Goal: Task Accomplishment & Management: Manage account settings

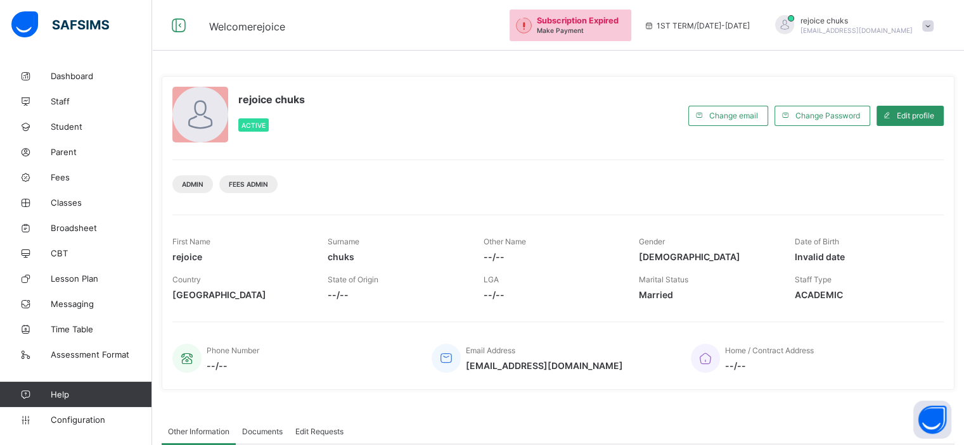
click at [933, 22] on span at bounding box center [927, 25] width 11 height 11
click at [763, 70] on div "rejoice chuks Active Change email Change Password Edit profile Admin Fees Admin…" at bounding box center [558, 233] width 793 height 333
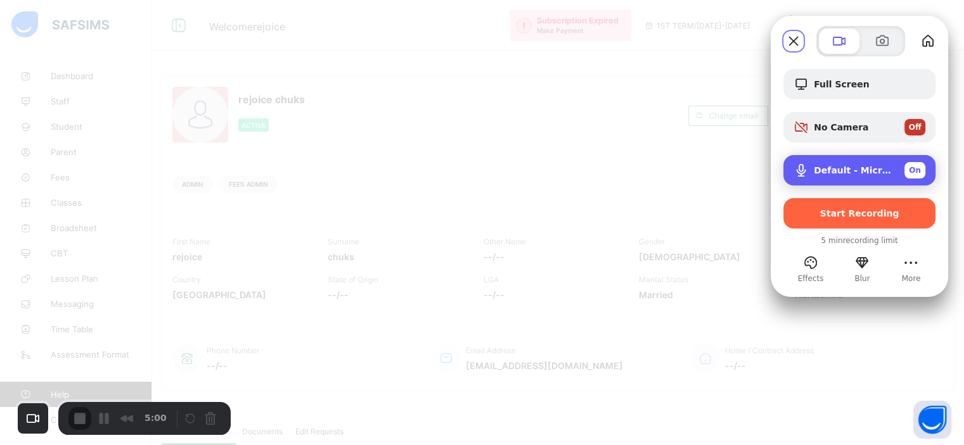
click at [877, 162] on div "Default - Microphone (Conexant ISST Audio) On" at bounding box center [859, 170] width 152 height 30
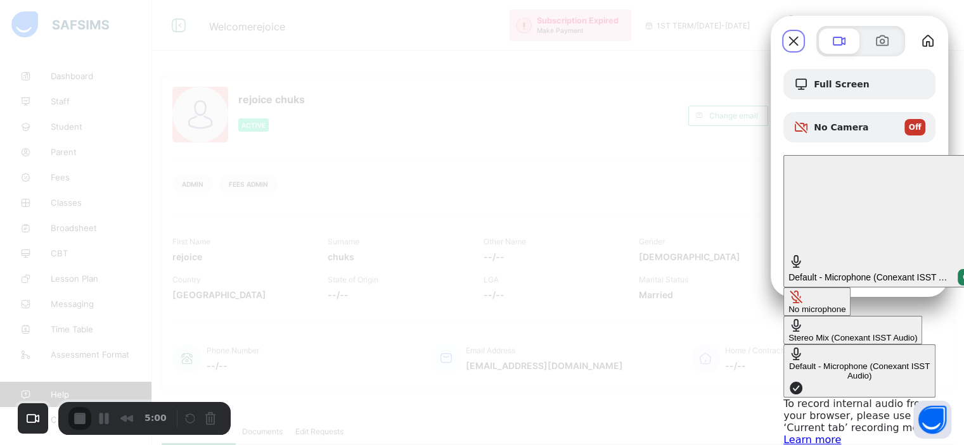
click at [788, 305] on div "No microphone" at bounding box center [816, 310] width 57 height 10
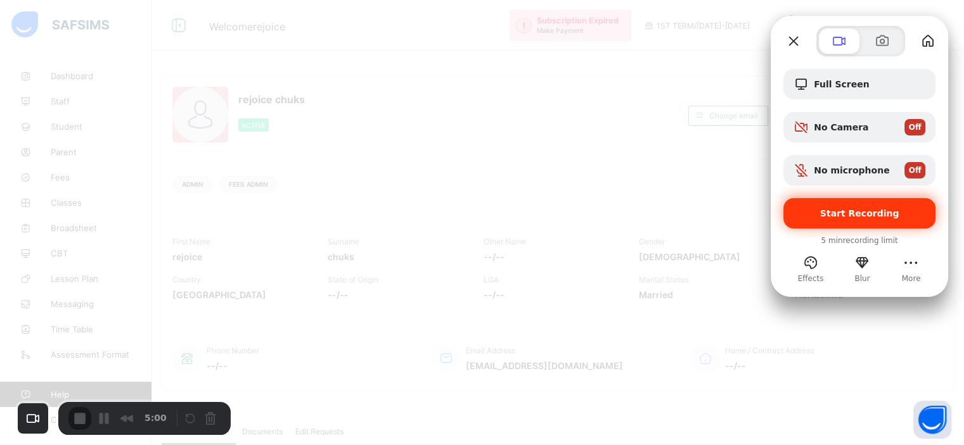
click at [826, 212] on span "Start Recording" at bounding box center [859, 213] width 79 height 10
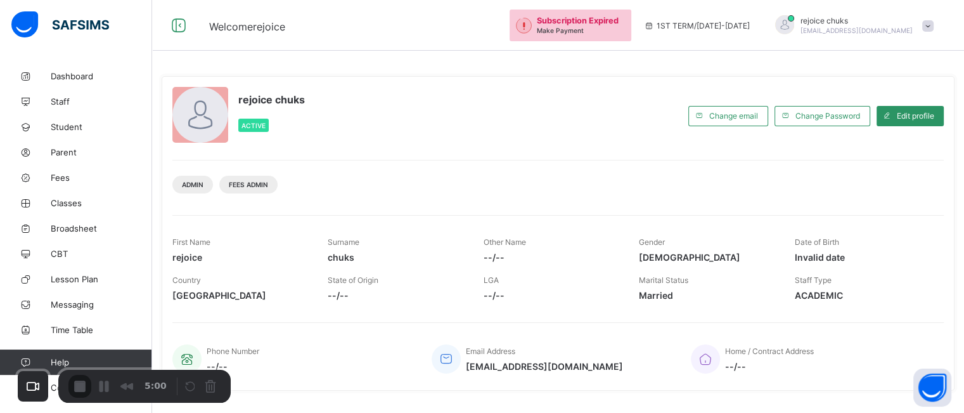
click at [933, 25] on span at bounding box center [927, 25] width 11 height 11
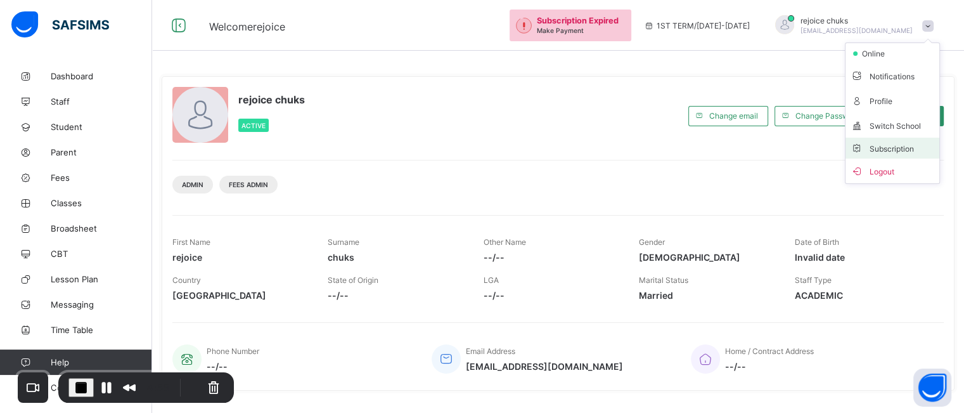
click at [895, 145] on span "Subscription" at bounding box center [881, 149] width 63 height 10
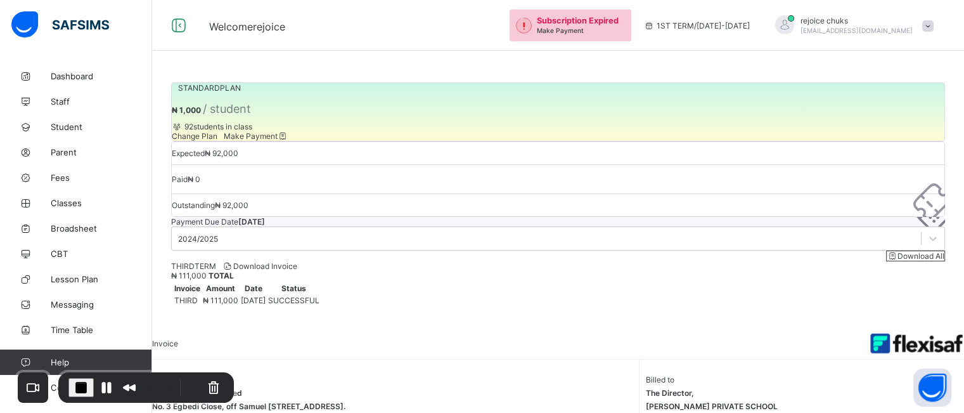
scroll to position [3, 0]
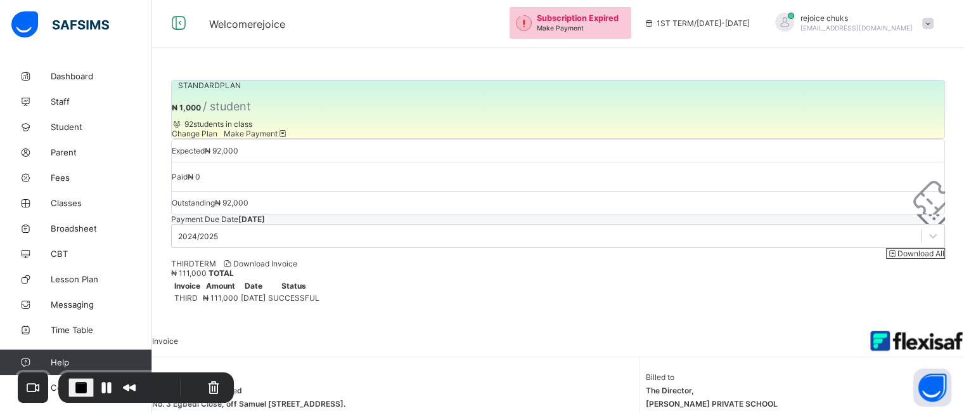
click at [284, 268] on span "Download Invoice" at bounding box center [259, 264] width 75 height 10
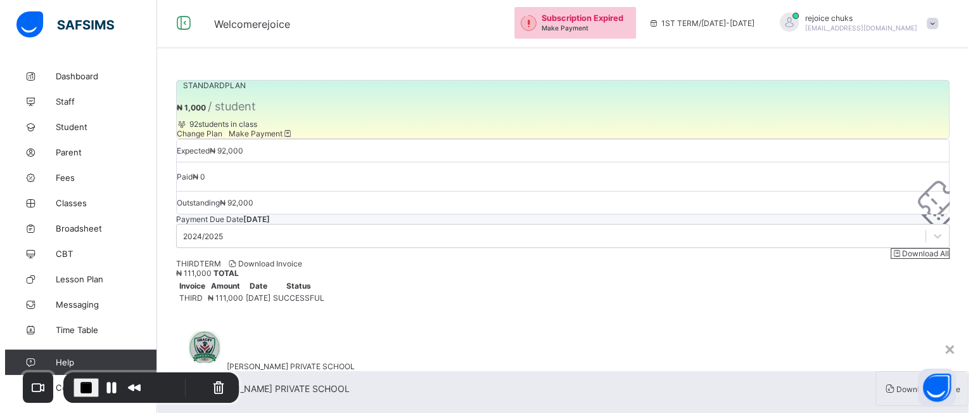
scroll to position [0, 0]
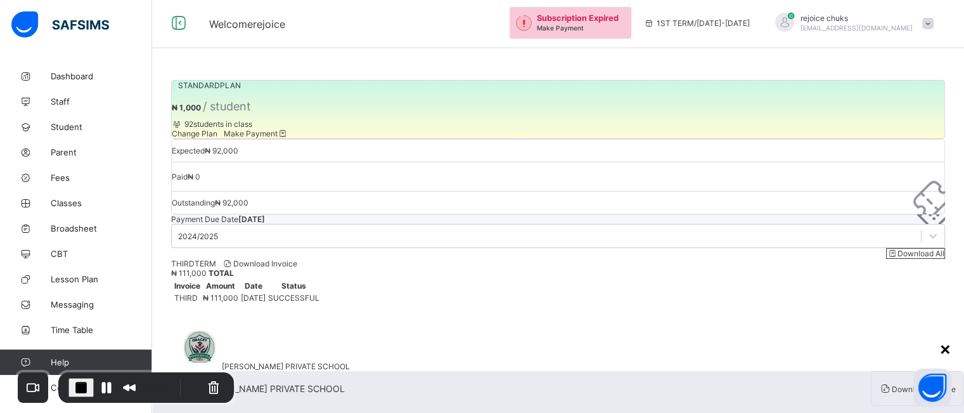
click at [939, 337] on div "×" at bounding box center [945, 348] width 12 height 22
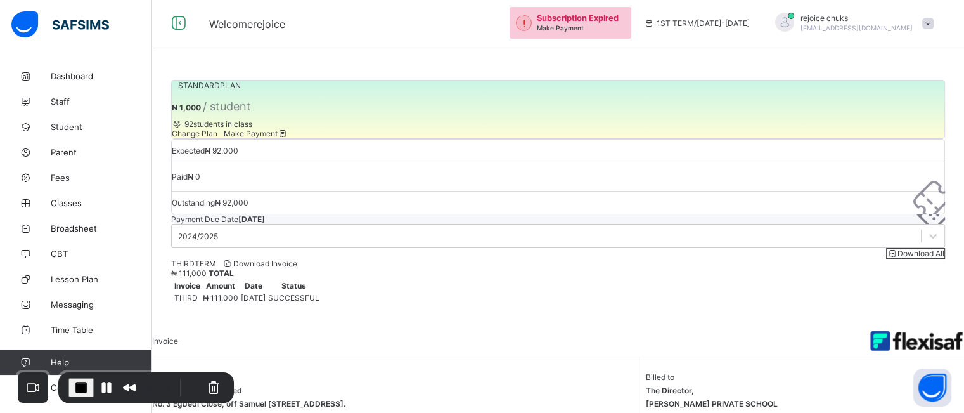
click at [288, 138] on span "Make Payment" at bounding box center [256, 134] width 65 height 10
click at [82, 381] on span "End Recording" at bounding box center [81, 387] width 15 height 15
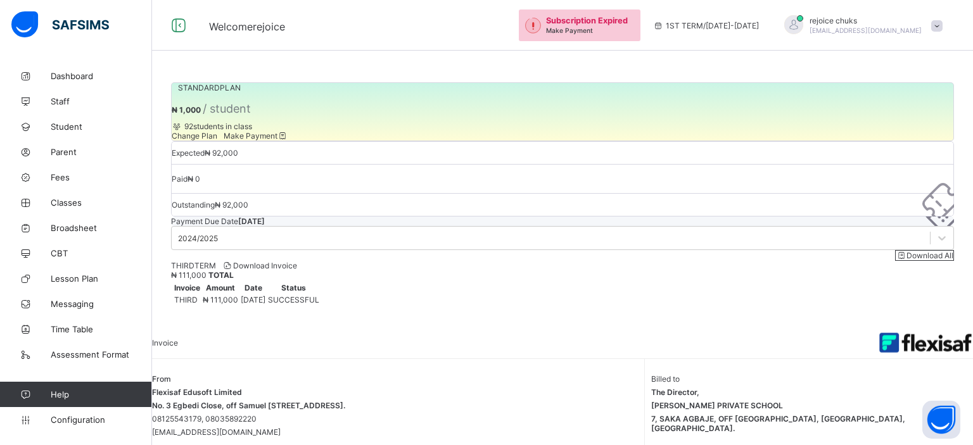
scroll to position [18, 0]
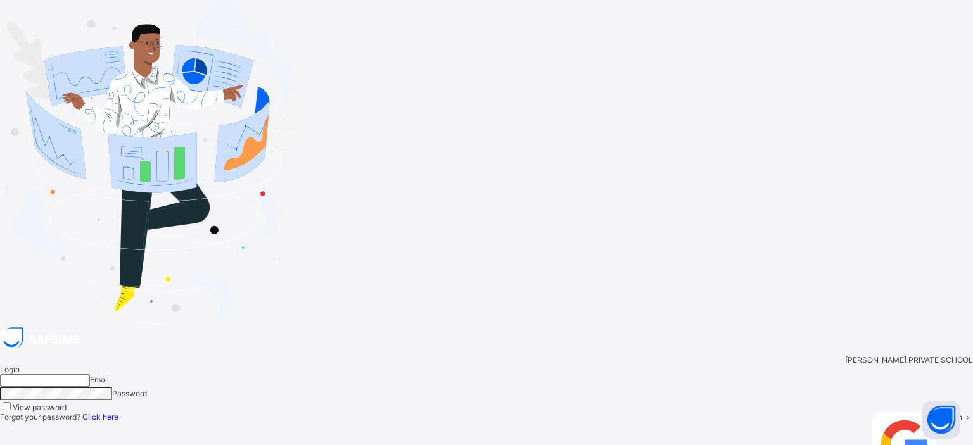
type input "**********"
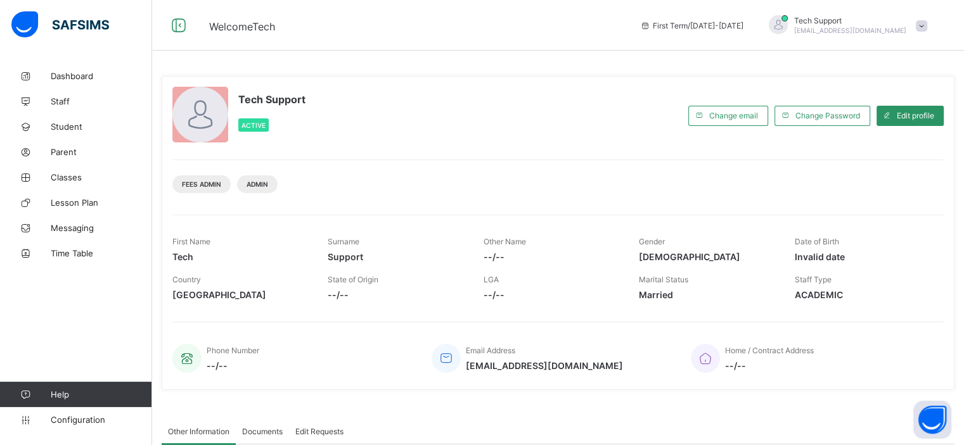
click at [482, 199] on div "Fees Admin Admin" at bounding box center [557, 180] width 771 height 40
click at [65, 108] on link "Staff" at bounding box center [76, 101] width 152 height 25
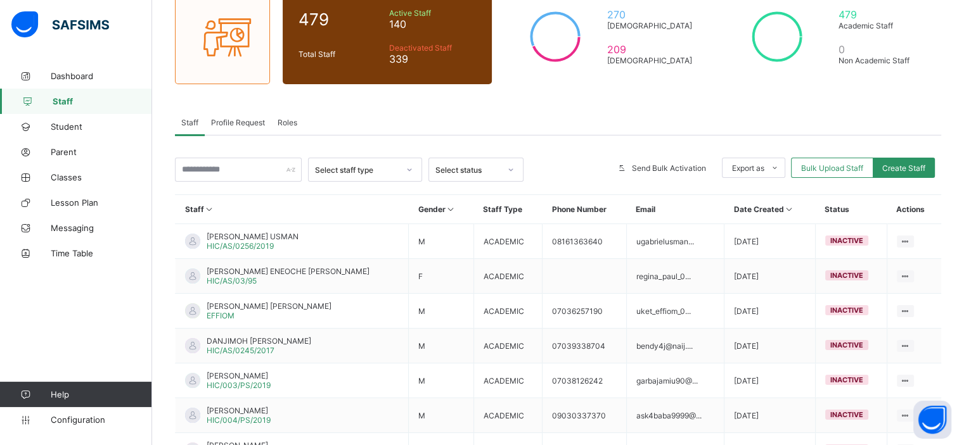
scroll to position [122, 0]
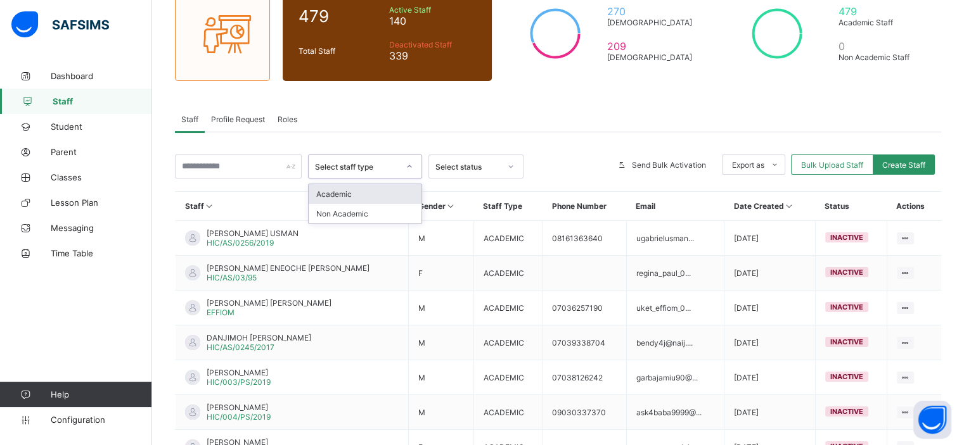
click at [413, 166] on icon at bounding box center [410, 166] width 8 height 13
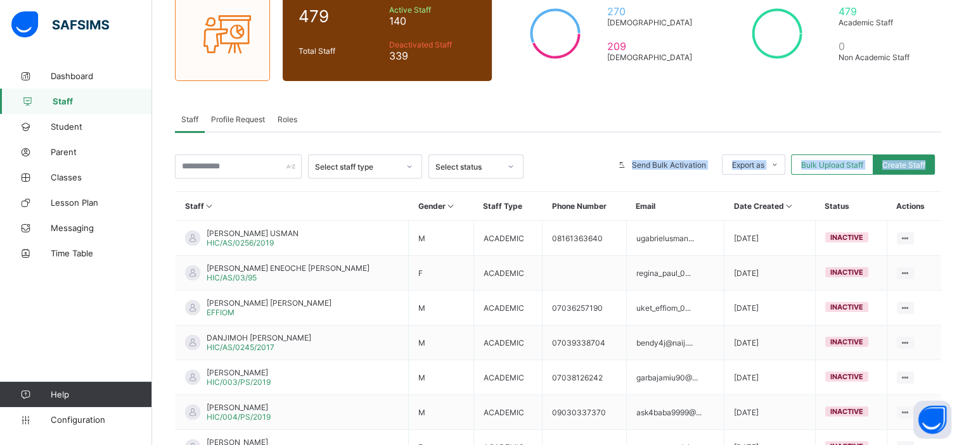
drag, startPoint x: 451, startPoint y: 179, endPoint x: 457, endPoint y: 172, distance: 9.9
click at [457, 172] on div "Select staff type Select status Send Bulk Activation Export as Pdf Report Excel…" at bounding box center [558, 391] width 766 height 472
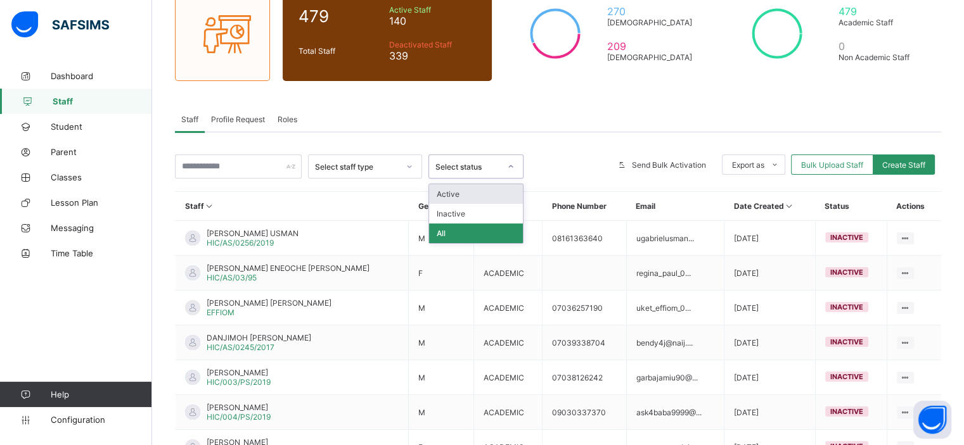
click at [457, 172] on div "Select status" at bounding box center [464, 167] width 70 height 18
click at [285, 121] on span "Roles" at bounding box center [288, 120] width 20 height 10
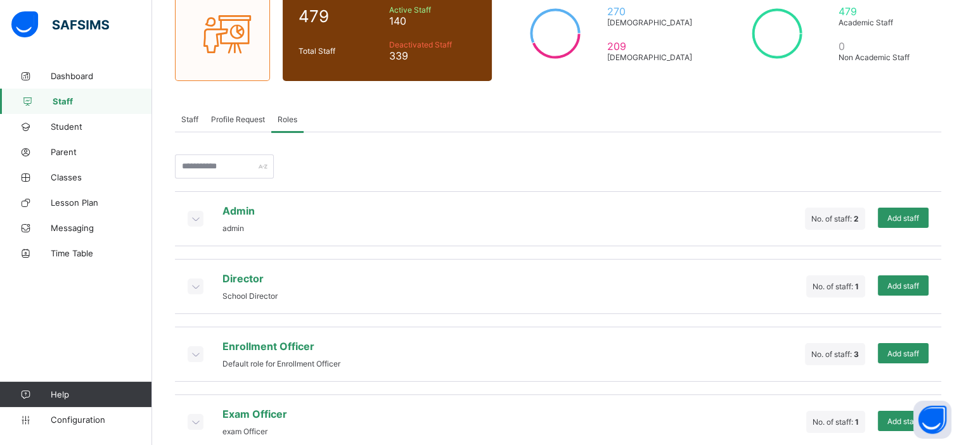
click at [190, 217] on icon at bounding box center [195, 218] width 14 height 13
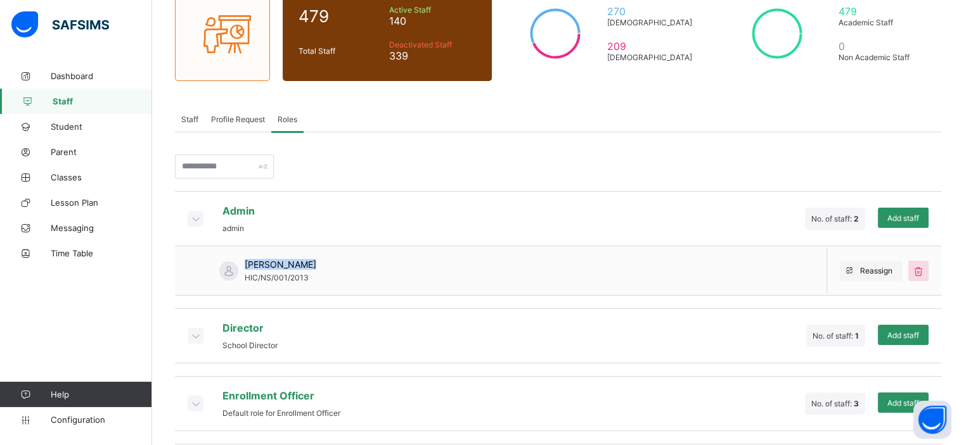
drag, startPoint x: 317, startPoint y: 263, endPoint x: 243, endPoint y: 262, distance: 73.5
click at [243, 262] on div "SAHEED ABDUL HIC/NS/001/2013" at bounding box center [252, 270] width 154 height 49
copy span "SAHEED ABDUL"
click at [192, 121] on span "Staff" at bounding box center [189, 120] width 17 height 10
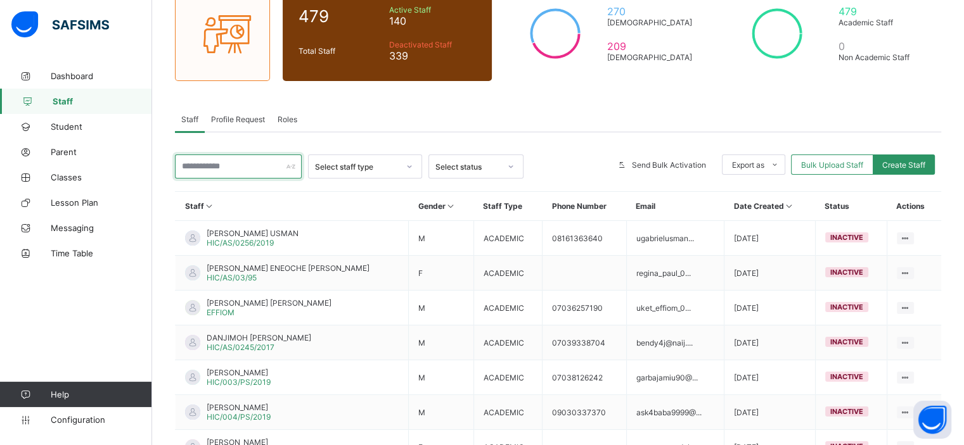
click at [221, 165] on input "text" at bounding box center [238, 167] width 127 height 24
paste input "**********"
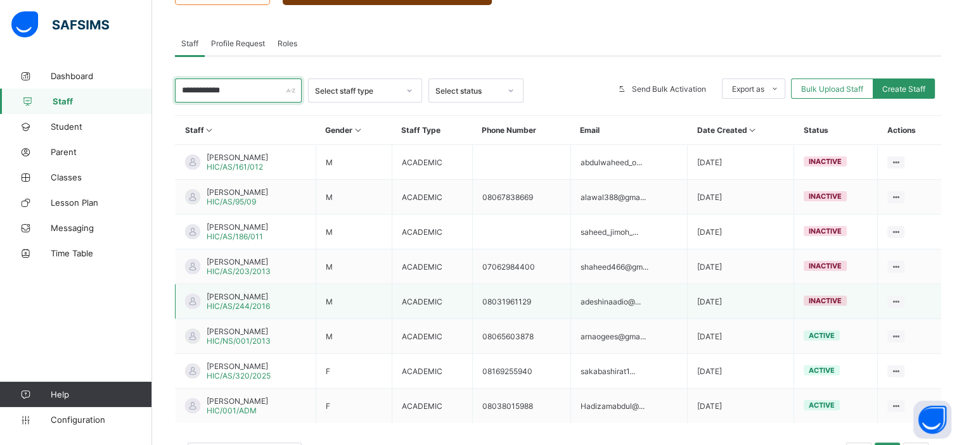
scroll to position [199, 0]
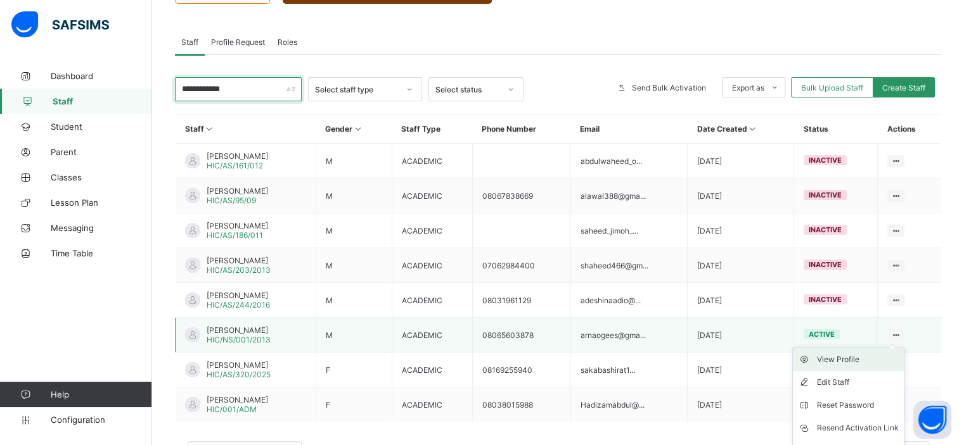
type input "**********"
click at [858, 357] on div "View Profile" at bounding box center [858, 360] width 82 height 13
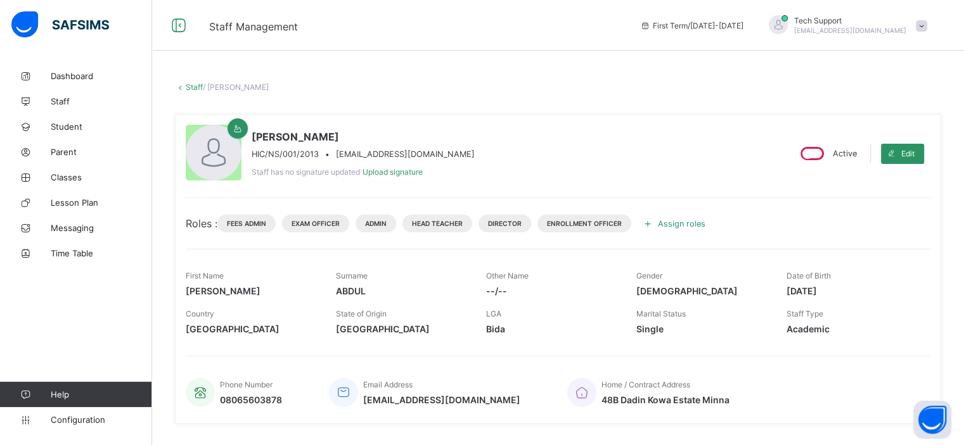
click at [672, 222] on span "Assign roles" at bounding box center [682, 224] width 48 height 10
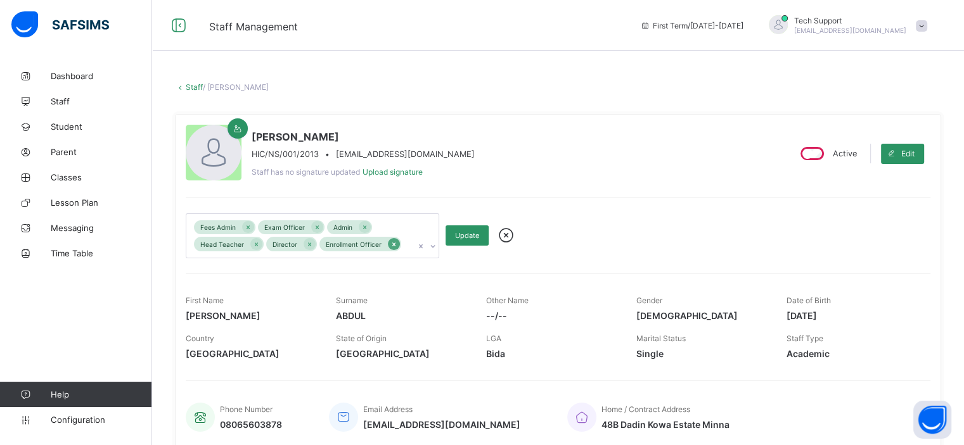
click at [392, 245] on icon at bounding box center [393, 245] width 3 height 4
click at [253, 243] on icon at bounding box center [256, 244] width 7 height 9
click at [461, 235] on span "Update" at bounding box center [467, 235] width 24 height 9
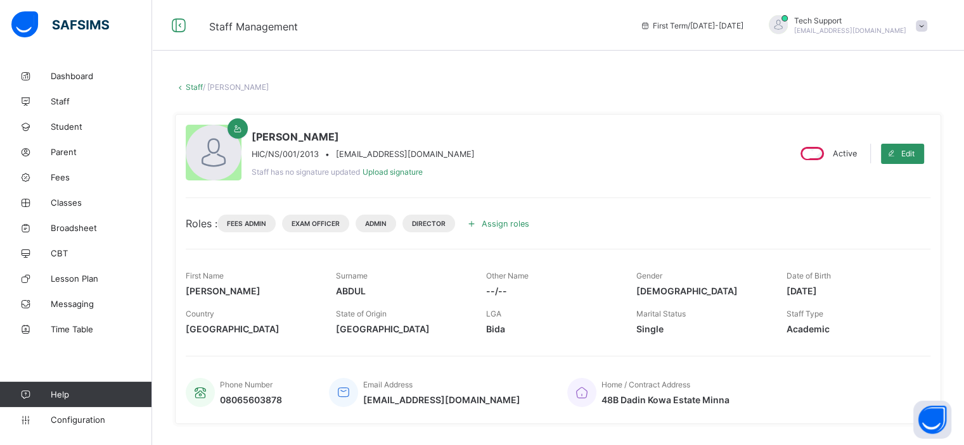
click at [516, 217] on div "Assign roles" at bounding box center [499, 224] width 77 height 20
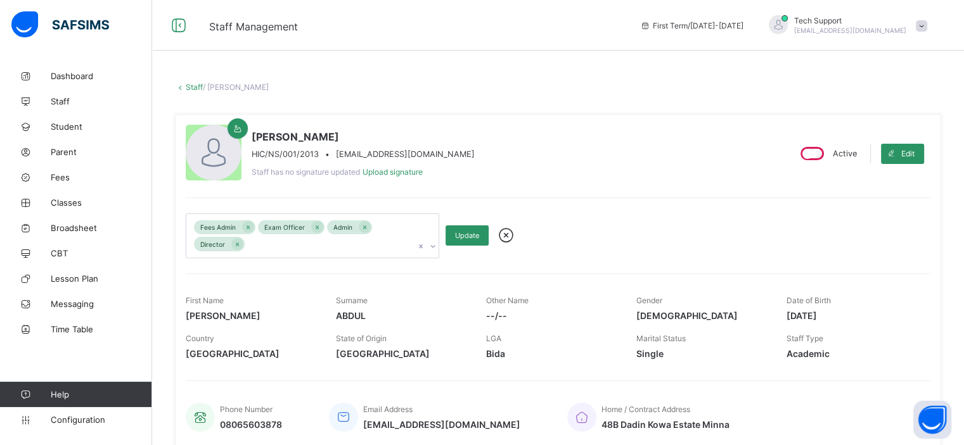
click at [506, 236] on icon at bounding box center [506, 235] width 22 height 19
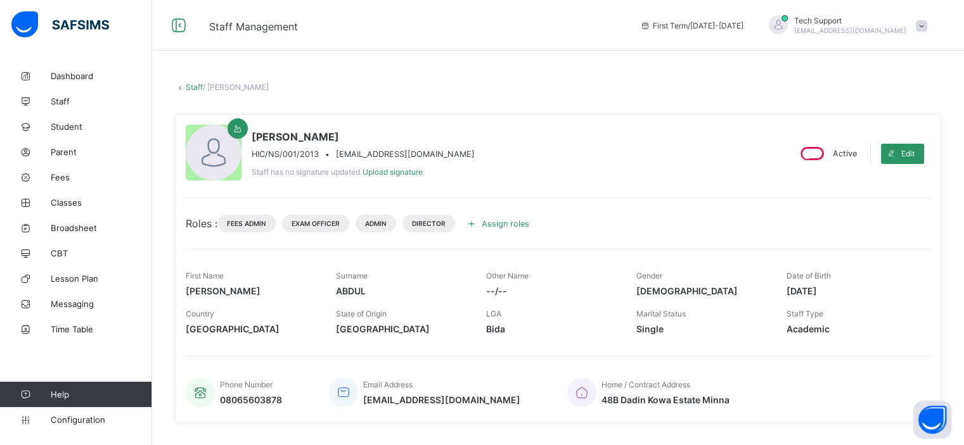
click at [507, 221] on span "Assign roles" at bounding box center [506, 224] width 48 height 10
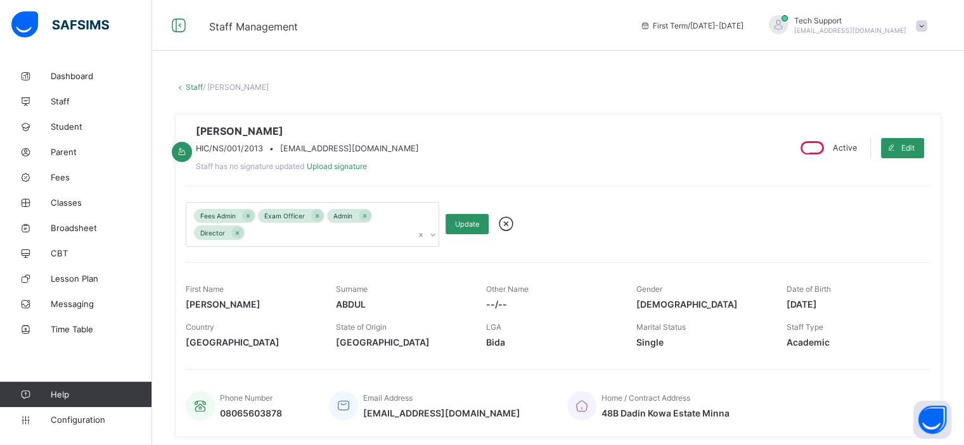
click at [507, 233] on icon at bounding box center [506, 224] width 22 height 19
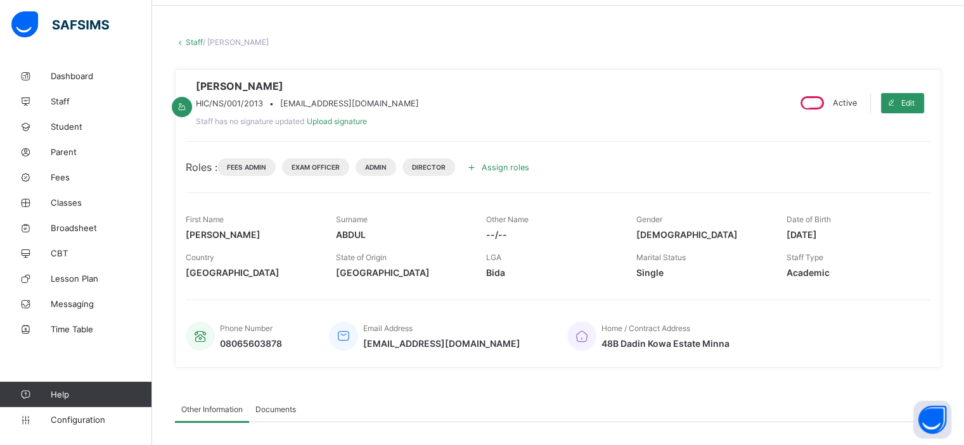
scroll to position [44, 0]
click at [193, 39] on link "Staff" at bounding box center [194, 43] width 17 height 10
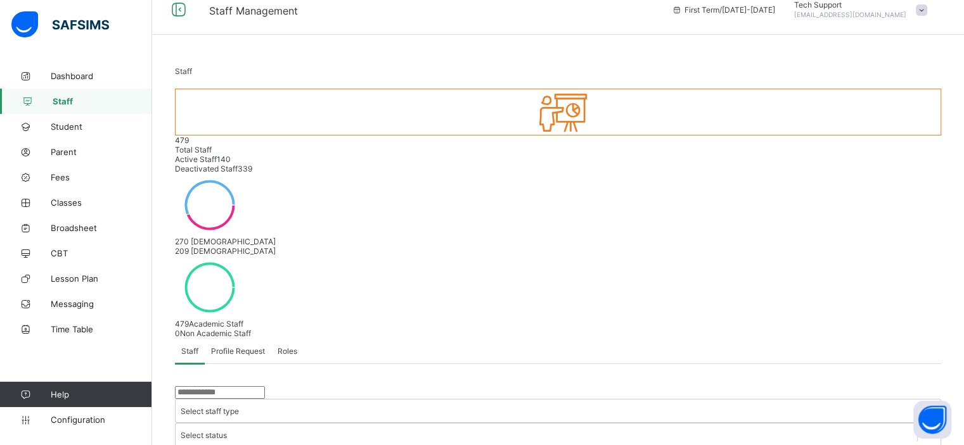
scroll to position [10, 0]
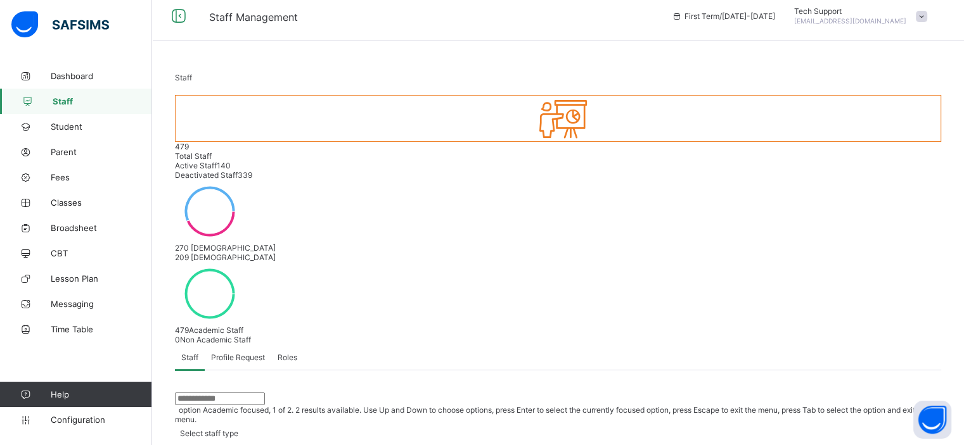
click at [188, 442] on icon at bounding box center [182, 448] width 13 height 13
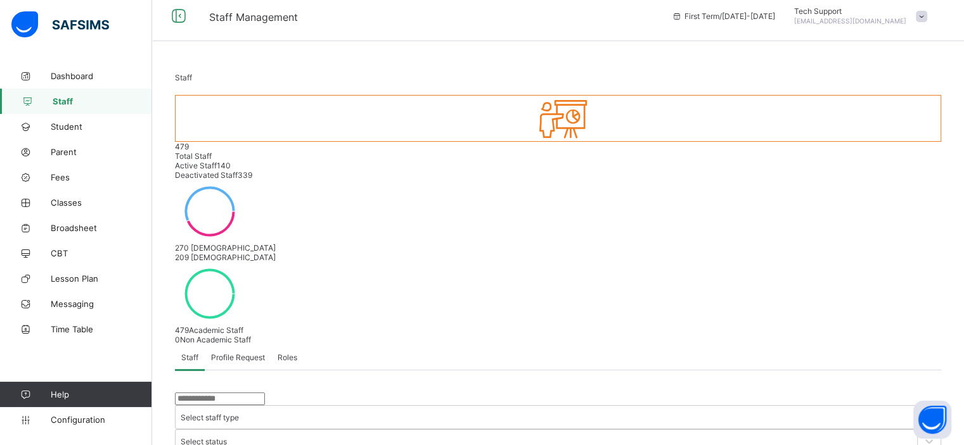
click at [84, 150] on span "Parent" at bounding box center [101, 152] width 101 height 10
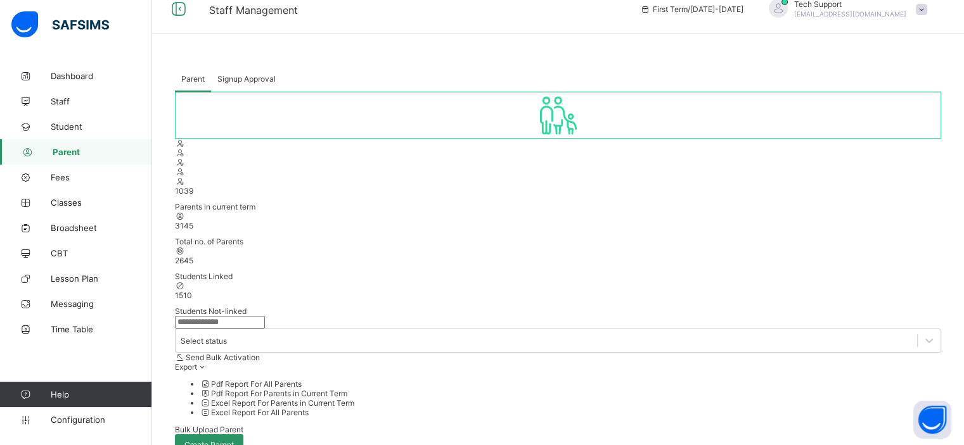
scroll to position [15, 0]
click at [246, 80] on span "Signup Approval" at bounding box center [246, 81] width 58 height 10
click at [198, 82] on span "Parent" at bounding box center [192, 81] width 23 height 10
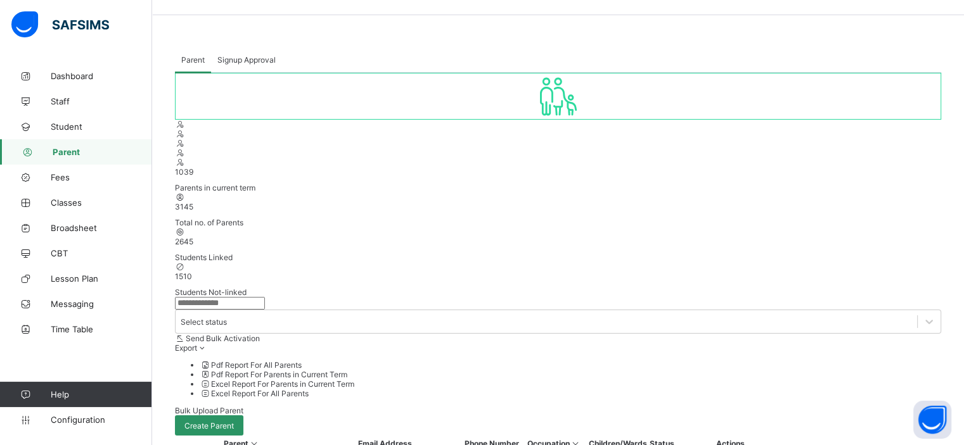
scroll to position [21, 0]
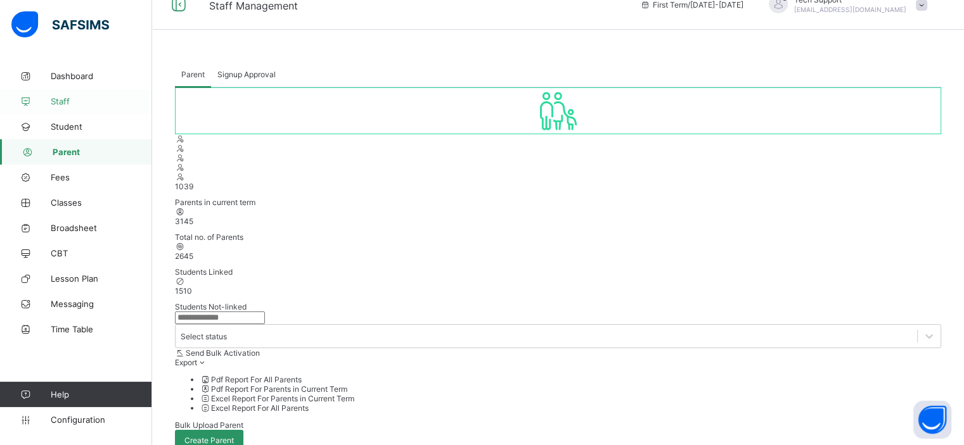
click at [76, 104] on span "Staff" at bounding box center [101, 101] width 101 height 10
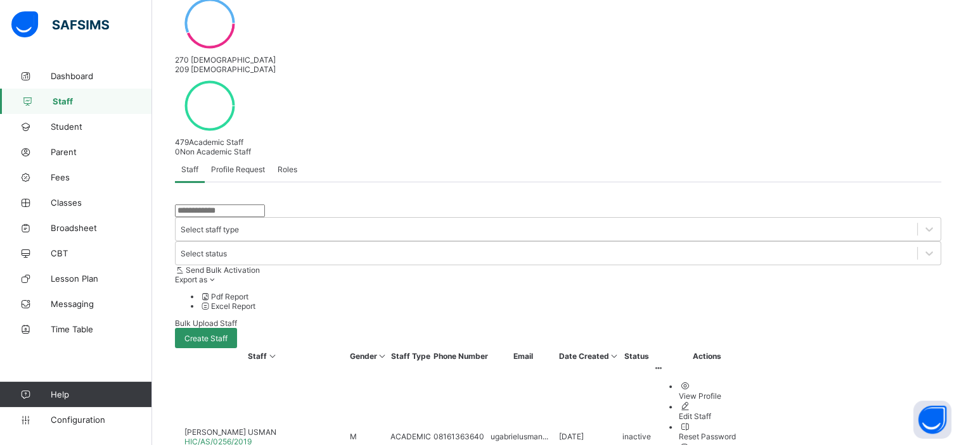
scroll to position [322, 0]
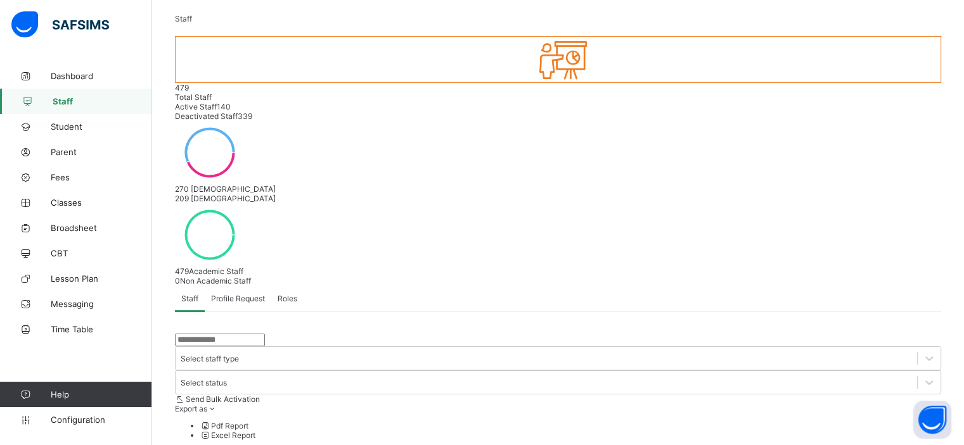
scroll to position [66, 0]
click at [238, 297] on span "Profile Request" at bounding box center [238, 302] width 54 height 10
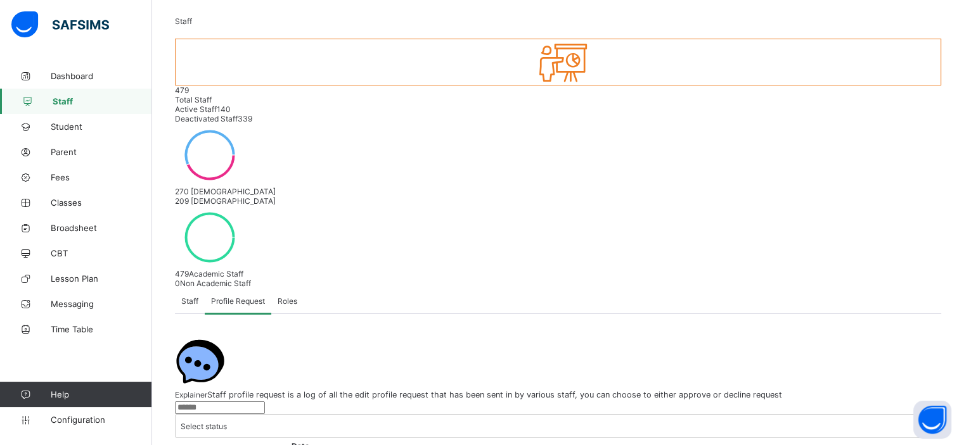
click at [297, 297] on span "Roles" at bounding box center [288, 302] width 20 height 10
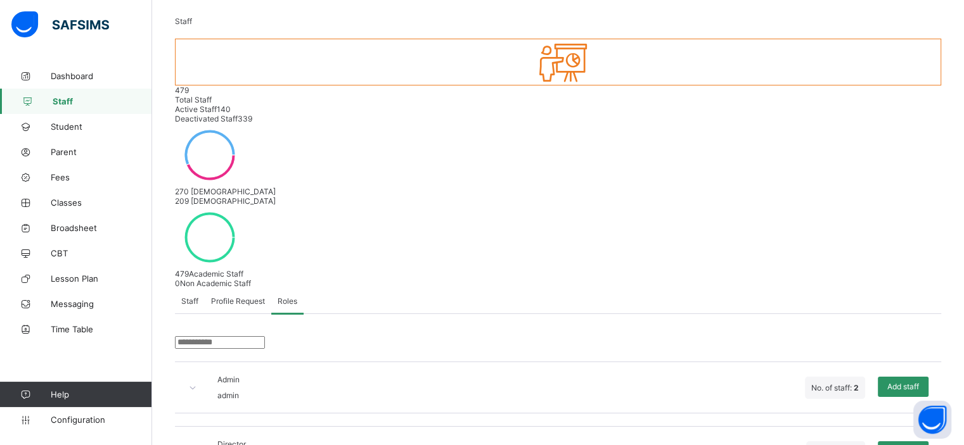
click at [197, 383] on icon at bounding box center [193, 388] width 11 height 10
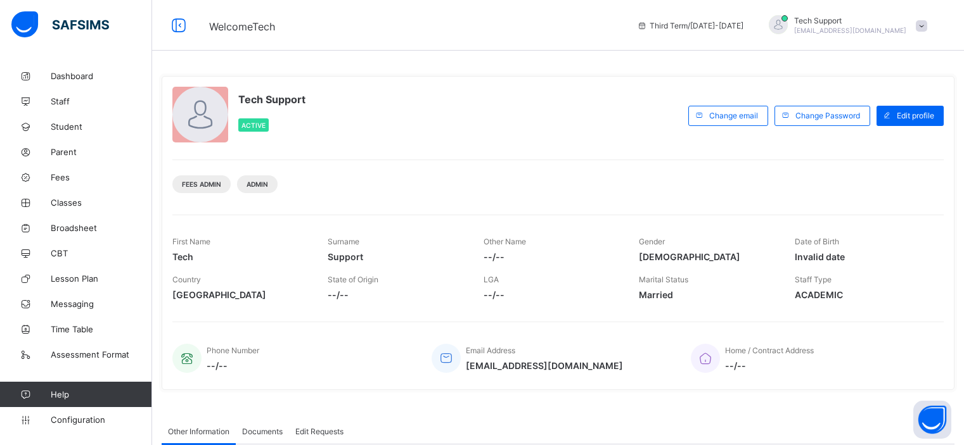
scroll to position [3, 0]
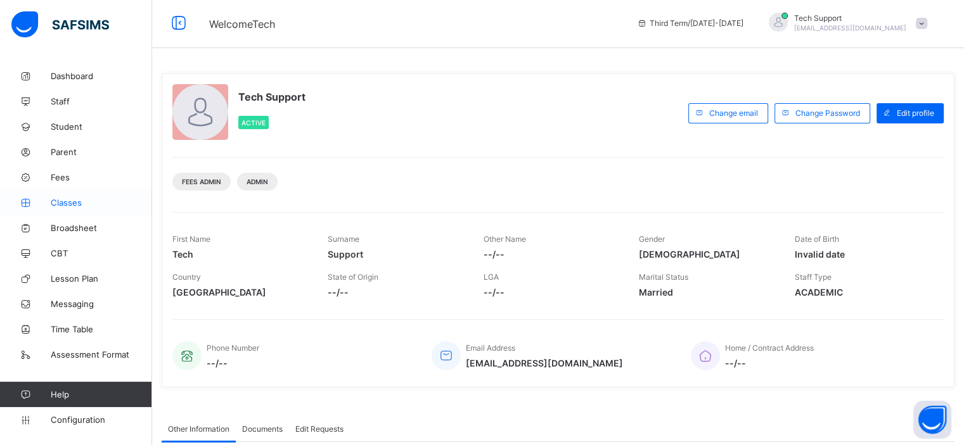
click at [71, 202] on span "Classes" at bounding box center [101, 203] width 101 height 10
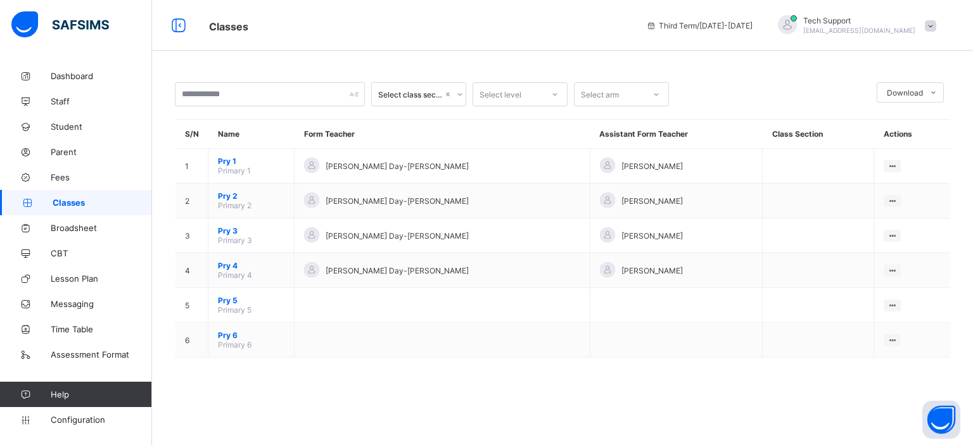
click at [506, 367] on div "Select class section Select level Select arm Download Pdf Report Excel Report S…" at bounding box center [562, 226] width 821 height 326
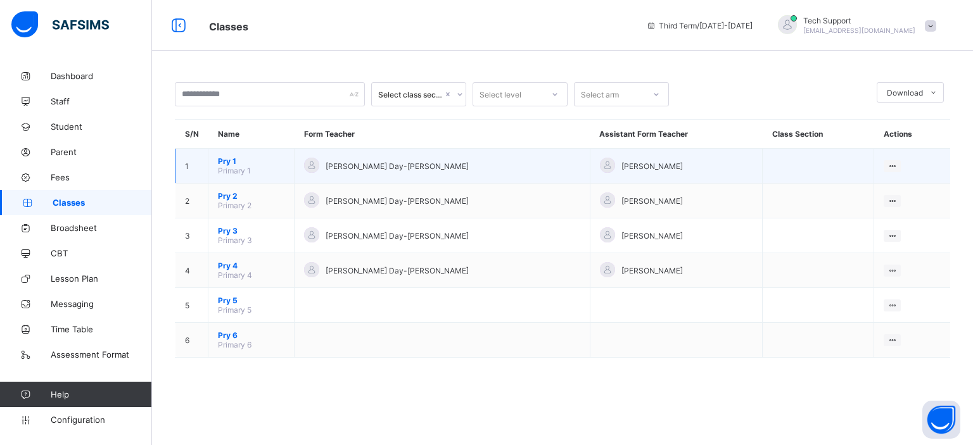
click at [226, 165] on span "Pry 1" at bounding box center [251, 162] width 67 height 10
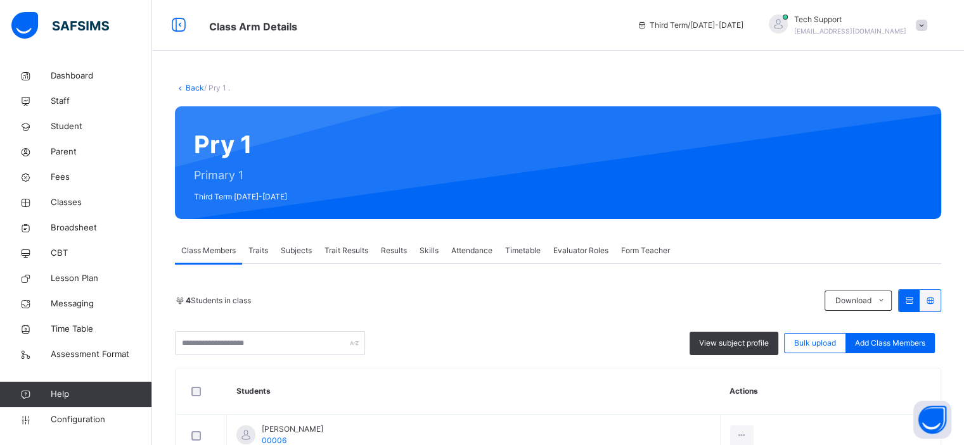
click at [342, 250] on span "Trait Results" at bounding box center [346, 250] width 44 height 11
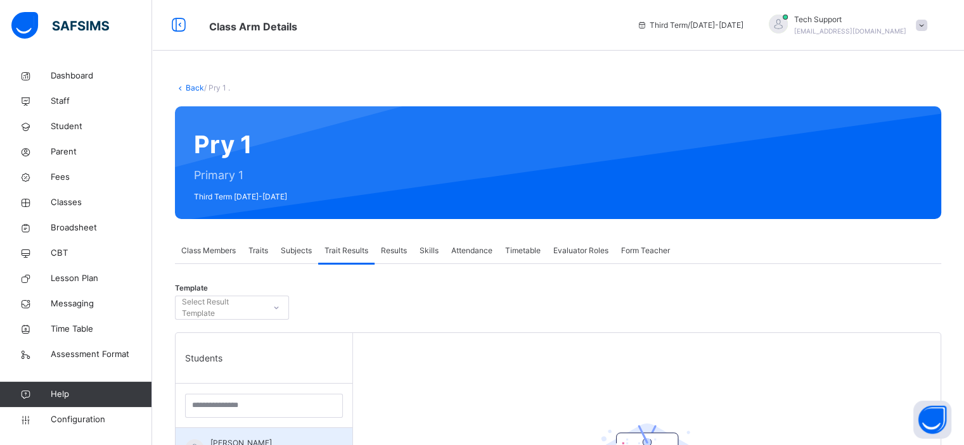
scroll to position [251, 0]
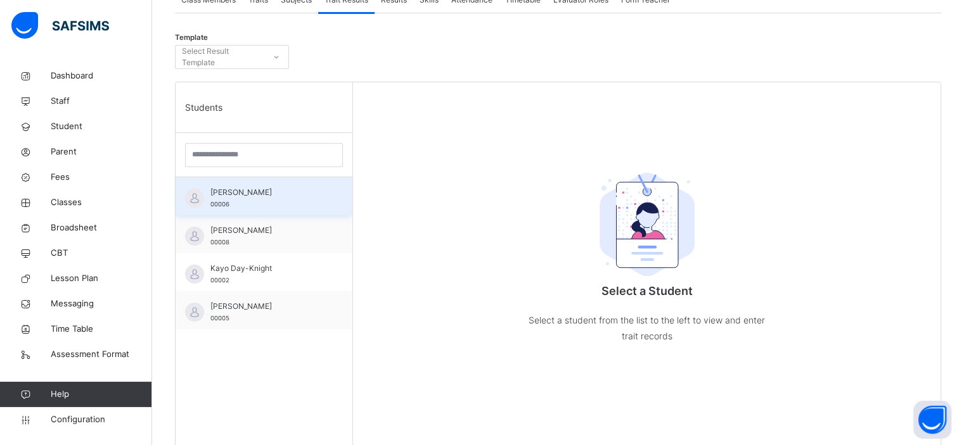
click at [260, 200] on div "Aelyn Sandulache 00006" at bounding box center [266, 198] width 113 height 23
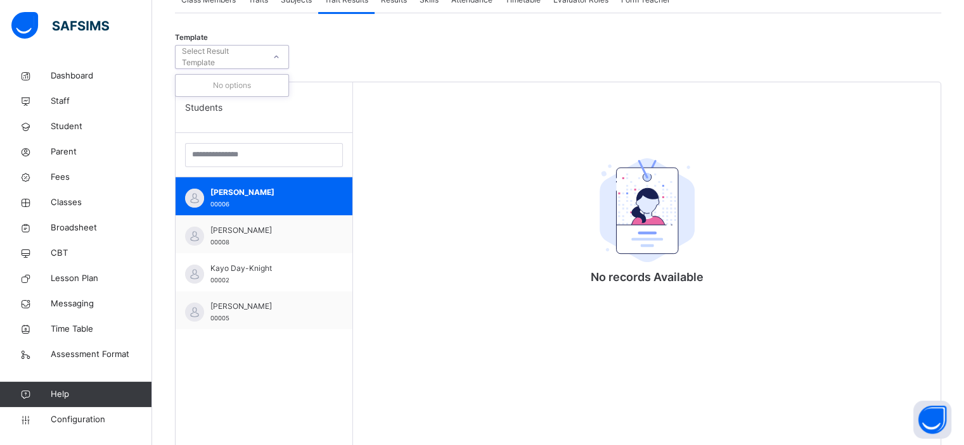
click at [267, 65] on div at bounding box center [277, 57] width 22 height 20
click at [265, 79] on div "No options" at bounding box center [232, 86] width 113 height 22
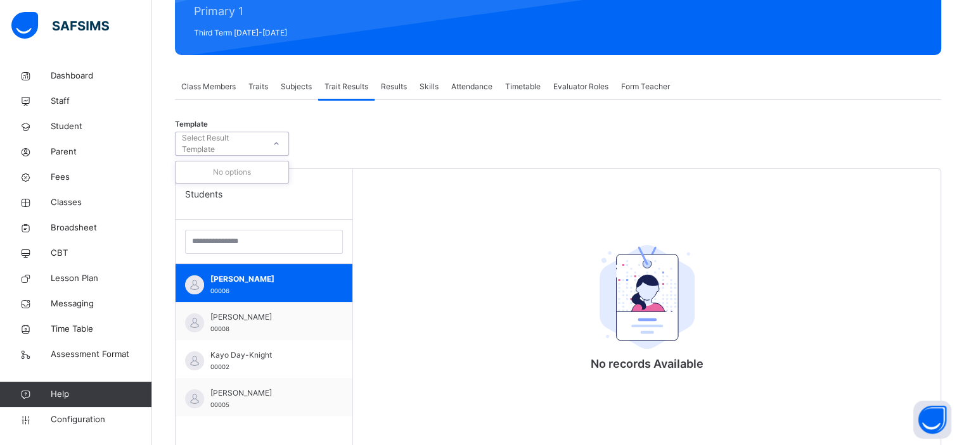
scroll to position [163, 0]
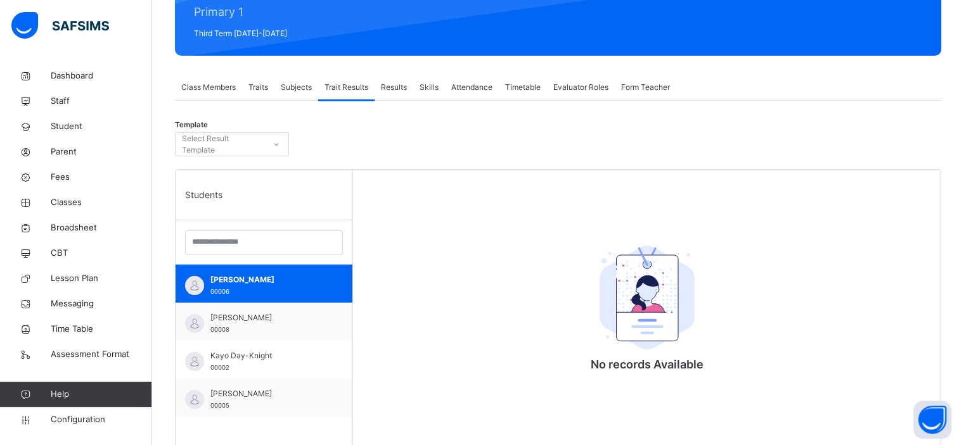
click at [266, 94] on div "Traits" at bounding box center [258, 87] width 32 height 25
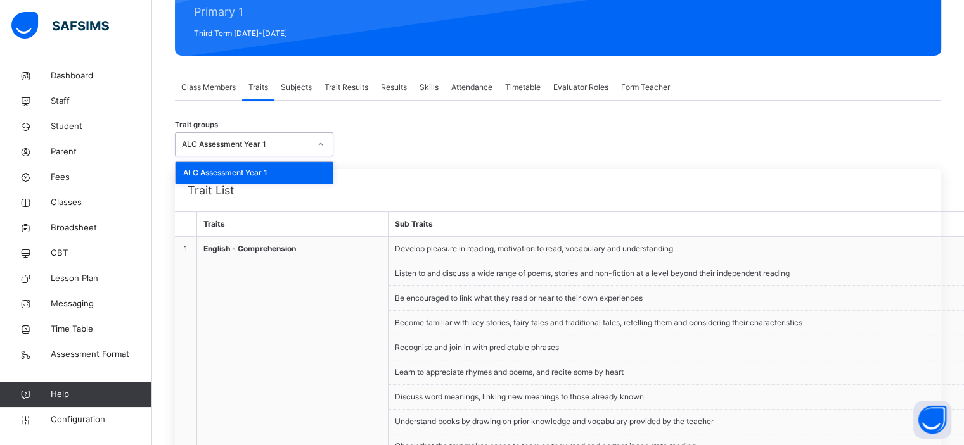
click at [309, 144] on div at bounding box center [321, 144] width 24 height 23
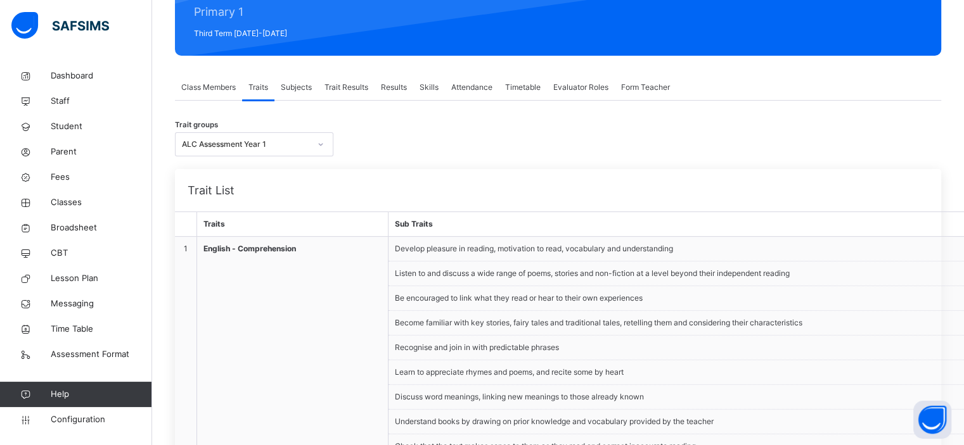
click at [380, 134] on div "Trait groups ALC Assessment Year 1" at bounding box center [558, 144] width 766 height 24
click at [342, 84] on span "Trait Results" at bounding box center [346, 87] width 44 height 11
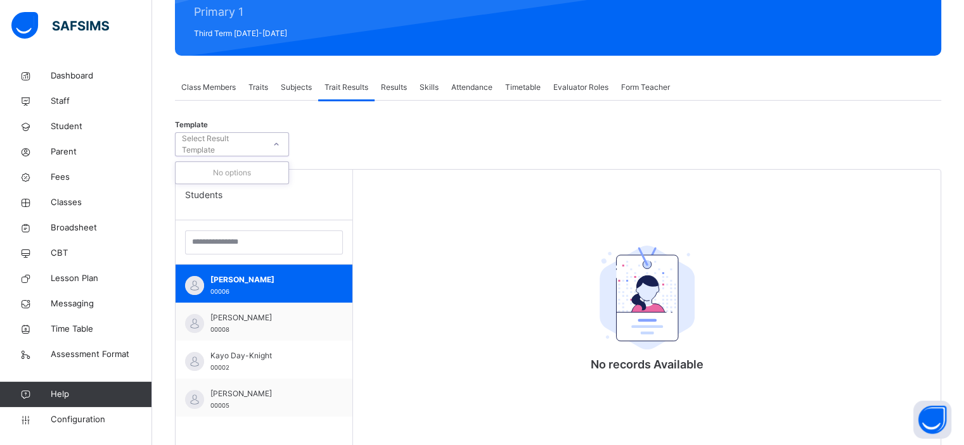
click at [276, 139] on icon at bounding box center [276, 144] width 8 height 13
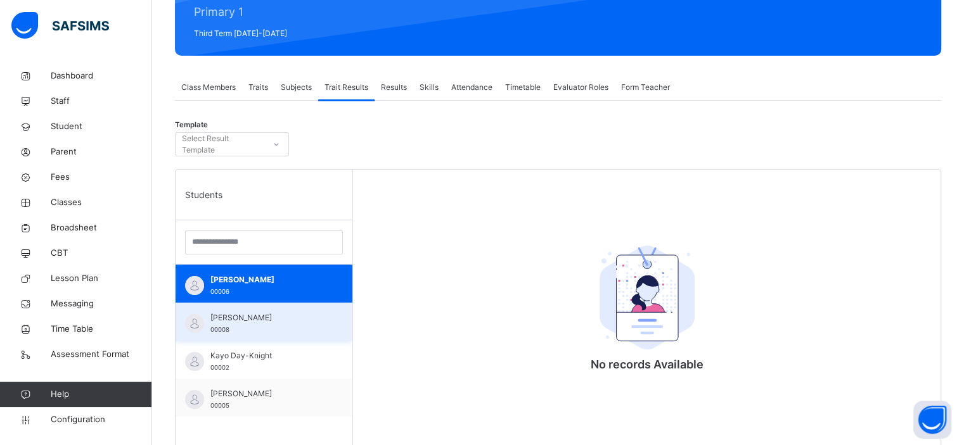
click at [274, 314] on span "Elisa Manolova" at bounding box center [266, 317] width 113 height 11
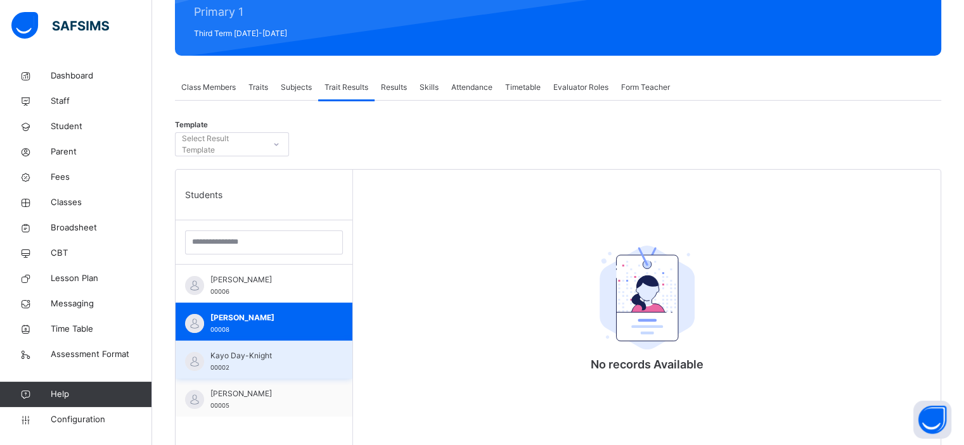
click at [272, 360] on span "Kayo Day-Knight" at bounding box center [266, 355] width 113 height 11
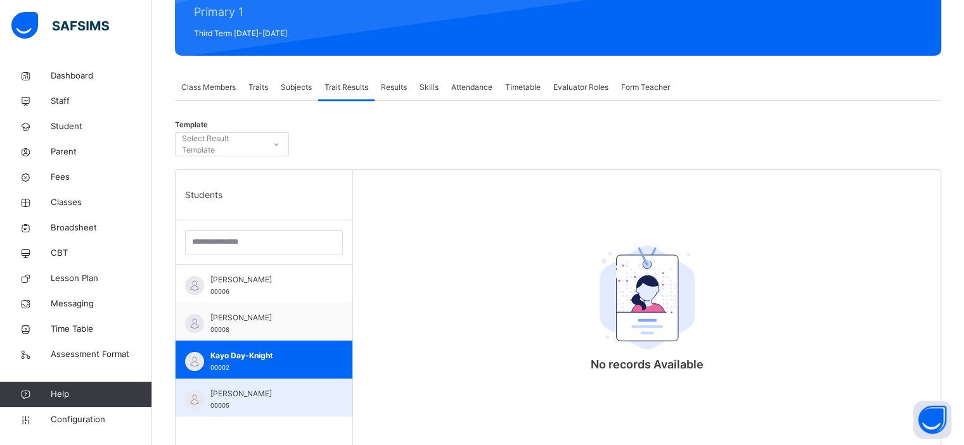
click at [272, 388] on span "Mira Radova" at bounding box center [266, 393] width 113 height 11
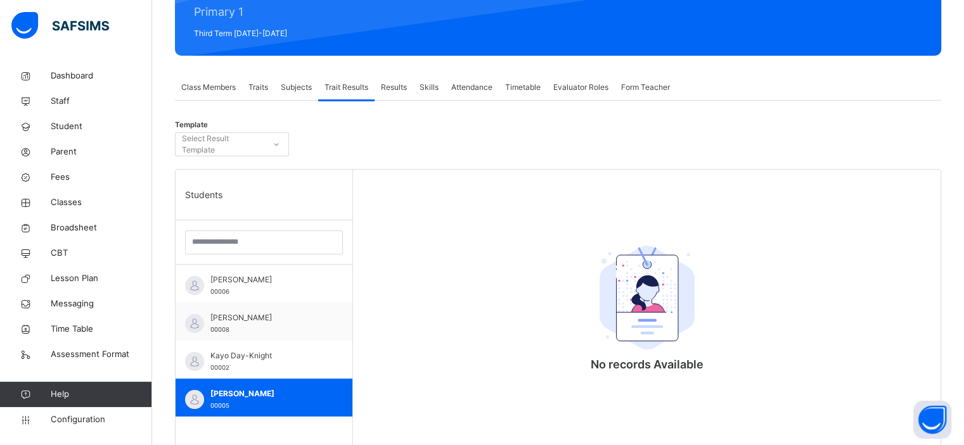
click at [392, 87] on span "Results" at bounding box center [394, 87] width 26 height 11
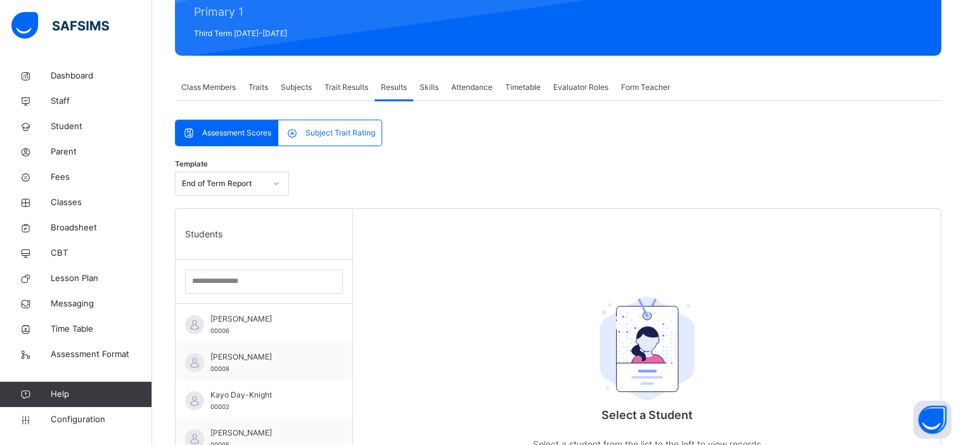
click at [347, 86] on span "Trait Results" at bounding box center [346, 87] width 44 height 11
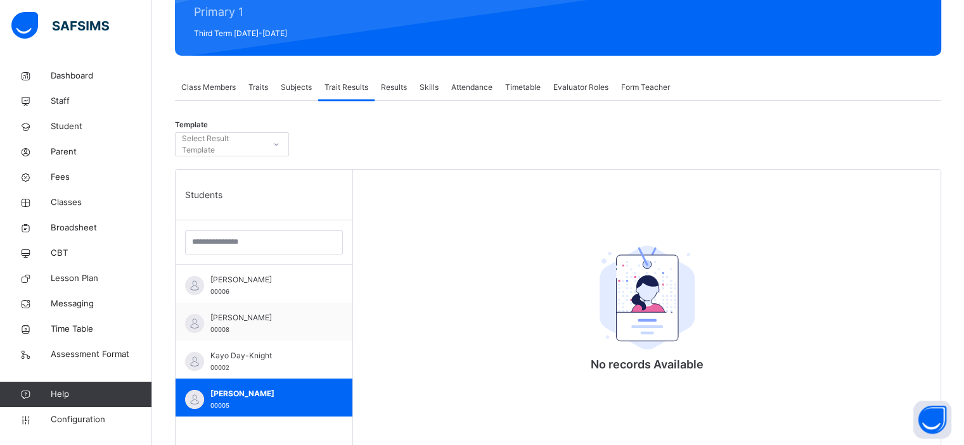
click at [403, 83] on span "Results" at bounding box center [394, 87] width 26 height 11
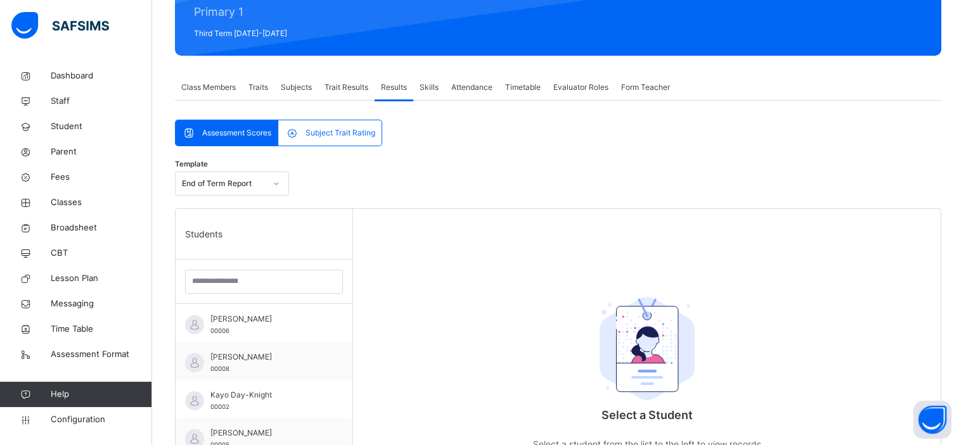
click at [338, 134] on span "Subject Trait Rating" at bounding box center [340, 132] width 70 height 11
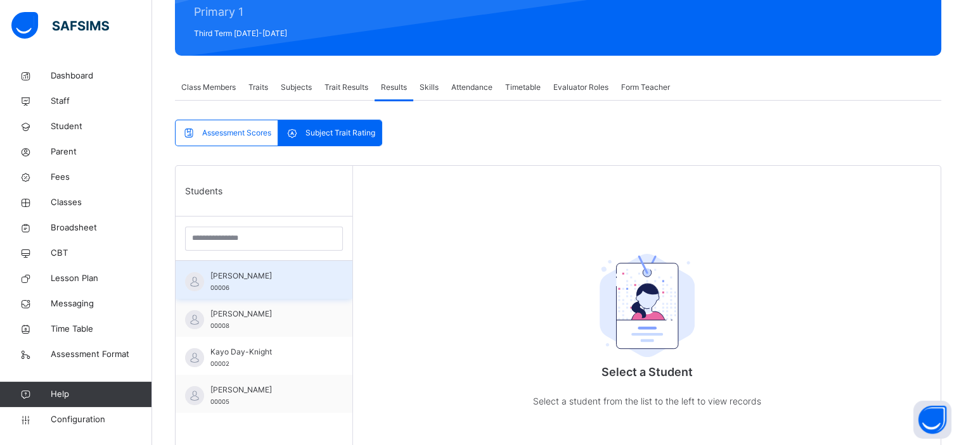
click at [262, 293] on div "Aelyn Sandulache 00006" at bounding box center [264, 280] width 177 height 38
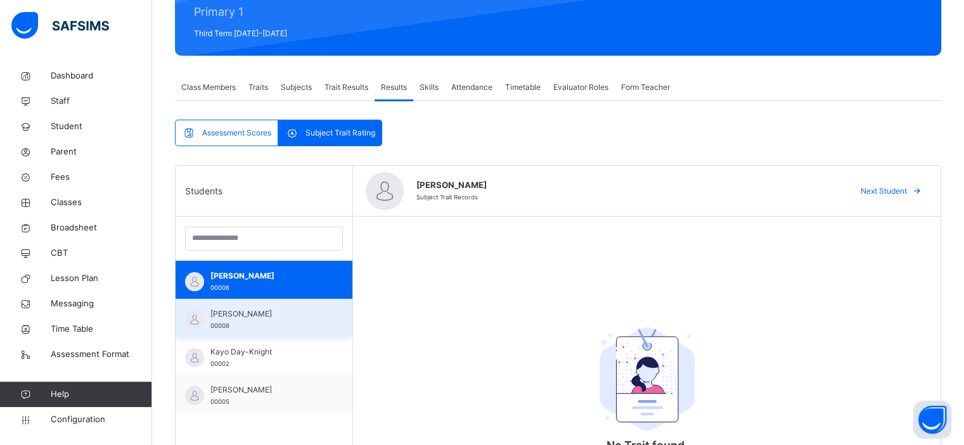
click at [263, 317] on span "Elisa Manolova" at bounding box center [266, 314] width 113 height 11
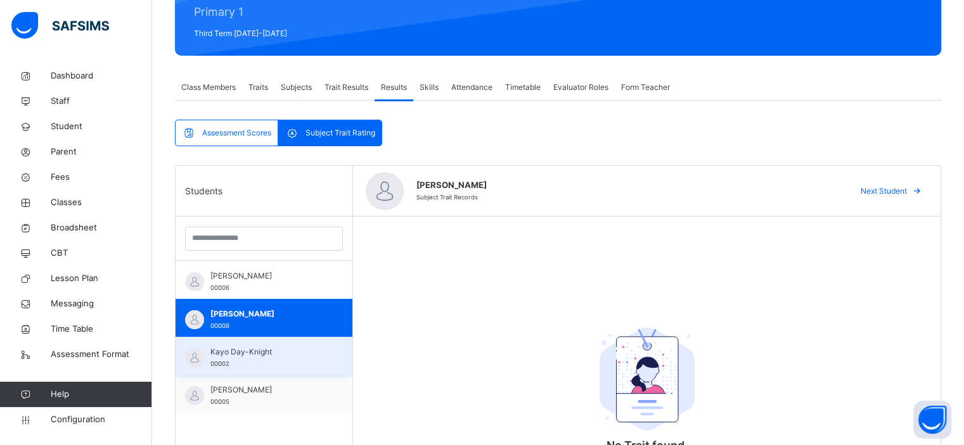
click at [264, 352] on span "Kayo Day-Knight" at bounding box center [266, 352] width 113 height 11
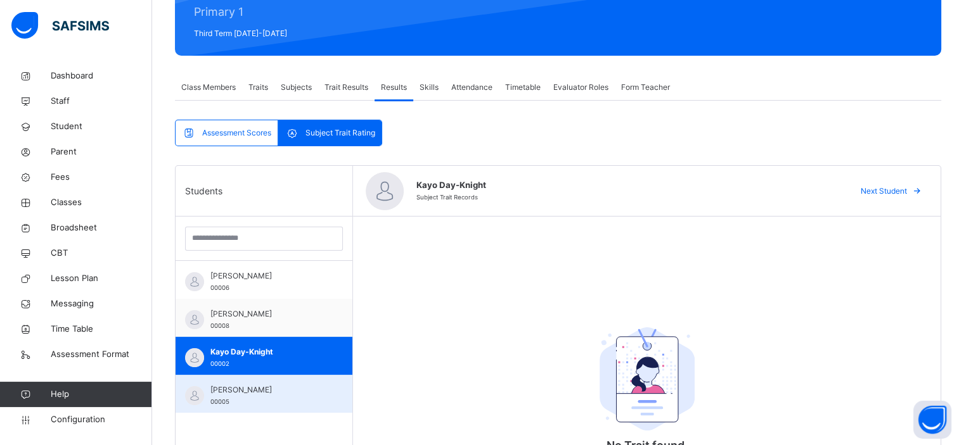
click at [264, 381] on div "Mira Radova 00005" at bounding box center [264, 394] width 177 height 38
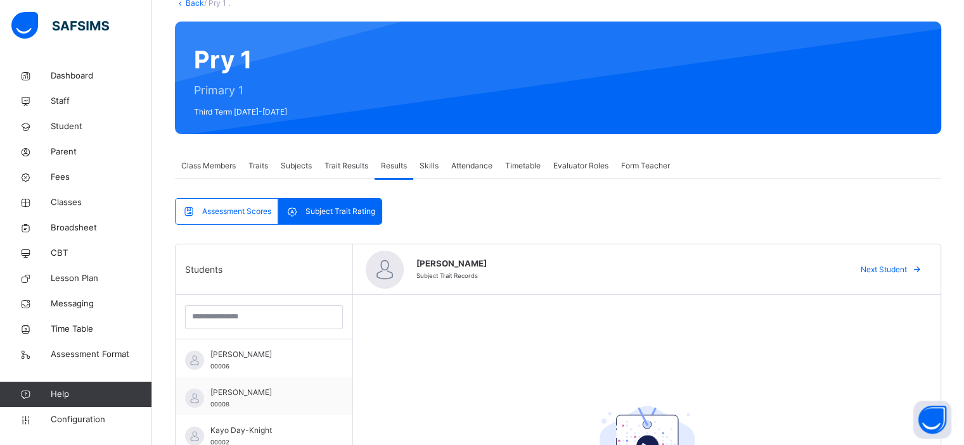
scroll to position [0, 0]
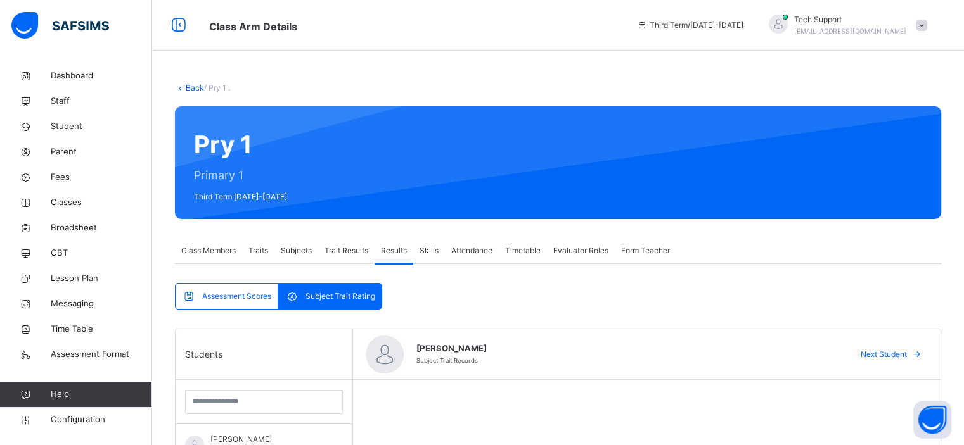
click at [195, 89] on link "Back" at bounding box center [195, 88] width 18 height 10
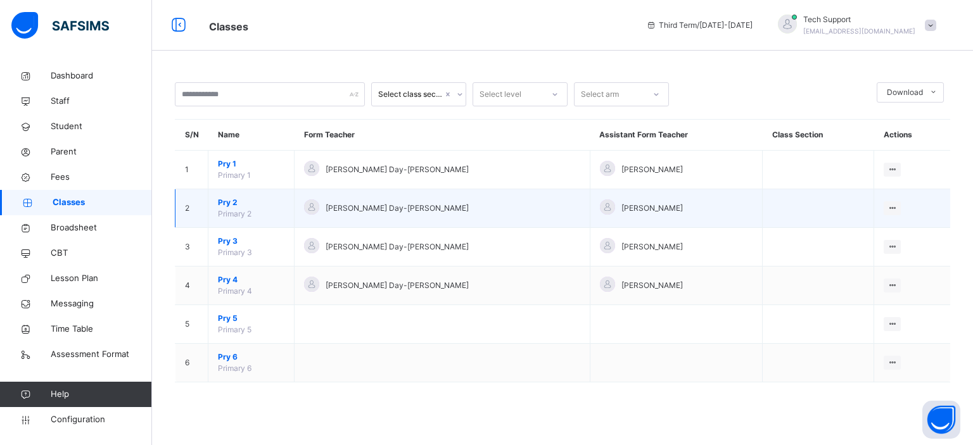
click at [222, 203] on span "Pry 2" at bounding box center [251, 202] width 67 height 11
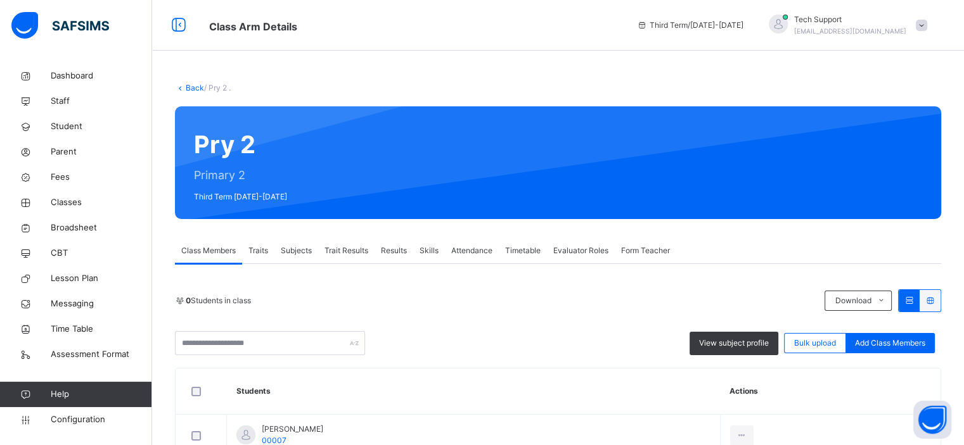
click at [395, 253] on span "Results" at bounding box center [394, 250] width 26 height 11
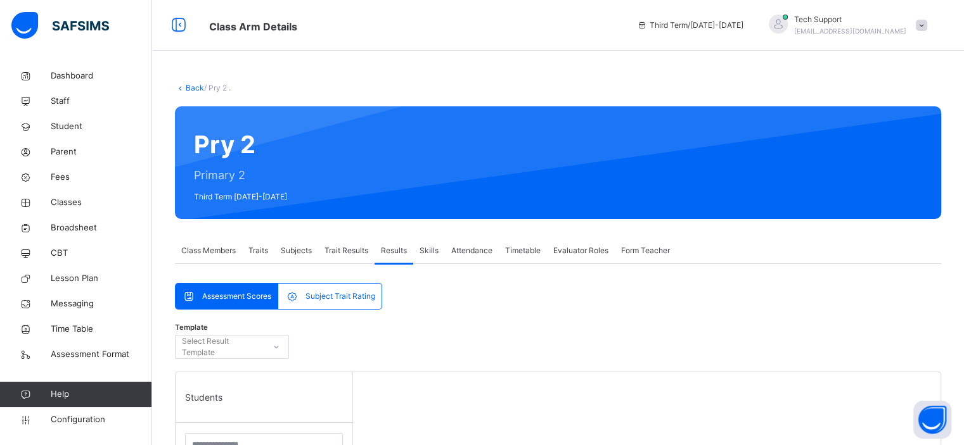
click at [357, 252] on span "Trait Results" at bounding box center [346, 250] width 44 height 11
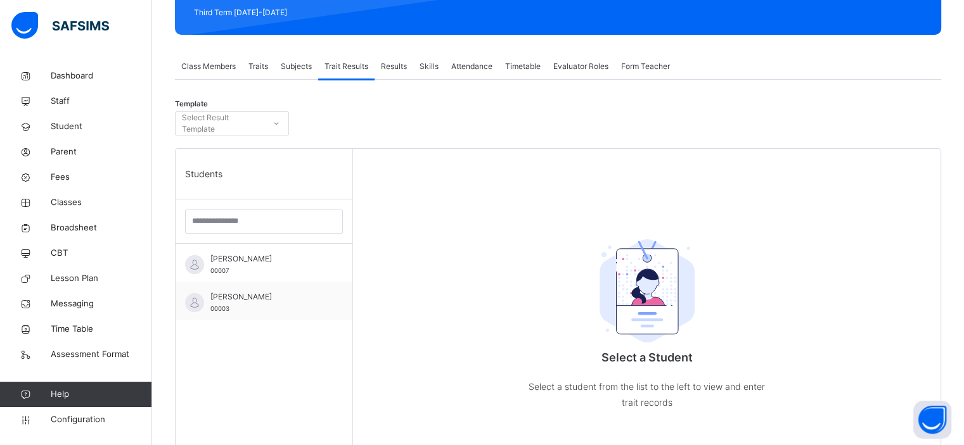
scroll to position [190, 0]
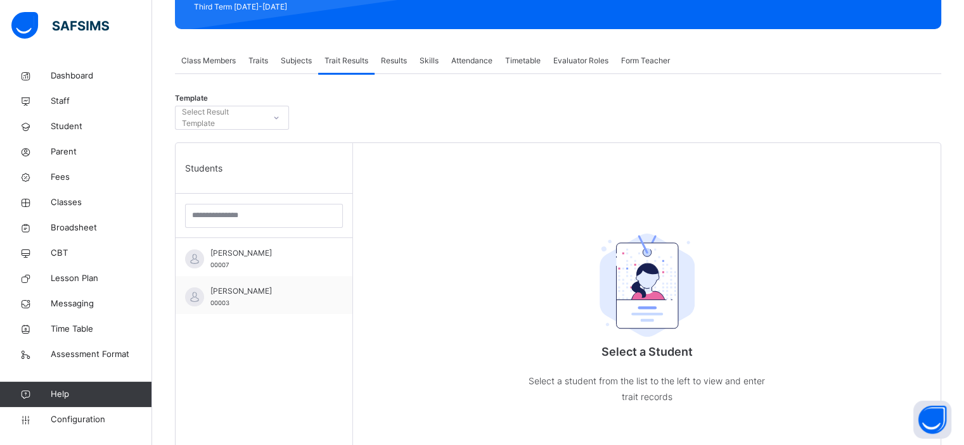
click at [278, 122] on icon at bounding box center [276, 118] width 8 height 13
click at [393, 60] on span "Results" at bounding box center [394, 60] width 26 height 11
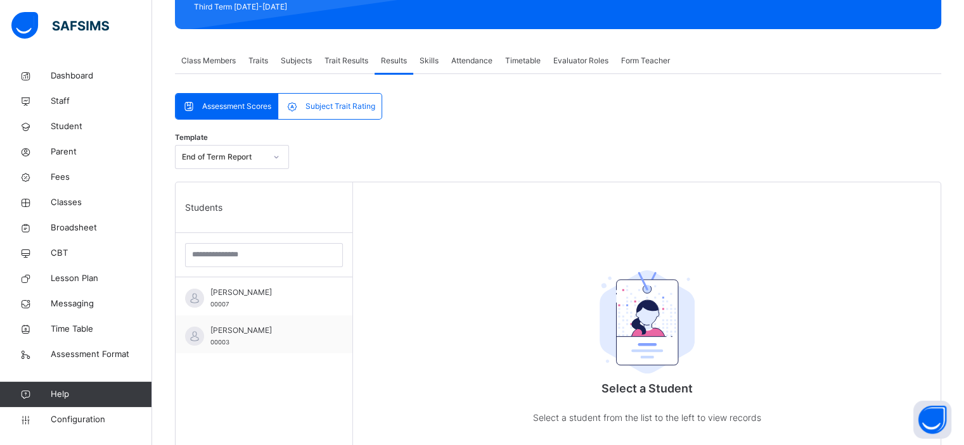
click at [263, 60] on span "Traits" at bounding box center [258, 60] width 20 height 11
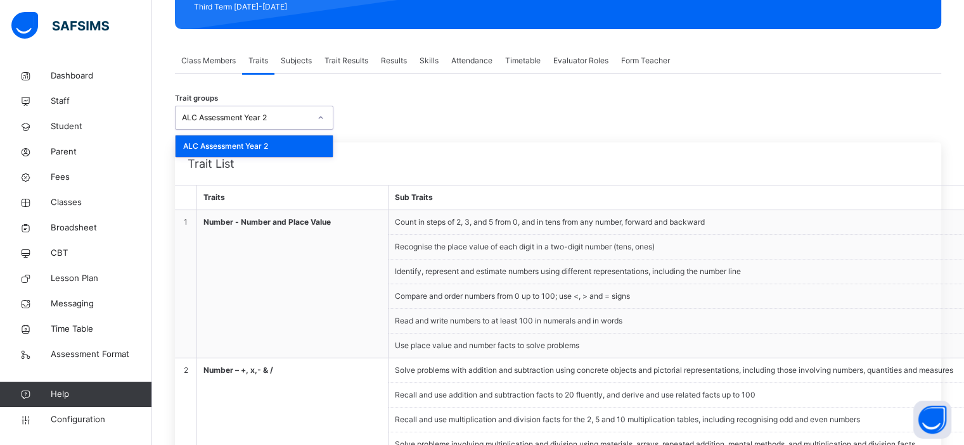
click at [322, 127] on div at bounding box center [321, 118] width 22 height 20
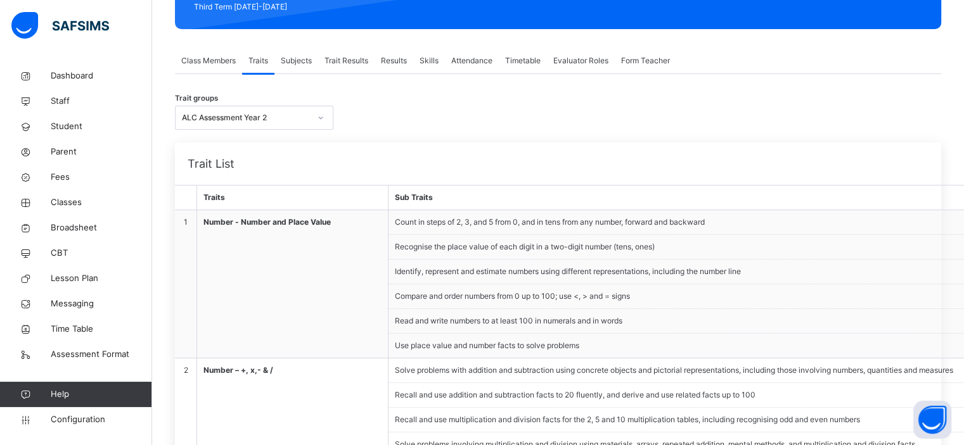
click at [395, 111] on div "Trait groups ALC Assessment Year 2" at bounding box center [558, 118] width 766 height 24
click at [350, 53] on div "Trait Results" at bounding box center [346, 60] width 56 height 25
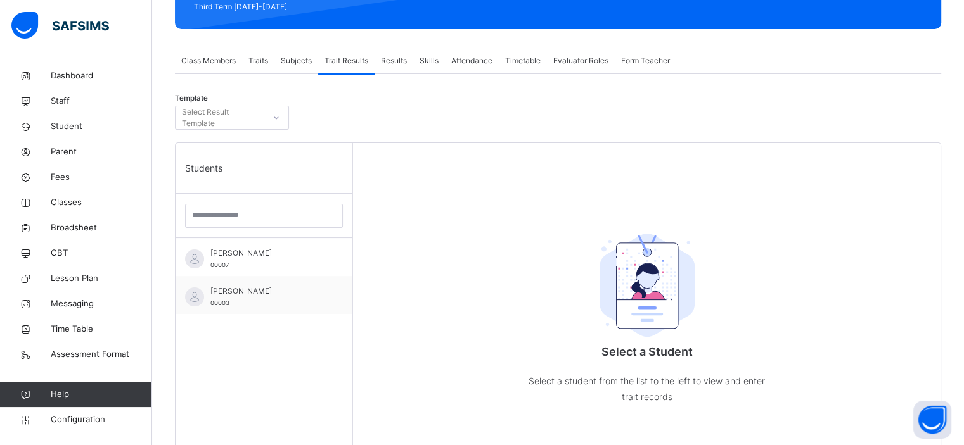
click at [264, 64] on span "Traits" at bounding box center [258, 60] width 20 height 11
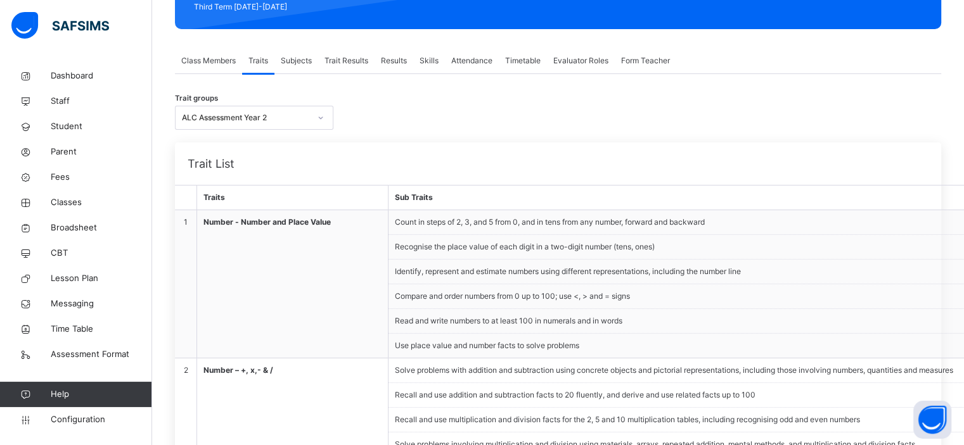
click at [649, 52] on div "Form Teacher" at bounding box center [645, 60] width 61 height 25
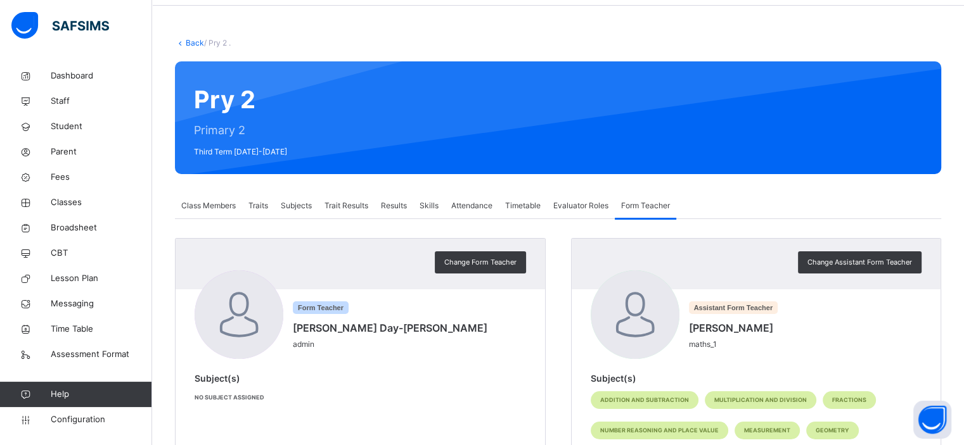
scroll to position [120, 0]
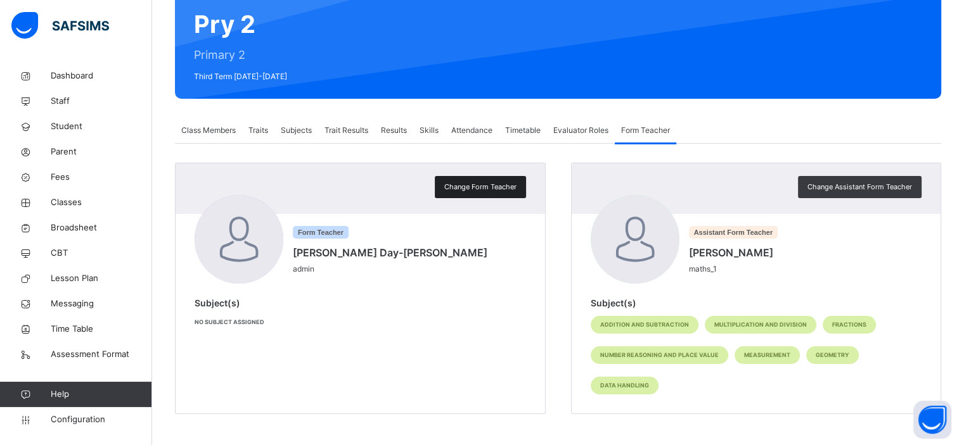
click at [499, 185] on span "Change Form Teacher" at bounding box center [480, 187] width 72 height 11
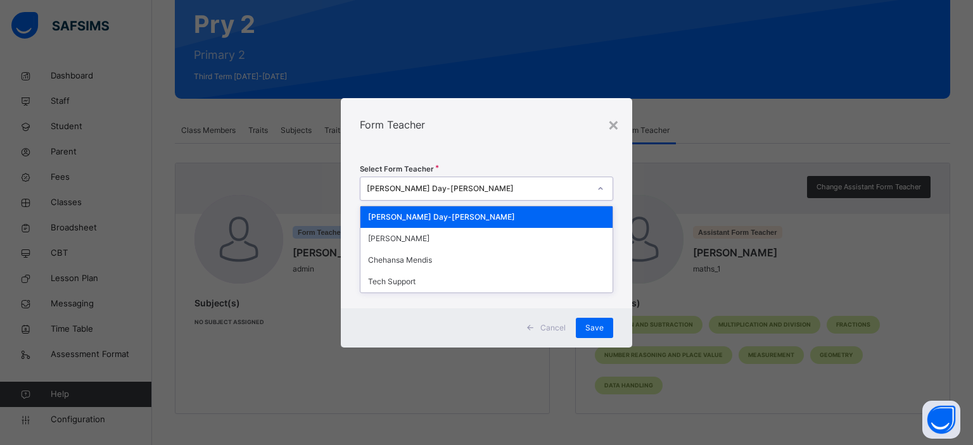
click at [487, 193] on div "Laurencia Day-knight" at bounding box center [479, 188] width 224 height 11
click at [461, 281] on div "Tech Support" at bounding box center [487, 282] width 253 height 22
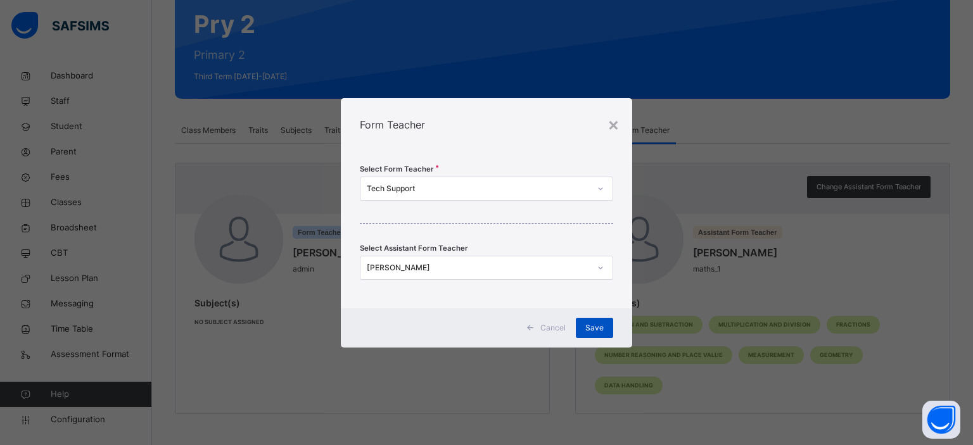
click at [596, 328] on span "Save" at bounding box center [594, 328] width 18 height 11
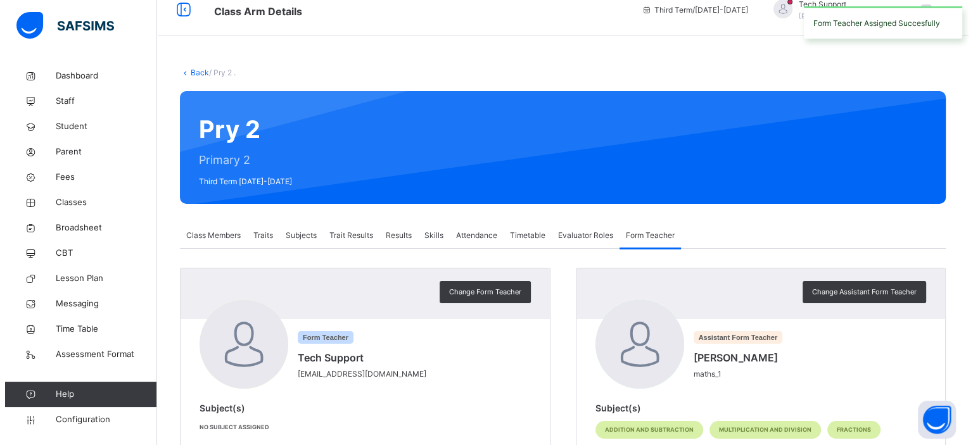
scroll to position [0, 0]
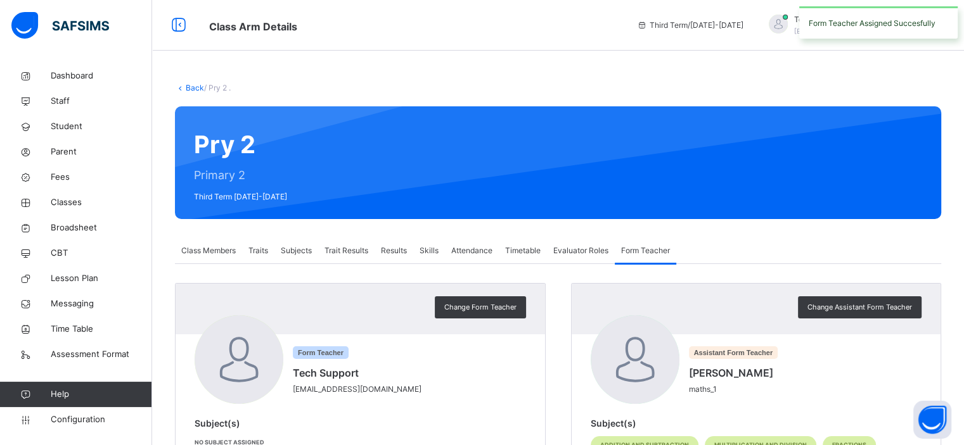
click at [795, 23] on div "Form Teacher Assigned Succesfully" at bounding box center [878, 22] width 171 height 32
click at [927, 25] on span at bounding box center [921, 25] width 11 height 11
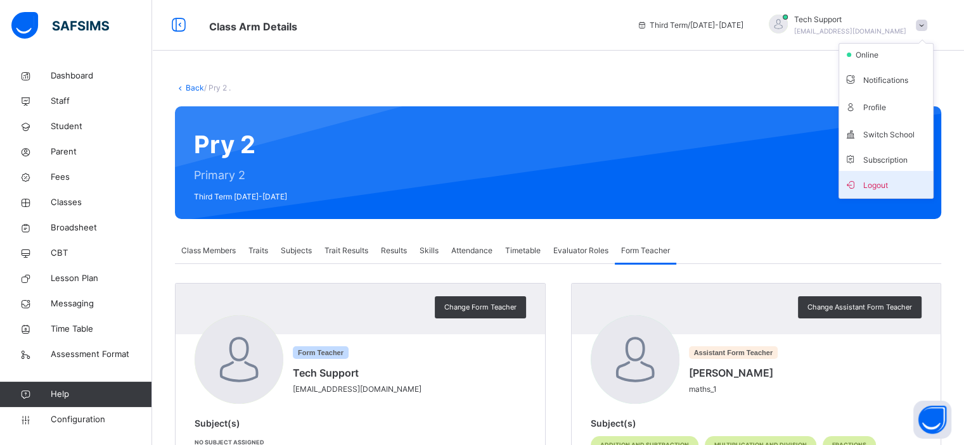
click at [890, 180] on span "Logout" at bounding box center [886, 184] width 84 height 17
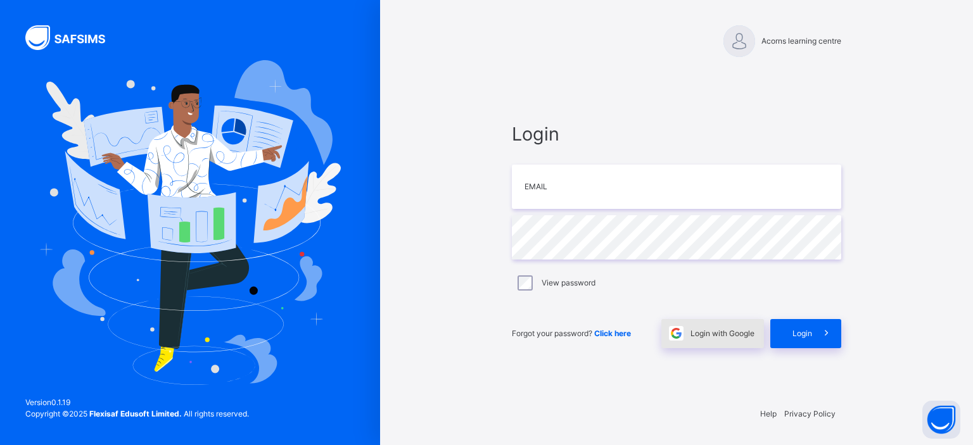
click at [705, 330] on span "Login with Google" at bounding box center [723, 333] width 64 height 11
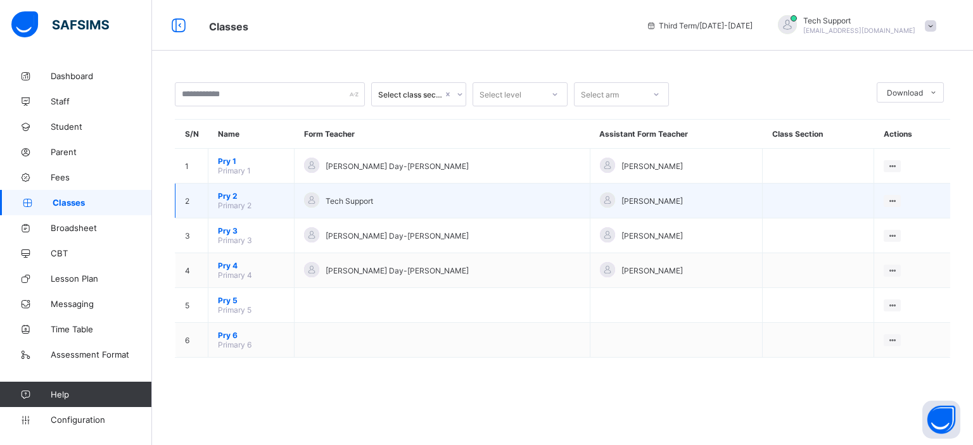
click at [224, 195] on span "Pry 2" at bounding box center [251, 196] width 67 height 10
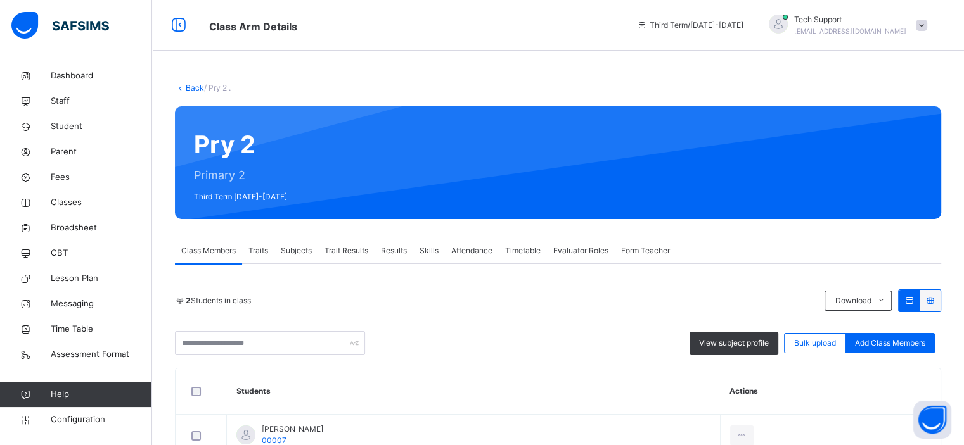
click at [353, 248] on span "Trait Results" at bounding box center [346, 250] width 44 height 11
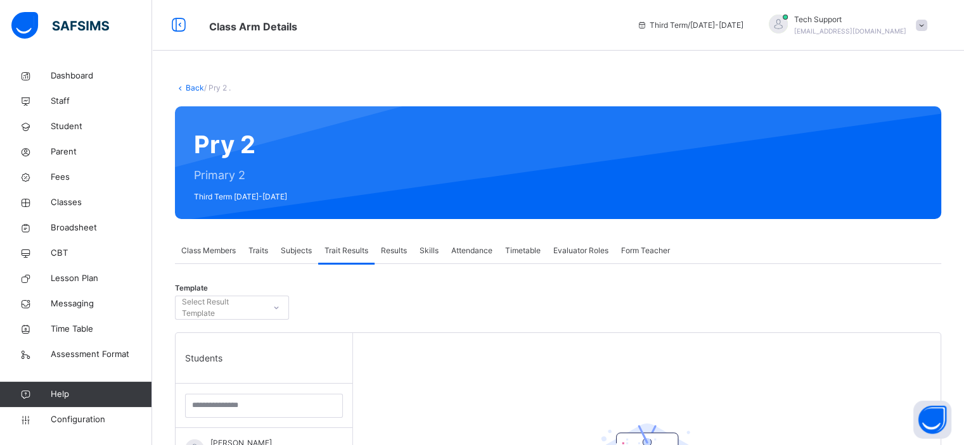
scroll to position [147, 0]
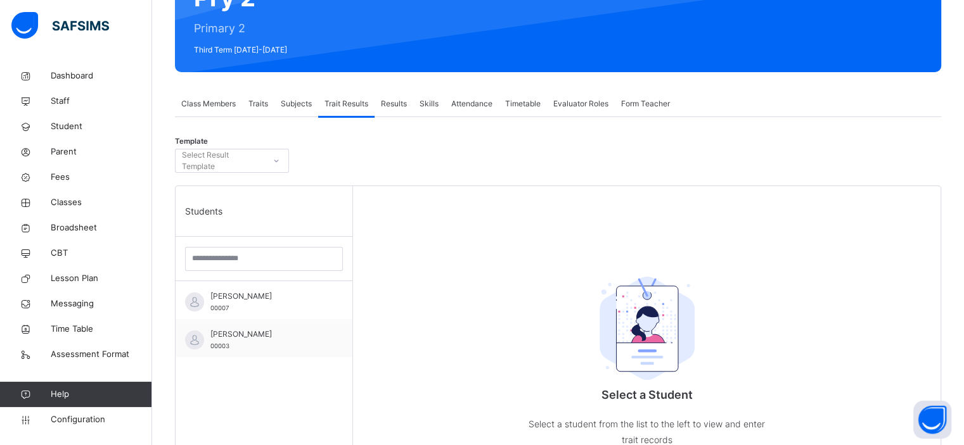
click at [269, 163] on div at bounding box center [277, 161] width 22 height 20
click at [260, 103] on span "Traits" at bounding box center [258, 103] width 20 height 11
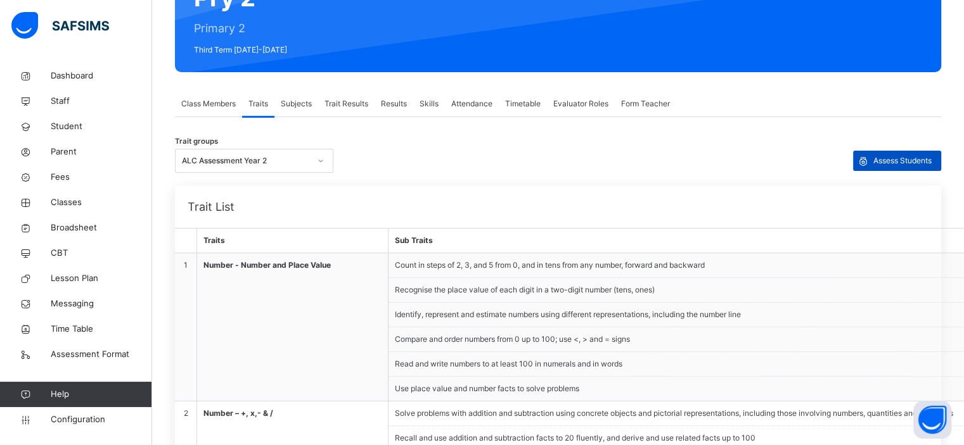
click at [873, 160] on span at bounding box center [863, 161] width 20 height 20
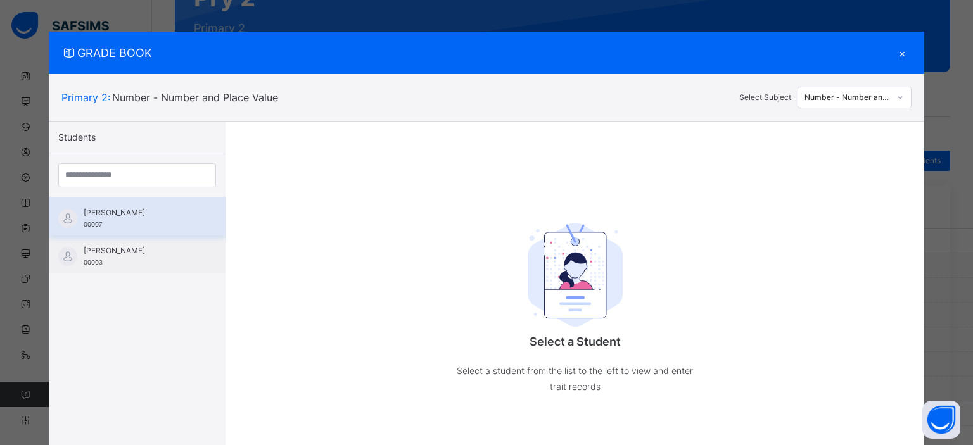
click at [142, 205] on div "Maya Postolache 00007" at bounding box center [137, 217] width 177 height 38
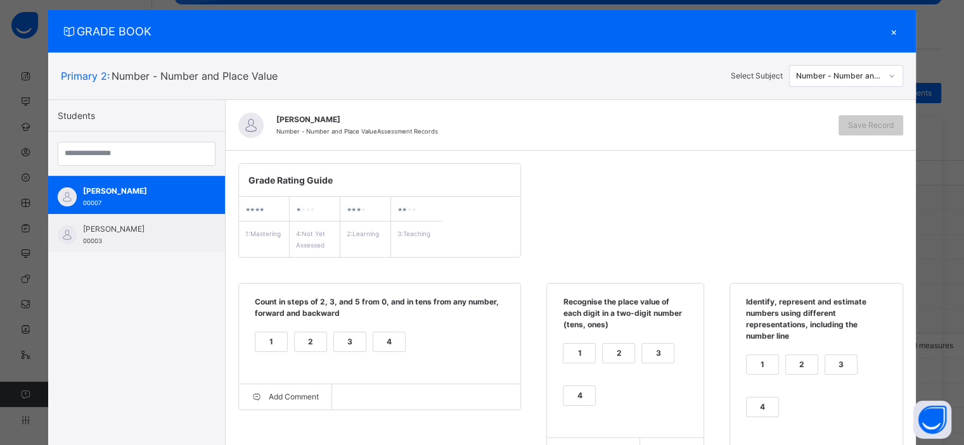
scroll to position [16, 0]
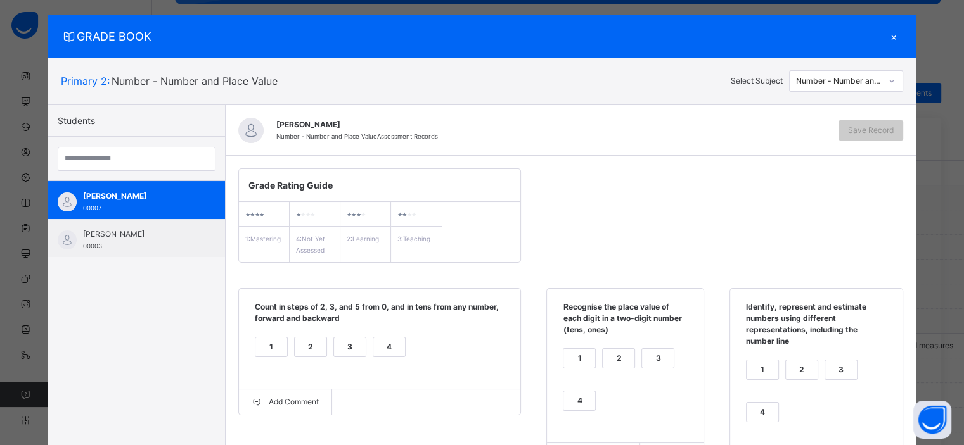
click at [299, 340] on div "2" at bounding box center [311, 347] width 32 height 19
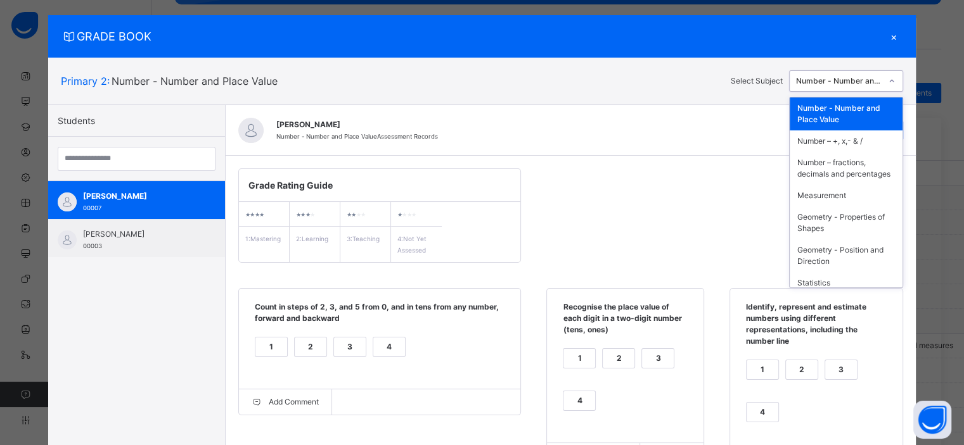
click at [850, 82] on div "Number - Number and Place Value" at bounding box center [839, 80] width 86 height 11
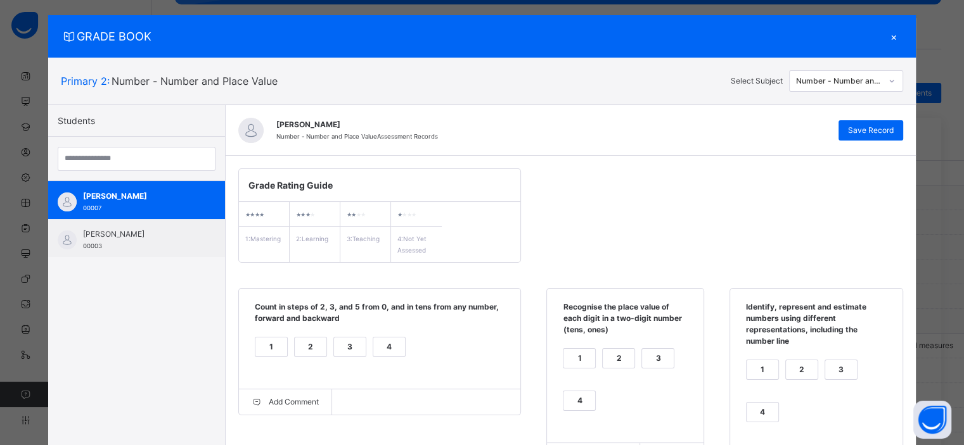
click at [687, 193] on div "Grade Rating Guide ★ ★ ★ ★ 1 : Mastering ★ ★ ★ ★ 2 : Learning ★ ★ ★ ★ 3 : Teach…" at bounding box center [571, 428] width 690 height 544
click at [892, 37] on div "×" at bounding box center [893, 36] width 19 height 17
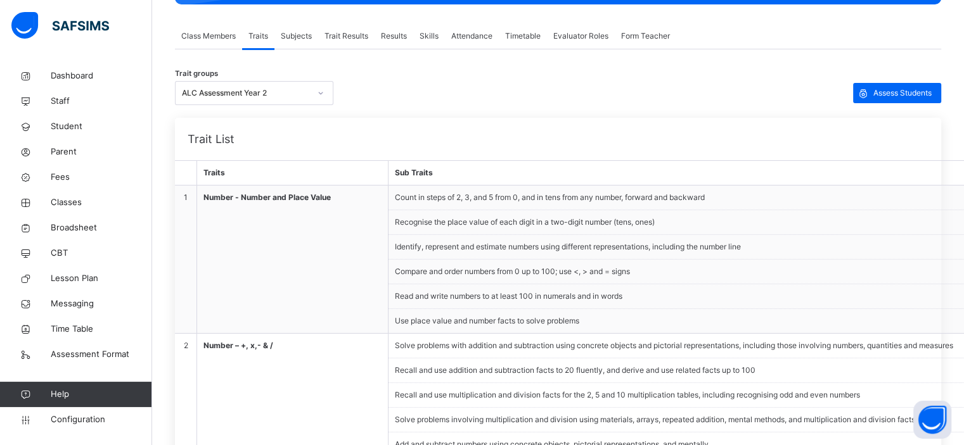
click at [350, 42] on div "Trait Results" at bounding box center [346, 35] width 56 height 25
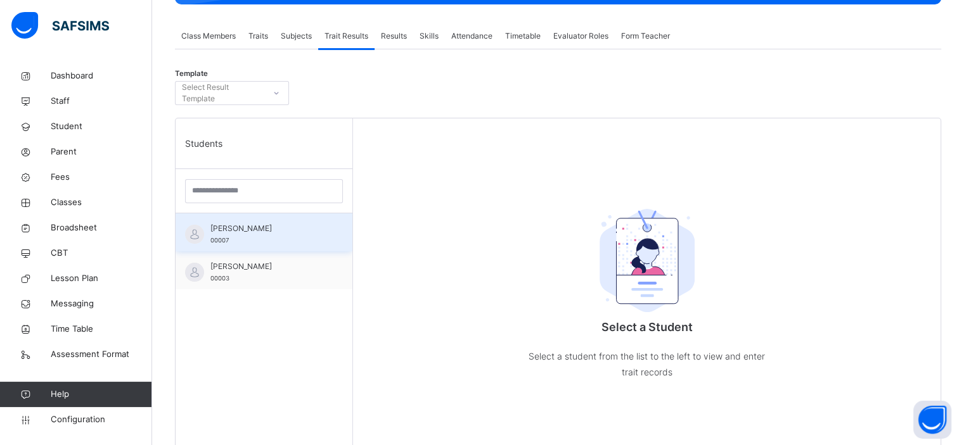
click at [295, 233] on span "Maya Postolache" at bounding box center [266, 228] width 113 height 11
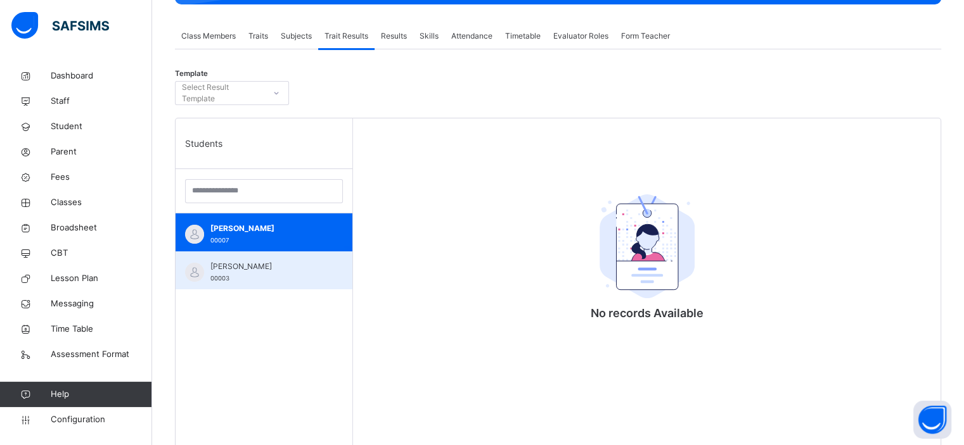
click at [289, 270] on span "Oyin Duro-Emanuelle" at bounding box center [266, 266] width 113 height 11
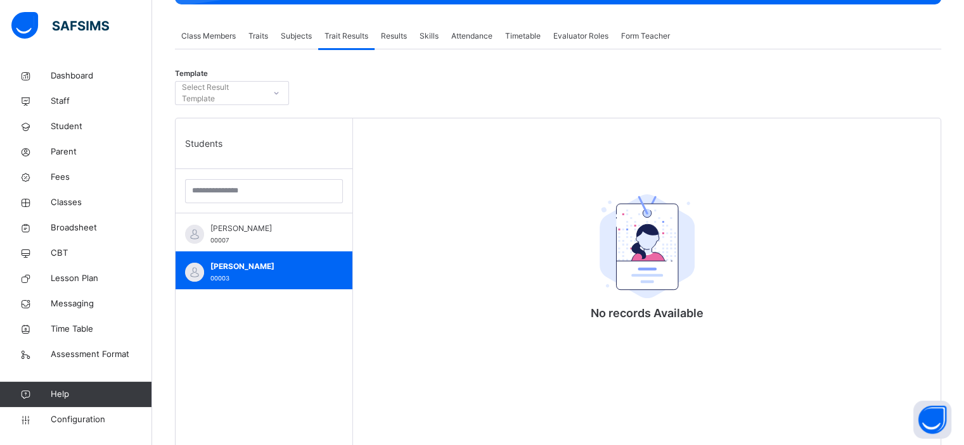
click at [569, 91] on div "Template Select Result Template" at bounding box center [558, 96] width 766 height 43
click at [406, 34] on span "Results" at bounding box center [394, 35] width 26 height 11
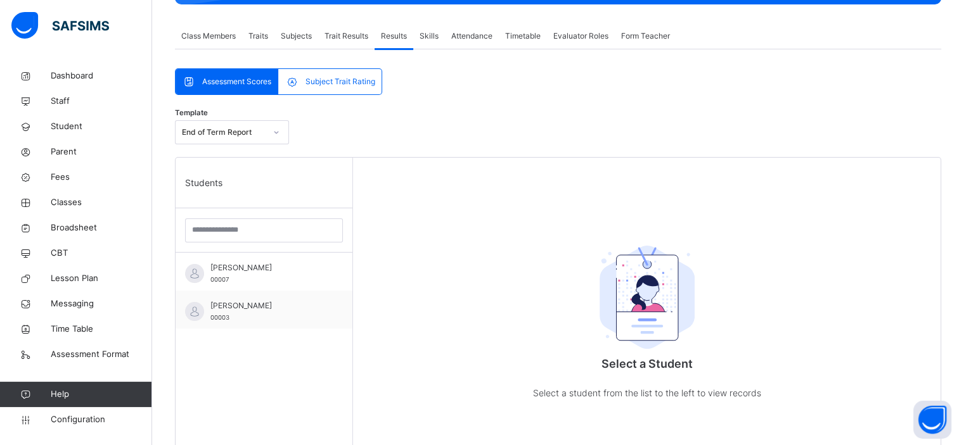
click at [347, 84] on span "Subject Trait Rating" at bounding box center [340, 81] width 70 height 11
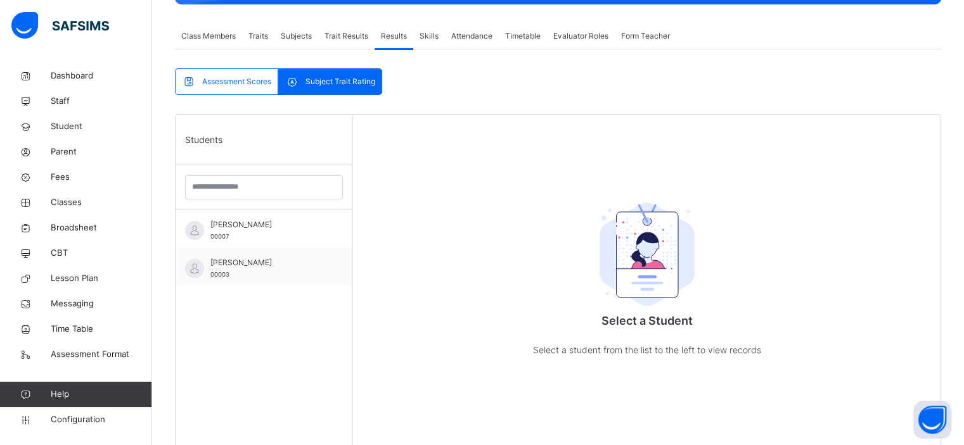
click at [246, 83] on span "Assessment Scores" at bounding box center [236, 81] width 69 height 11
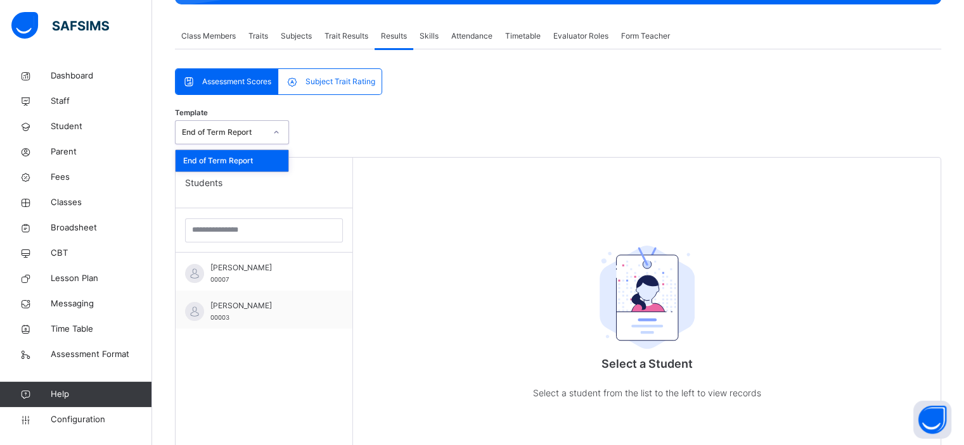
click at [272, 131] on icon at bounding box center [276, 132] width 8 height 13
click at [313, 121] on div "Template End of Term Report" at bounding box center [558, 135] width 766 height 43
click at [324, 86] on span "Subject Trait Rating" at bounding box center [340, 81] width 70 height 11
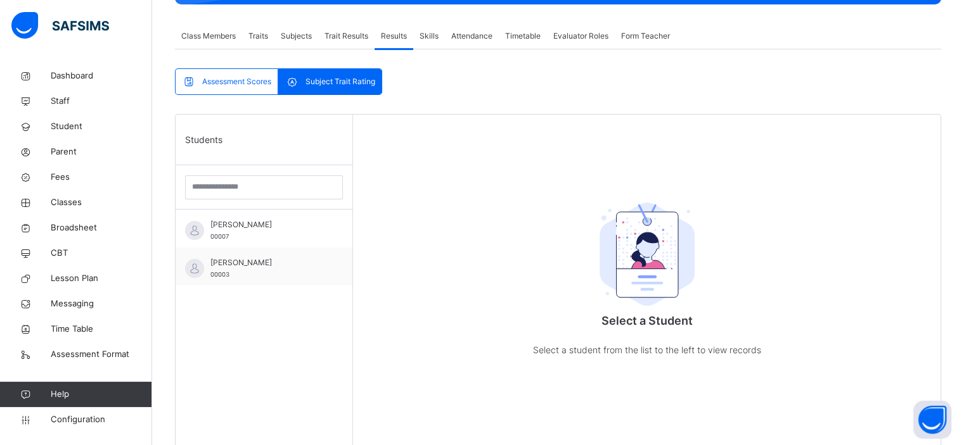
click at [431, 39] on span "Skills" at bounding box center [428, 35] width 19 height 11
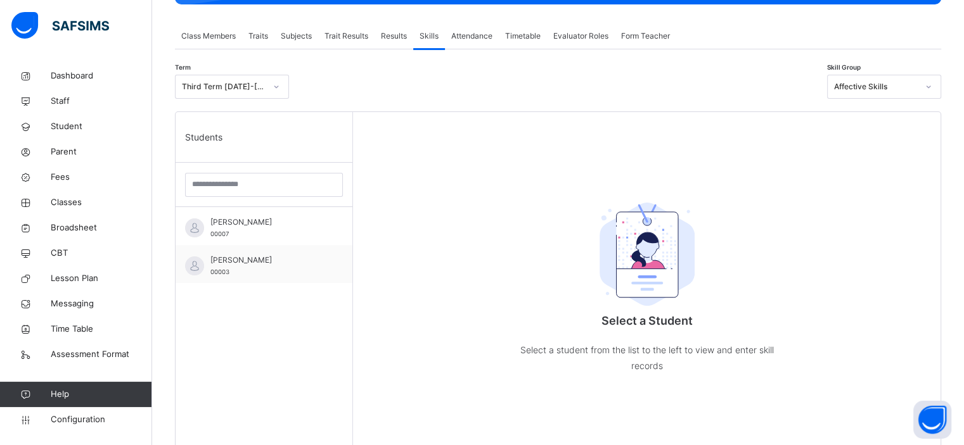
click at [471, 41] on span "Attendance" at bounding box center [471, 35] width 41 height 11
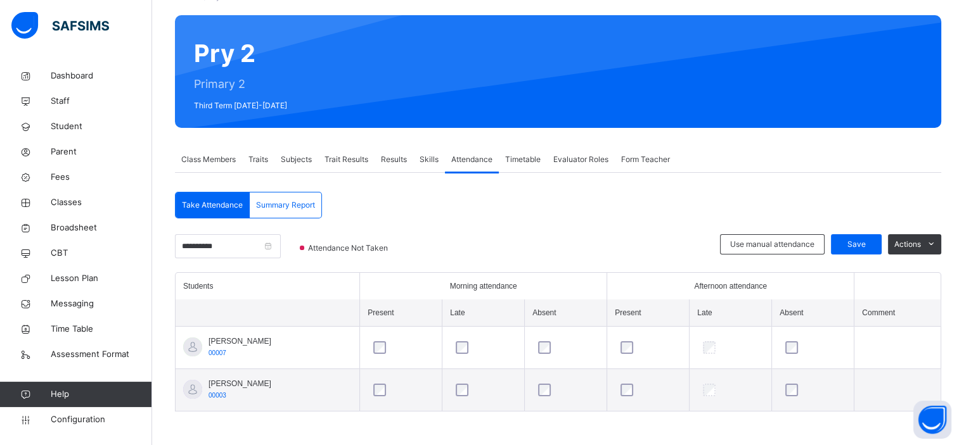
click at [259, 162] on span "Traits" at bounding box center [258, 159] width 20 height 11
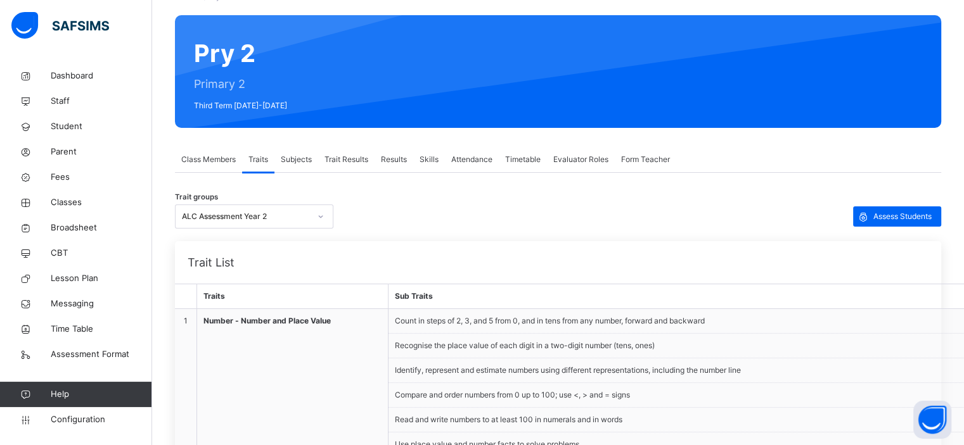
scroll to position [215, 0]
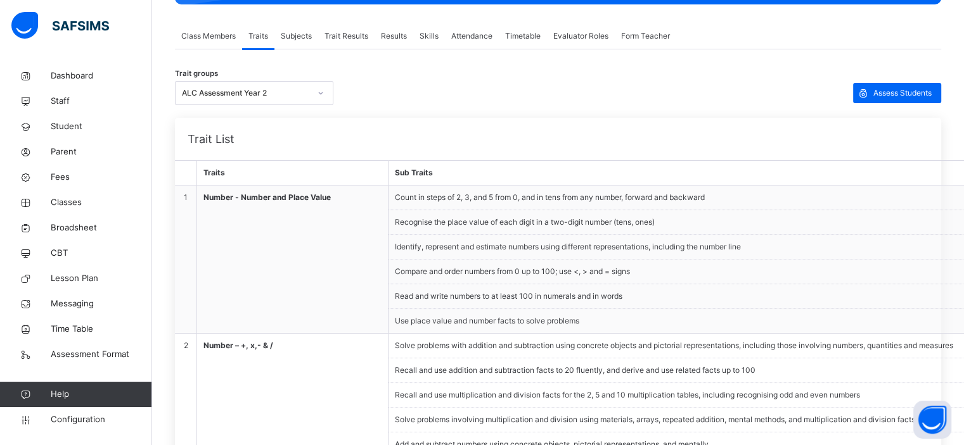
click at [219, 35] on span "Class Members" at bounding box center [208, 35] width 54 height 11
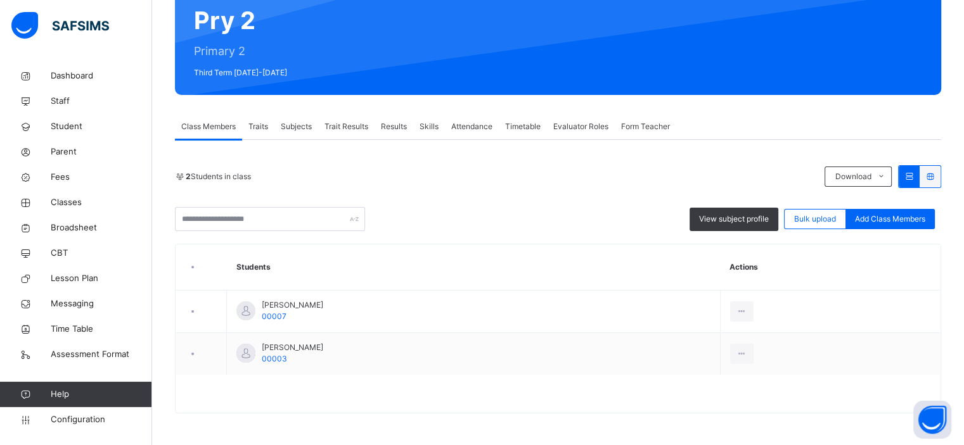
scroll to position [123, 0]
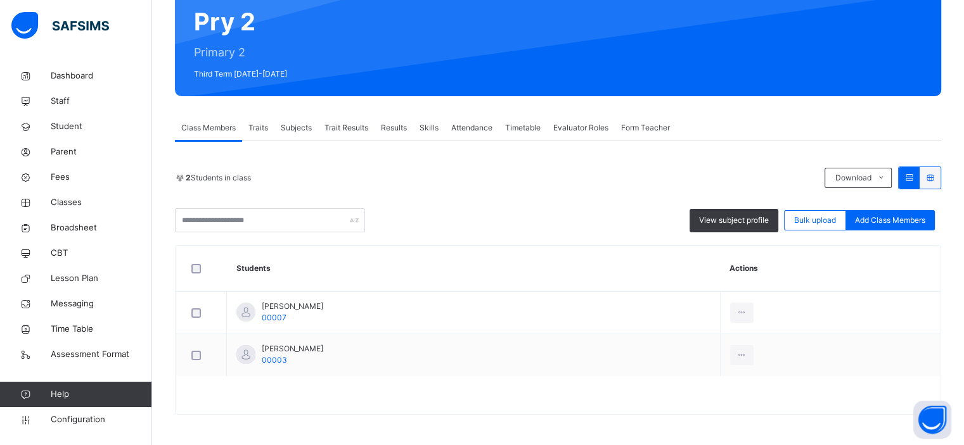
click at [257, 128] on span "Traits" at bounding box center [258, 127] width 20 height 11
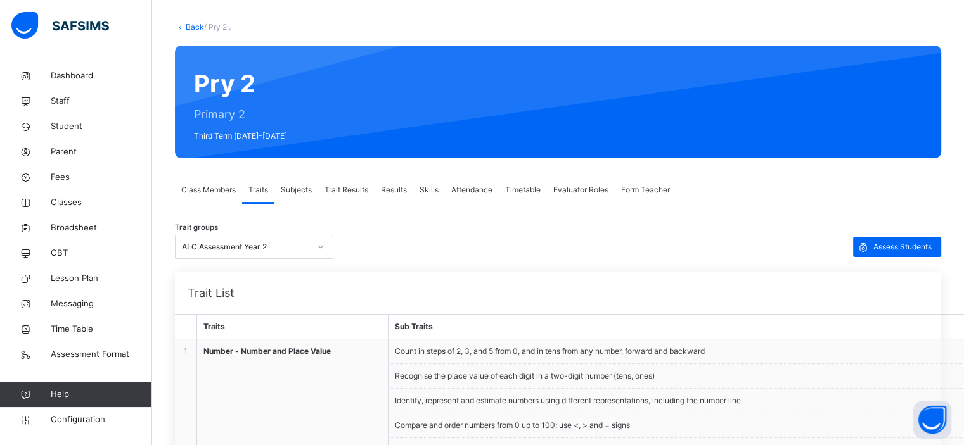
scroll to position [0, 0]
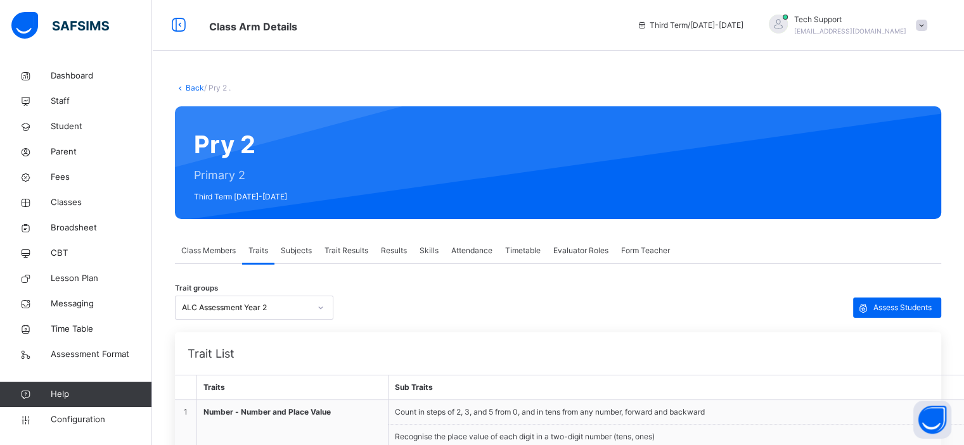
click at [532, 86] on div "Back / Pry 2 ." at bounding box center [558, 87] width 766 height 11
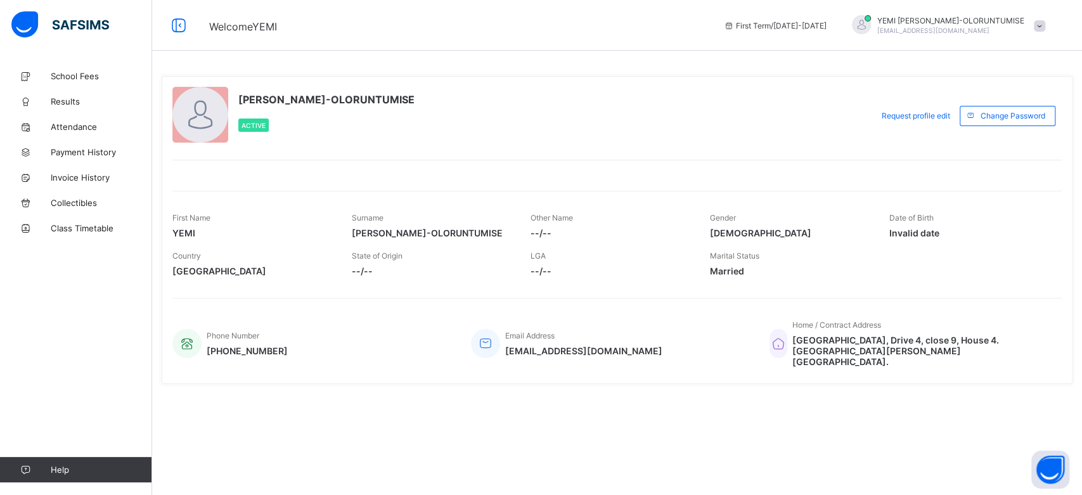
click at [572, 126] on div "[PERSON_NAME]-OLORUNTUMISE Active" at bounding box center [518, 116] width 693 height 58
click at [1030, 23] on div "[PERSON_NAME]-OLORUNTUMISE [EMAIL_ADDRESS][DOMAIN_NAME]" at bounding box center [945, 25] width 212 height 21
click at [993, 118] on span "Logout" at bounding box center [1004, 125] width 84 height 15
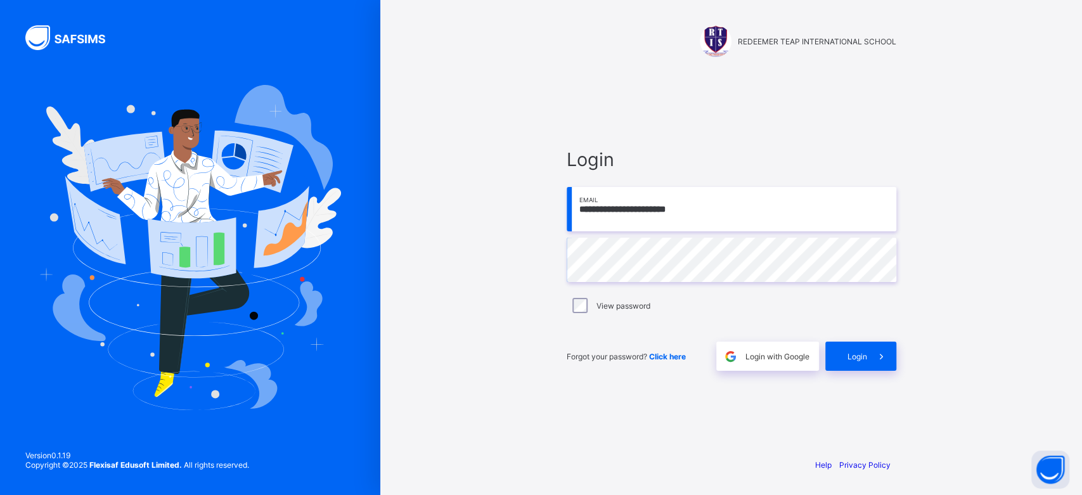
click at [720, 207] on input "**********" at bounding box center [731, 209] width 330 height 44
type input "*"
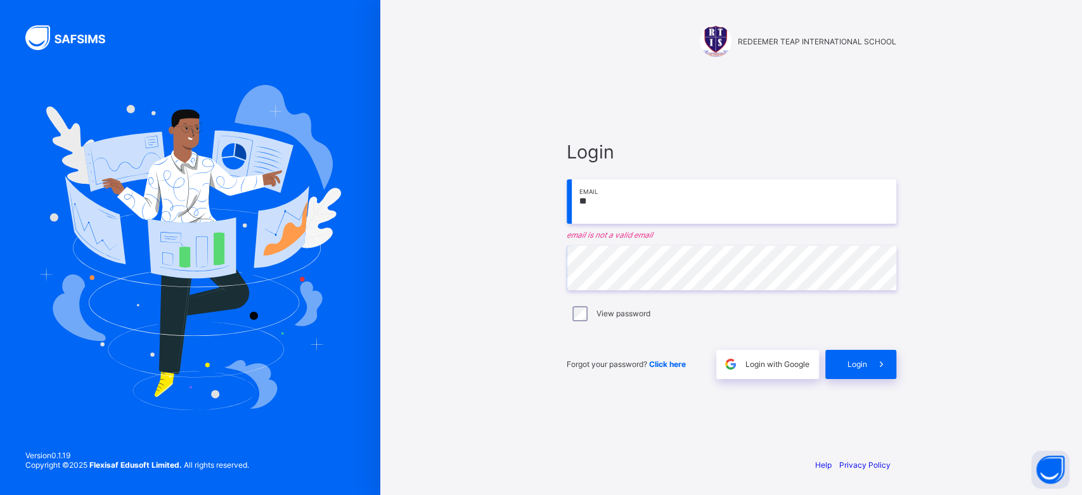
type input "*"
type input "****"
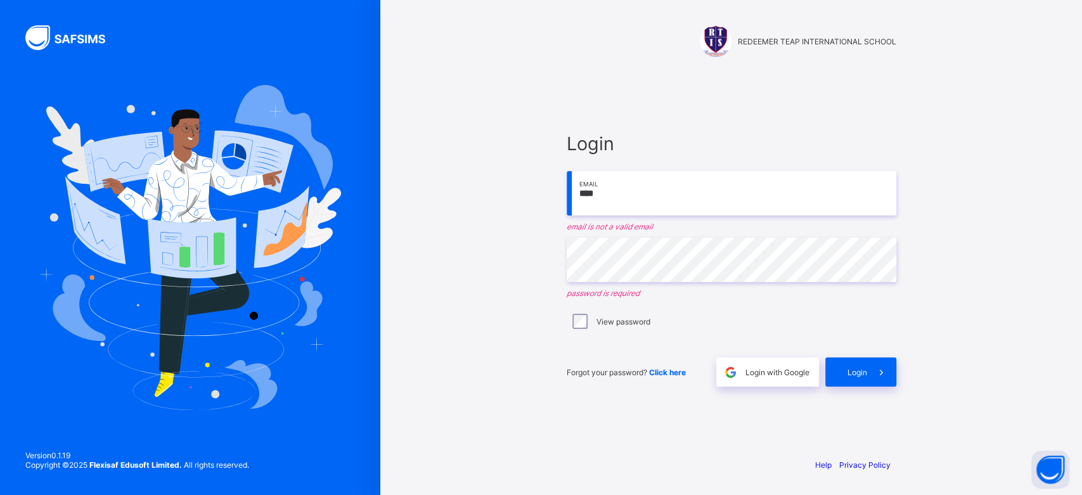
click at [631, 207] on input "****" at bounding box center [731, 193] width 330 height 44
click at [753, 369] on span "Login with Google" at bounding box center [777, 373] width 64 height 10
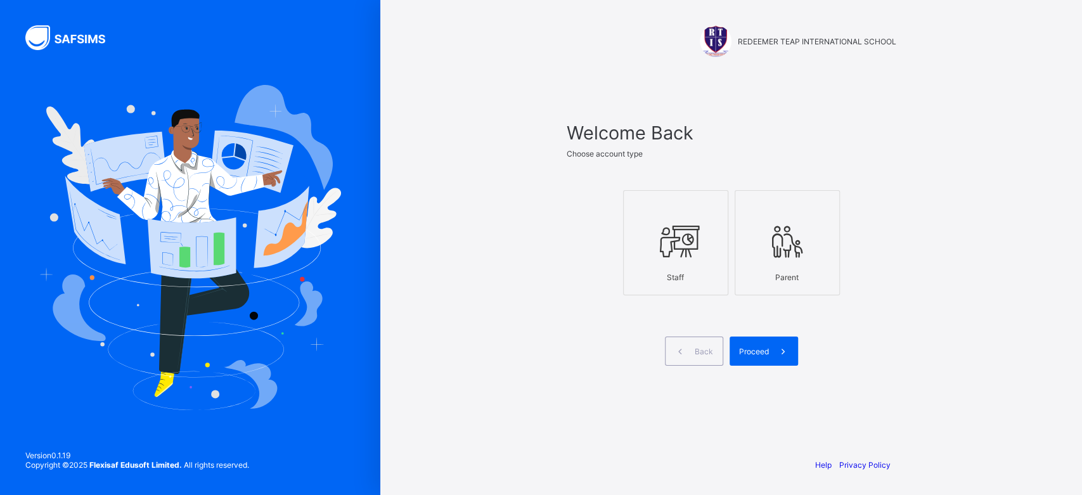
click at [679, 269] on div "Staff" at bounding box center [675, 277] width 91 height 22
click at [750, 350] on span "Proceed" at bounding box center [754, 352] width 30 height 10
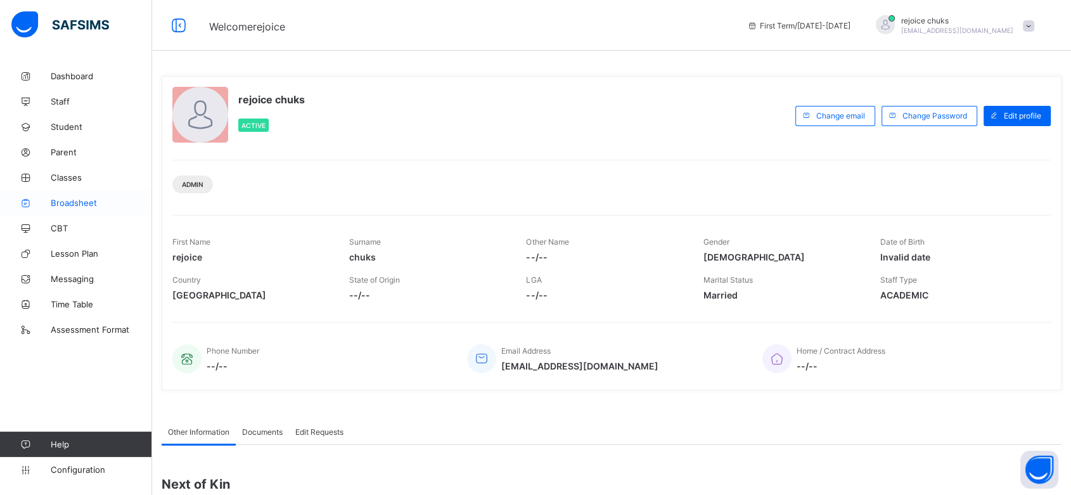
click at [65, 198] on span "Broadsheet" at bounding box center [101, 203] width 101 height 10
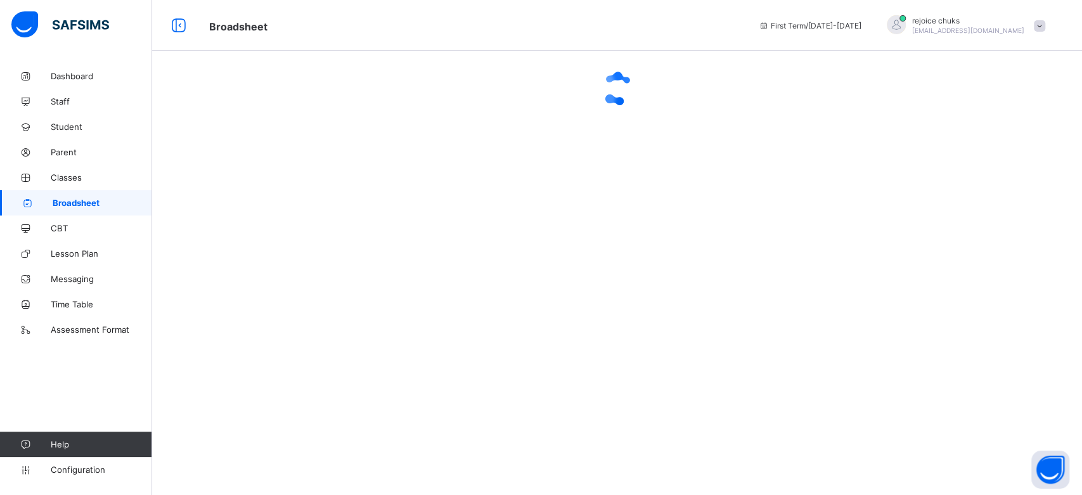
click at [1037, 23] on span at bounding box center [1038, 25] width 11 height 11
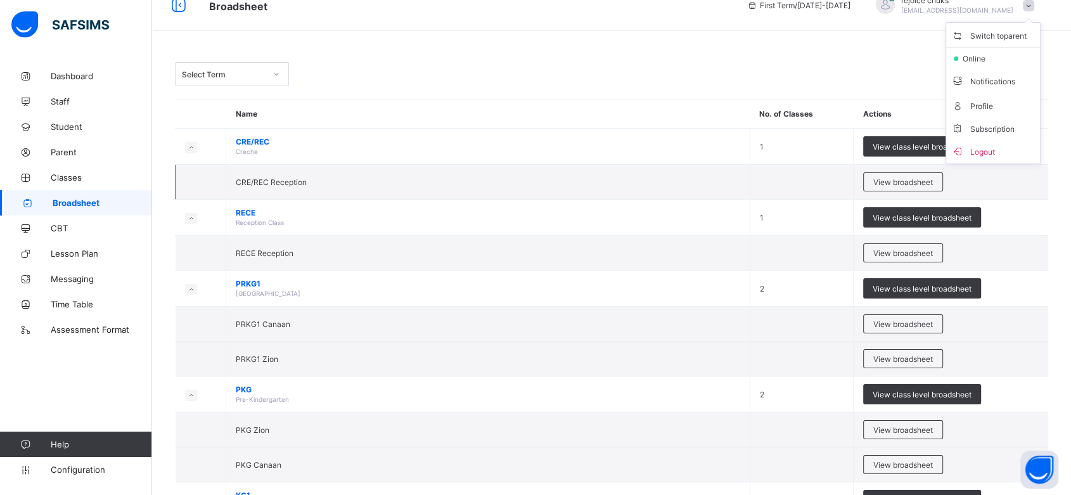
scroll to position [13, 0]
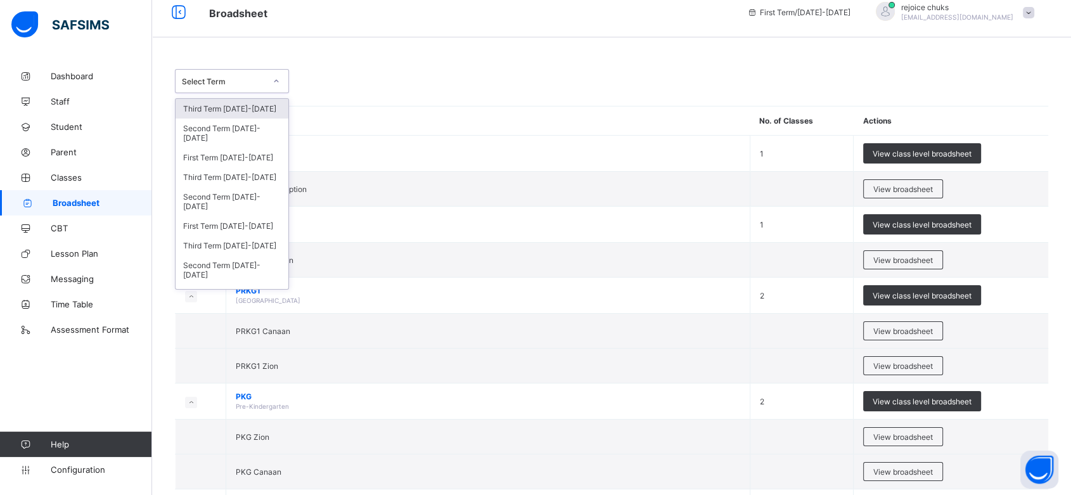
click at [274, 87] on div at bounding box center [277, 81] width 22 height 20
click at [248, 176] on div "Third Term 2024-2025" at bounding box center [232, 177] width 113 height 20
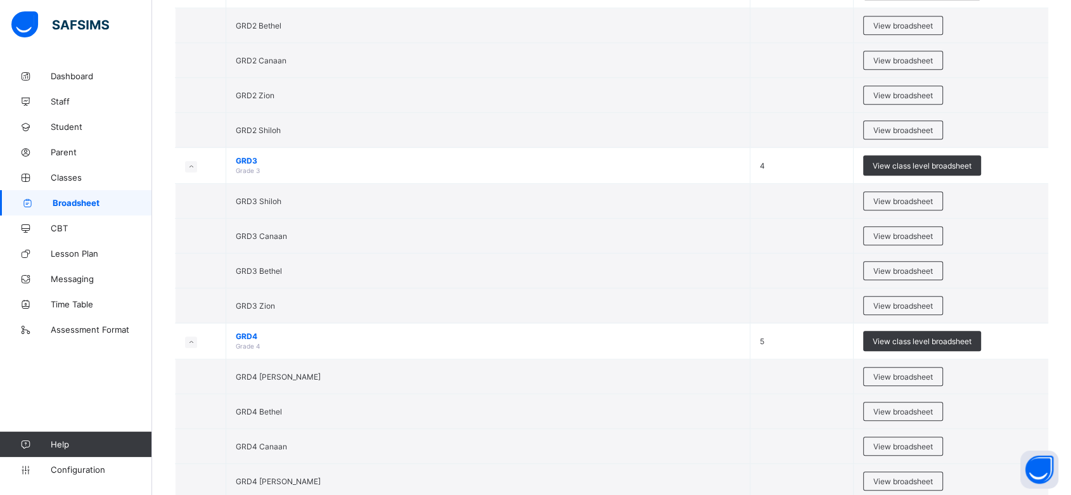
scroll to position [999, 0]
click at [910, 195] on span "View broadsheet" at bounding box center [903, 200] width 60 height 10
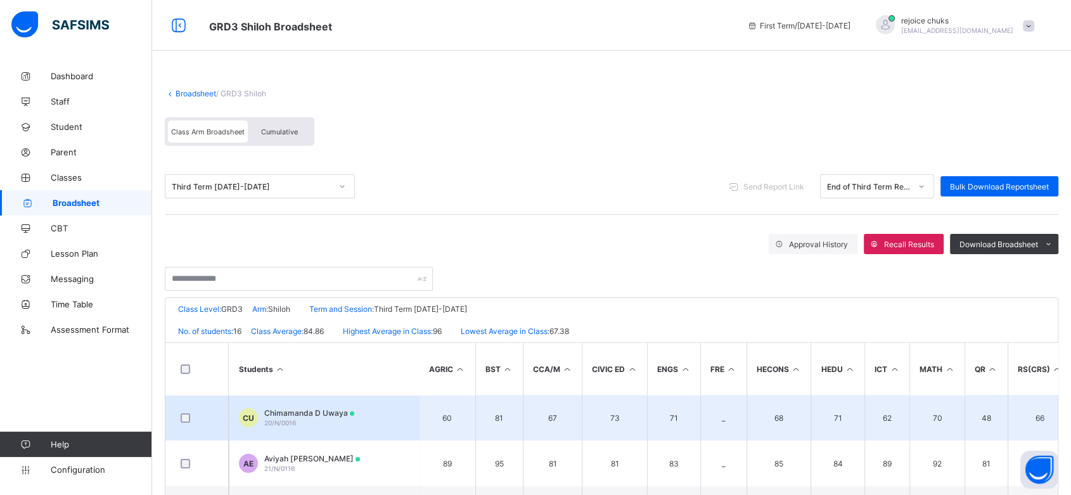
click at [326, 416] on div "Chimamanda D Uwaya 20/N/0016" at bounding box center [309, 417] width 90 height 19
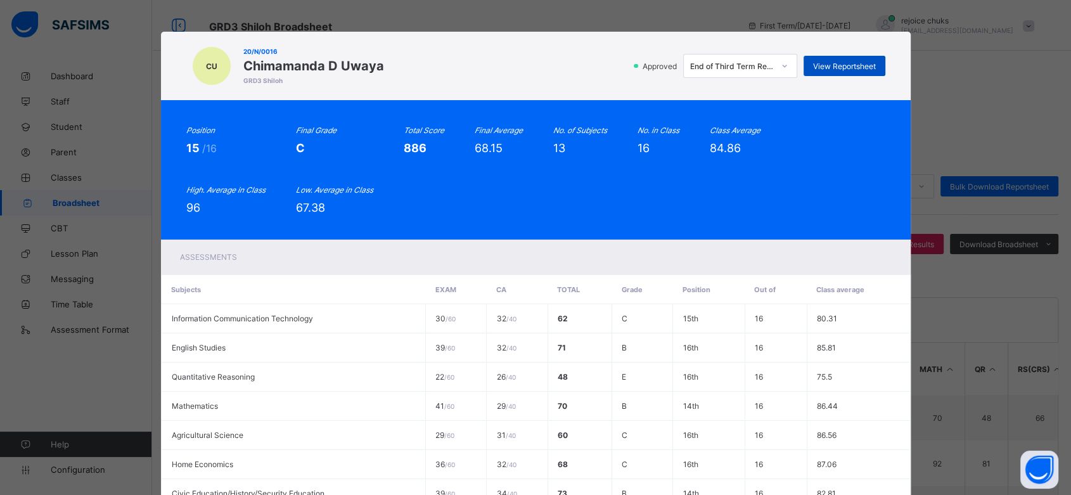
click at [829, 68] on span "View Reportsheet" at bounding box center [844, 66] width 63 height 10
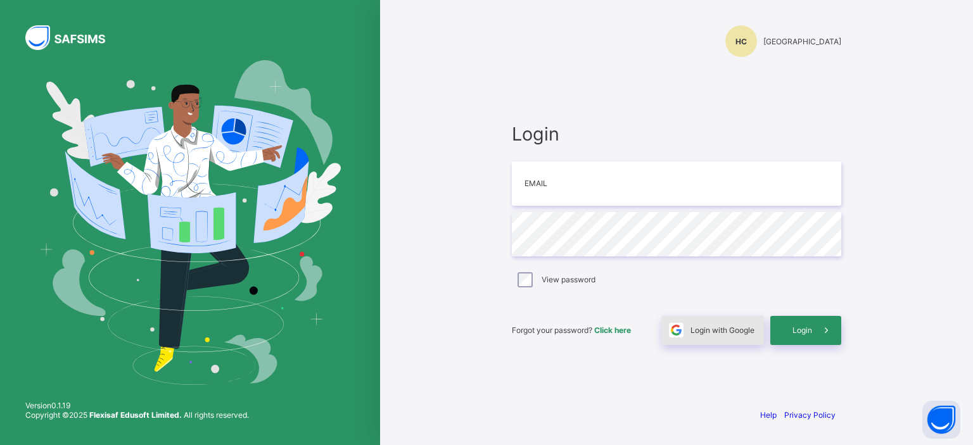
click at [712, 331] on span "Login with Google" at bounding box center [723, 331] width 64 height 10
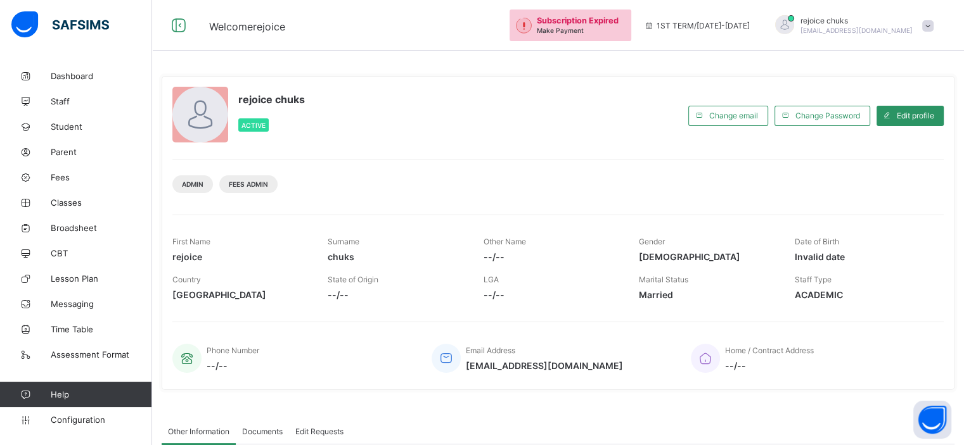
click at [636, 126] on div "rejoice chuks Active" at bounding box center [426, 116] width 509 height 58
click at [933, 31] on span at bounding box center [927, 25] width 11 height 11
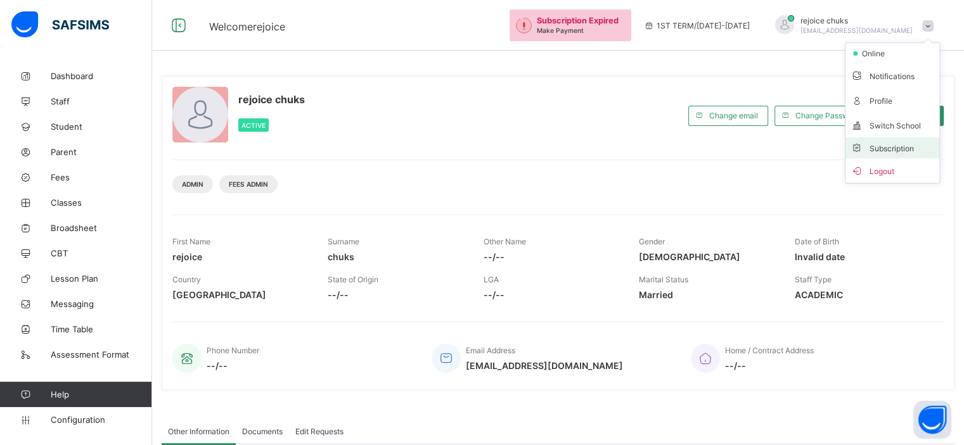
click at [896, 145] on span "Subscription" at bounding box center [881, 149] width 63 height 10
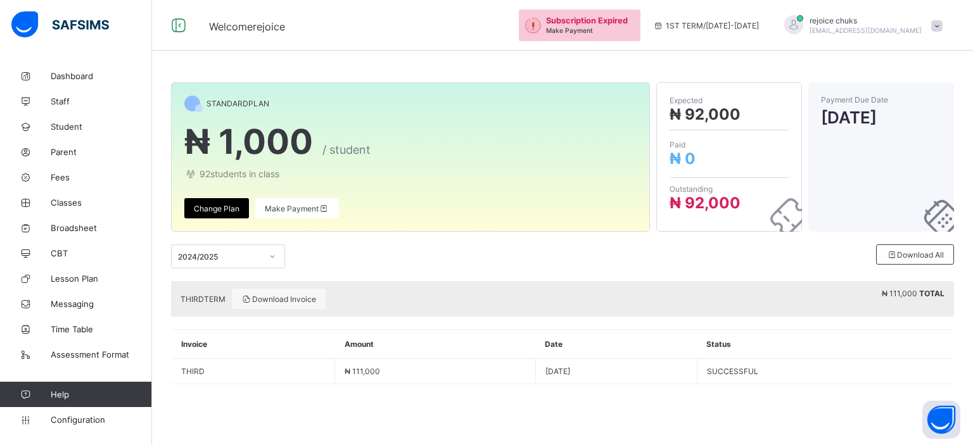
click at [641, 248] on div at bounding box center [661, 257] width 193 height 24
click at [940, 29] on span at bounding box center [936, 25] width 11 height 11
click at [763, 69] on div "STANDARD PLAN ₦ 1,000 / student 92 students in class Change Plan Make Payment E…" at bounding box center [562, 239] width 821 height 353
drag, startPoint x: 511, startPoint y: 155, endPoint x: 513, endPoint y: 144, distance: 10.3
click at [511, 155] on span "₦ 1,000 / student" at bounding box center [410, 141] width 452 height 41
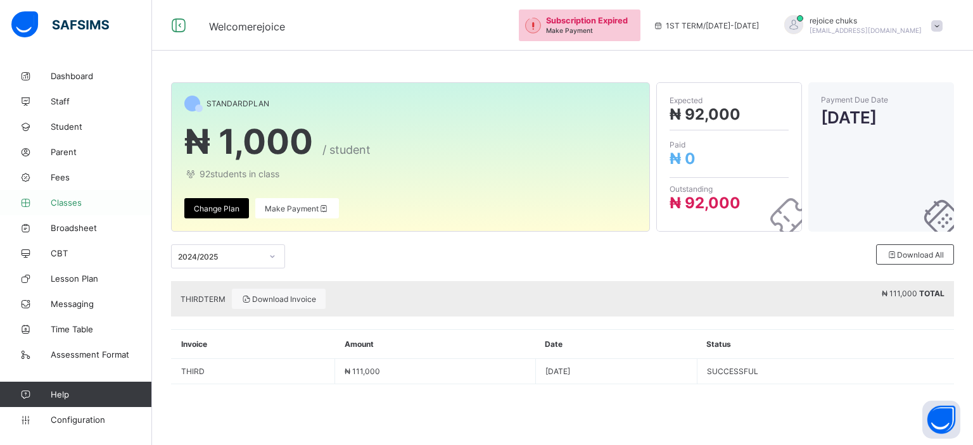
click at [65, 209] on link "Classes" at bounding box center [76, 202] width 152 height 25
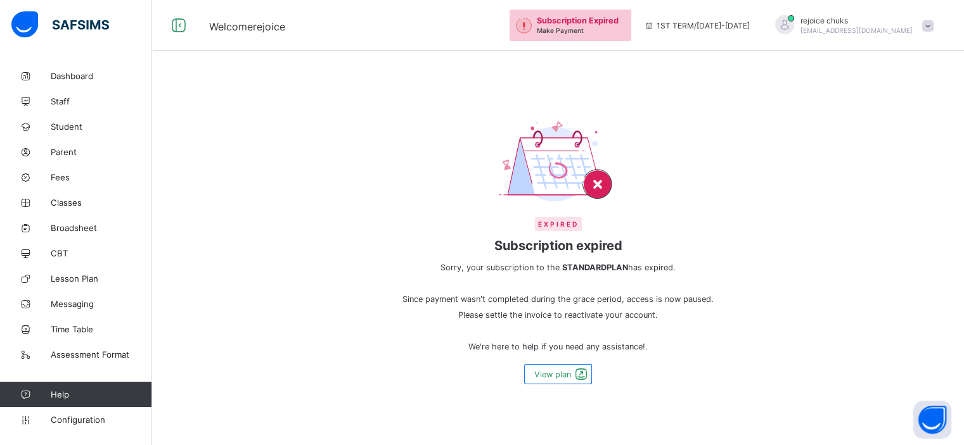
click at [479, 84] on div "Expired Subscription expired Sorry, your subscription to the STANDARD PLAN has …" at bounding box center [558, 222] width 812 height 445
click at [63, 179] on span "Fees" at bounding box center [101, 177] width 101 height 10
click at [477, 46] on div "Welcome rejoice Subscription Expired Make Payment 1ST TERM / [DATE]-[DATE] rejo…" at bounding box center [482, 25] width 964 height 51
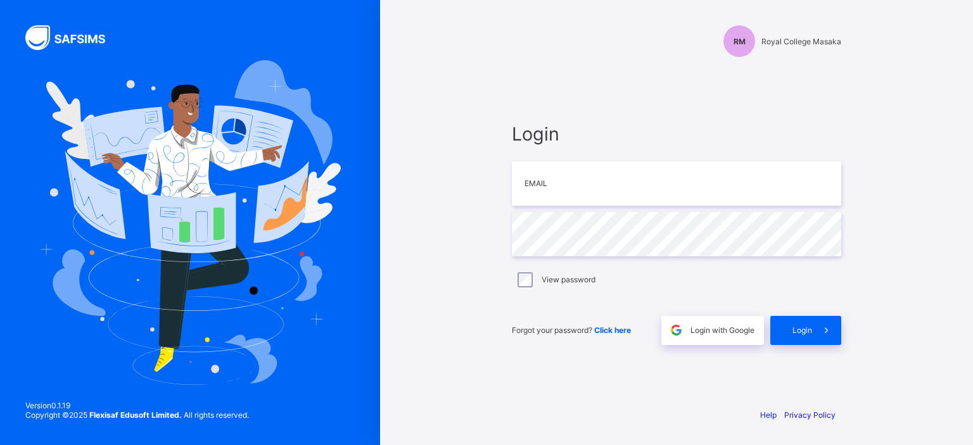
click at [733, 335] on div "Login with Google" at bounding box center [713, 330] width 103 height 29
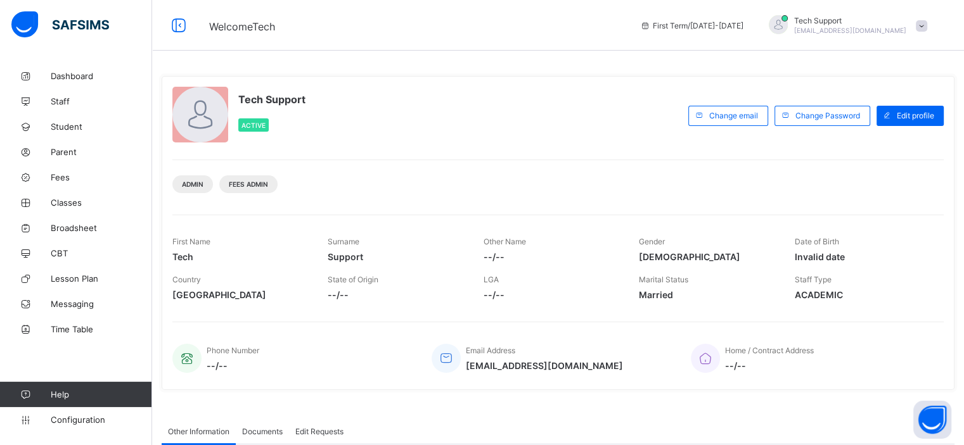
click at [564, 112] on div "Tech Support Active" at bounding box center [426, 116] width 509 height 58
click at [86, 425] on link "Configuration" at bounding box center [75, 419] width 151 height 25
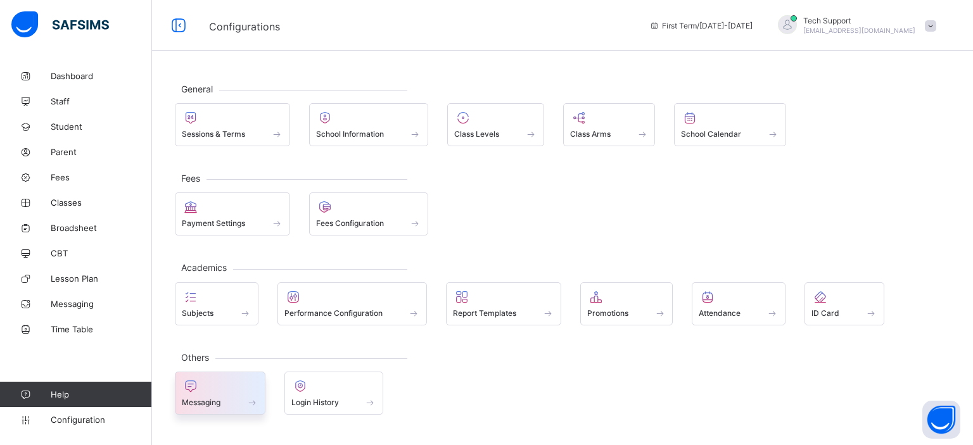
click at [232, 389] on div at bounding box center [220, 386] width 77 height 15
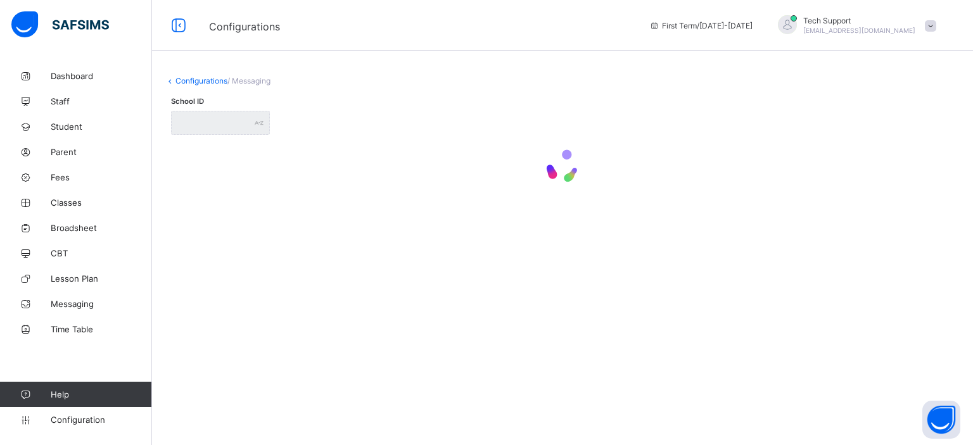
type input "**********"
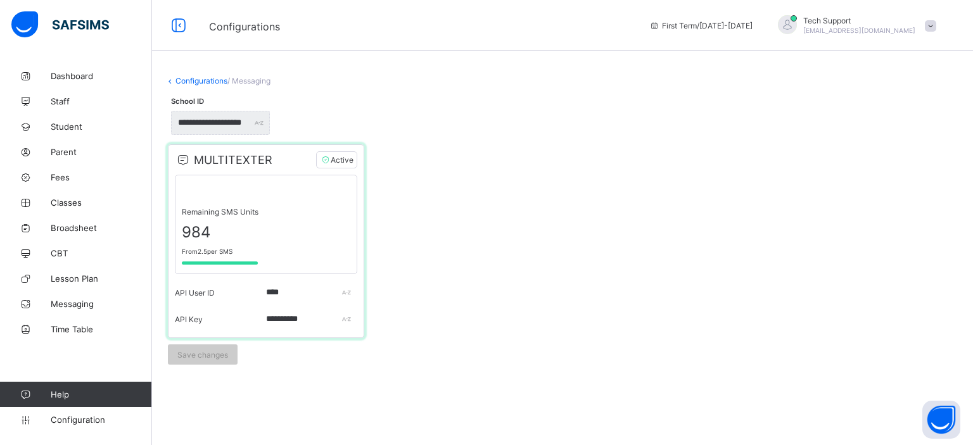
click at [203, 80] on link "Configurations" at bounding box center [202, 81] width 52 height 10
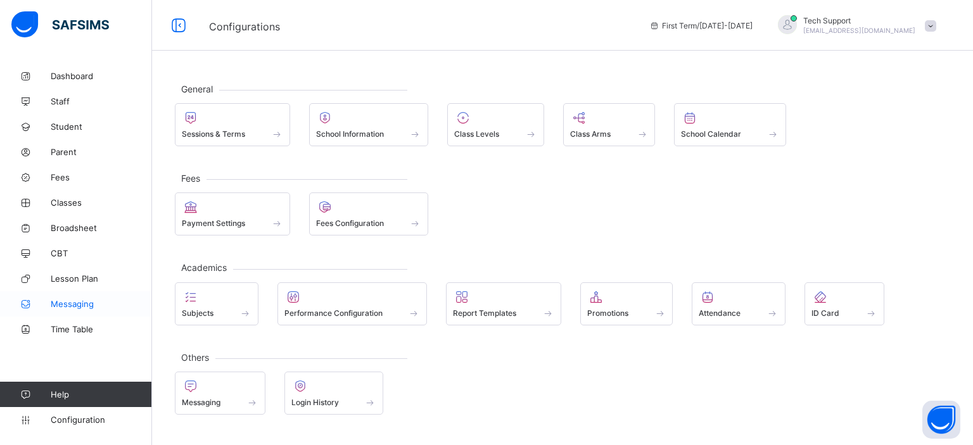
click at [75, 300] on span "Messaging" at bounding box center [101, 304] width 101 height 10
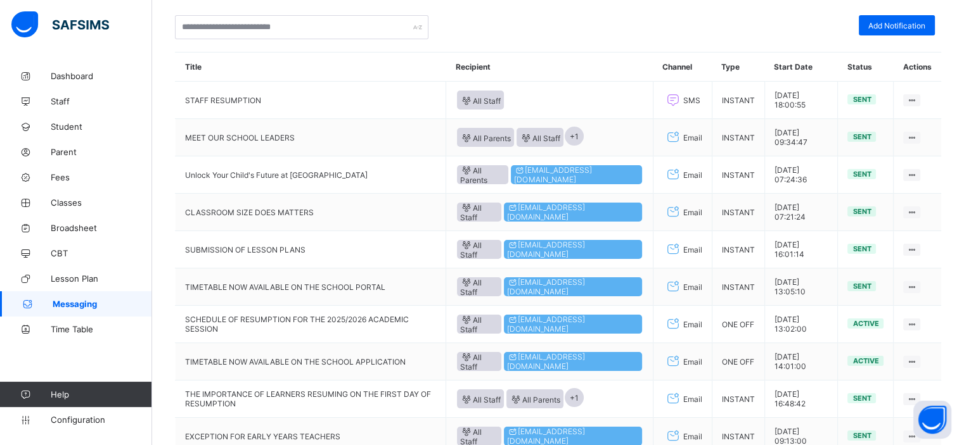
scroll to position [143, 0]
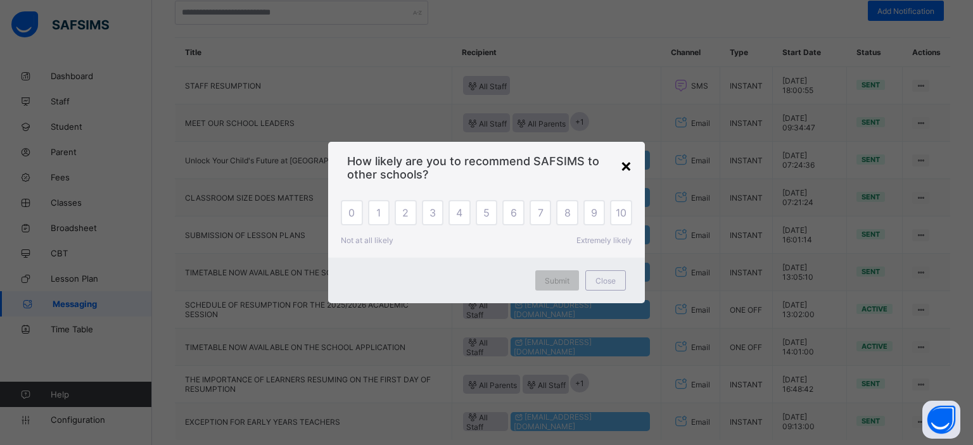
click at [628, 165] on div "×" at bounding box center [626, 166] width 12 height 22
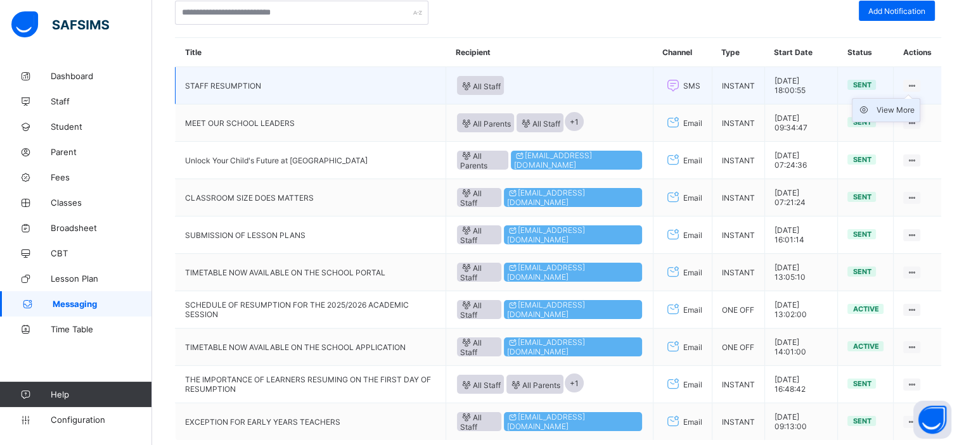
click at [903, 106] on div "View More" at bounding box center [895, 110] width 38 height 13
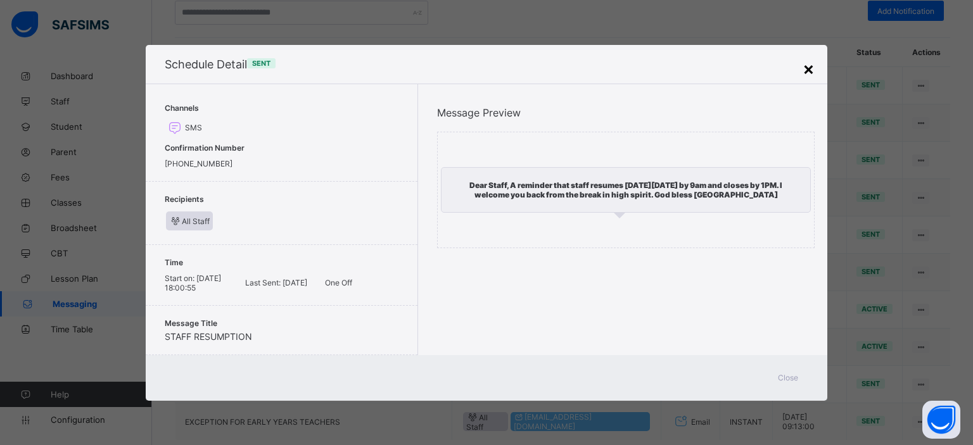
click at [807, 68] on div "×" at bounding box center [809, 69] width 12 height 22
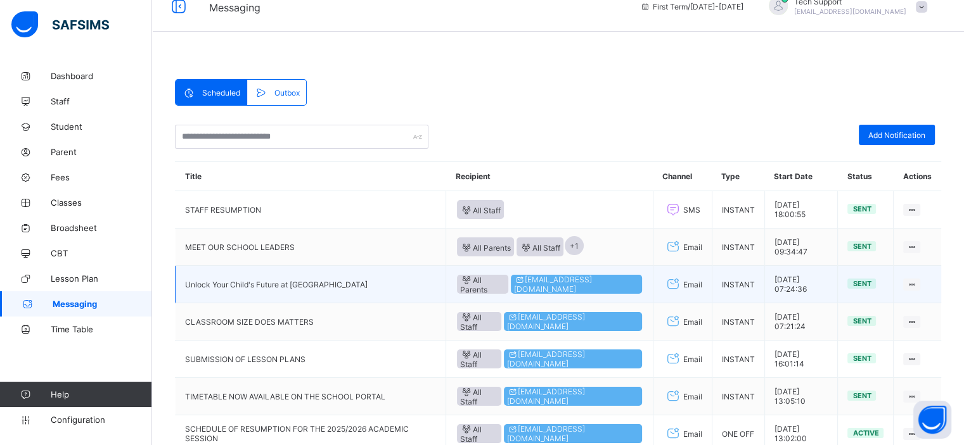
scroll to position [0, 0]
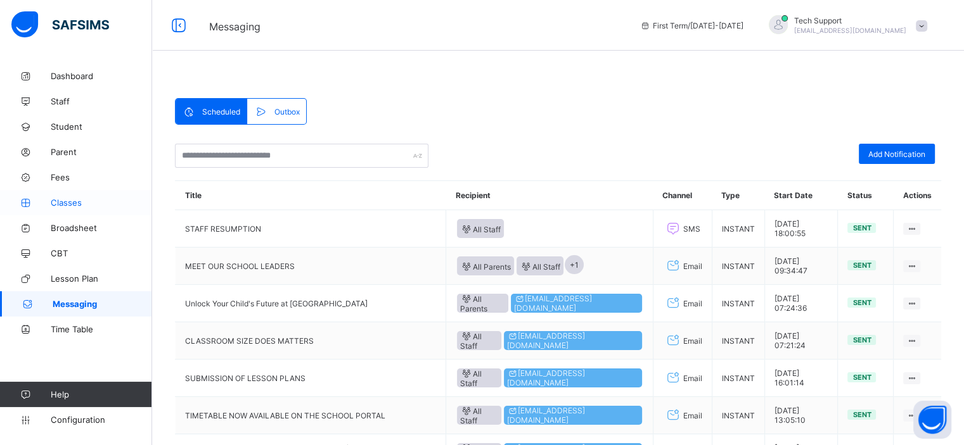
click at [76, 202] on span "Classes" at bounding box center [101, 203] width 101 height 10
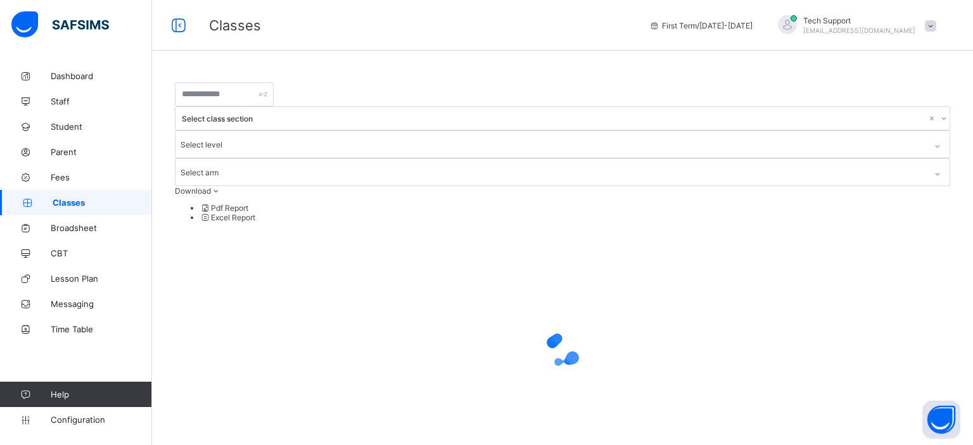
click at [932, 25] on span at bounding box center [930, 25] width 11 height 11
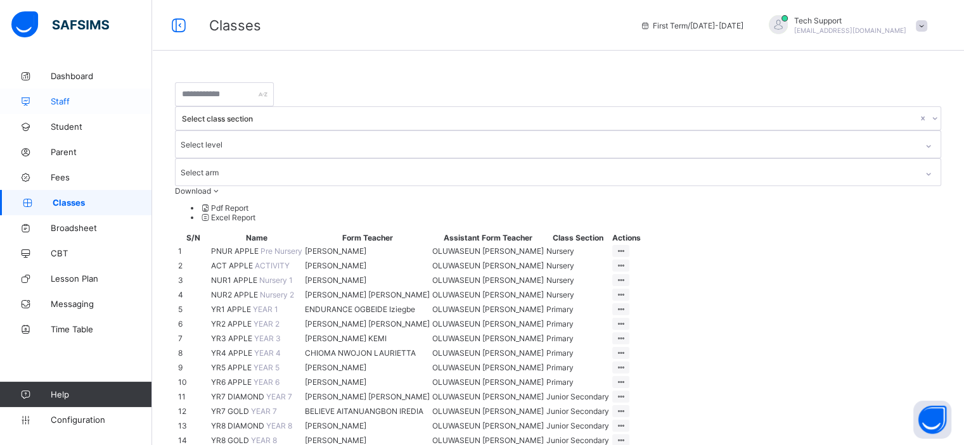
click at [58, 93] on link "Staff" at bounding box center [76, 101] width 152 height 25
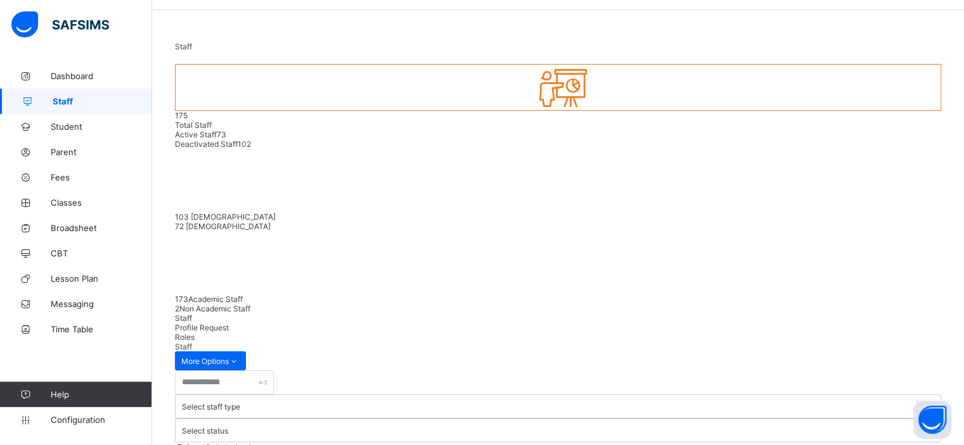
scroll to position [46, 0]
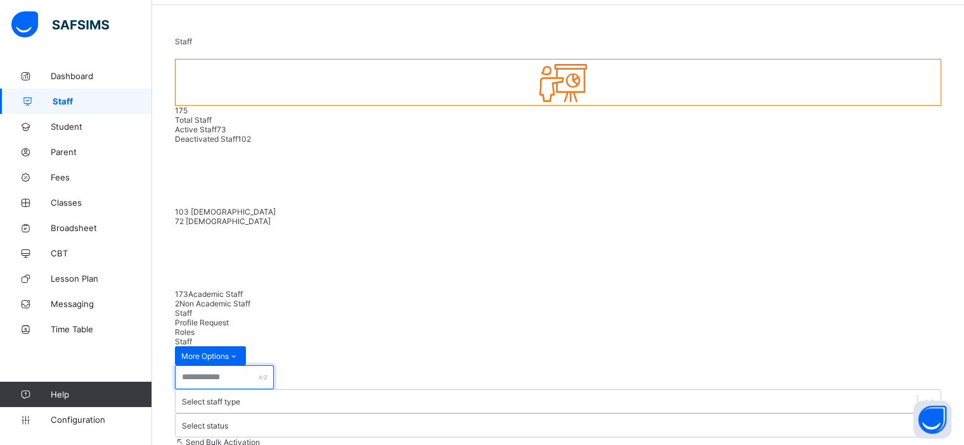
click at [226, 366] on input "text" at bounding box center [224, 378] width 99 height 24
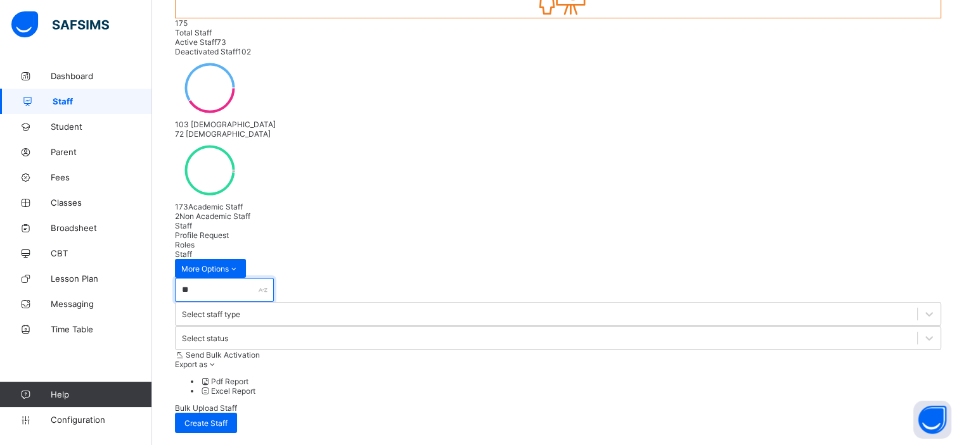
type input "*"
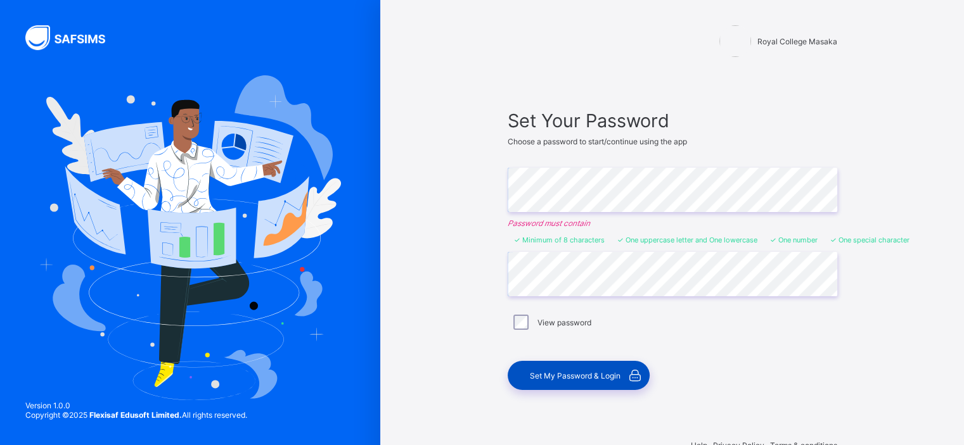
click at [581, 381] on div "Set My Password & Login" at bounding box center [579, 375] width 142 height 29
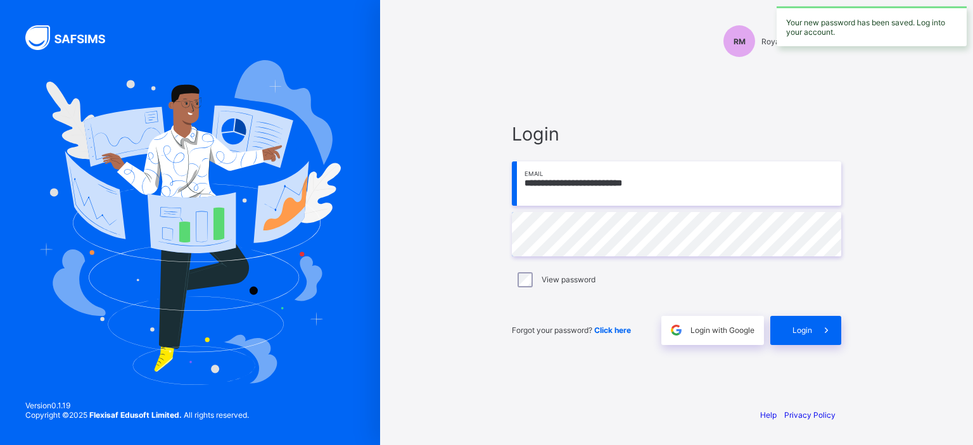
click at [673, 193] on input "**********" at bounding box center [677, 184] width 330 height 44
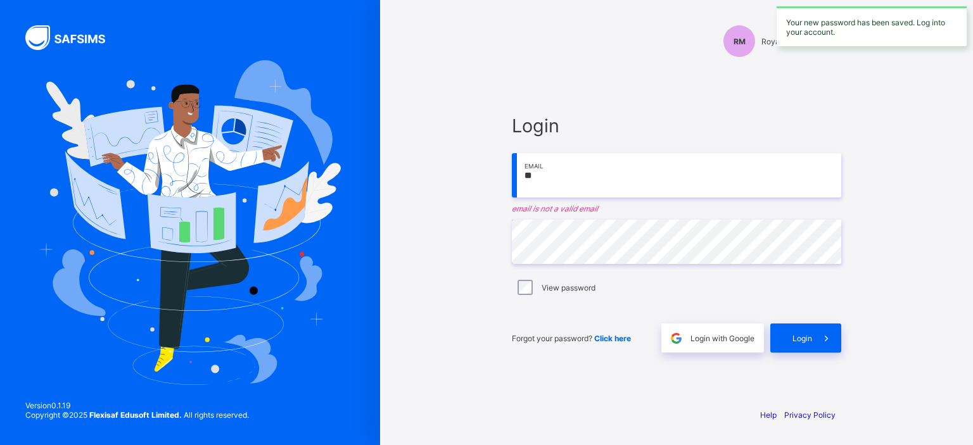
type input "*"
type input "**********"
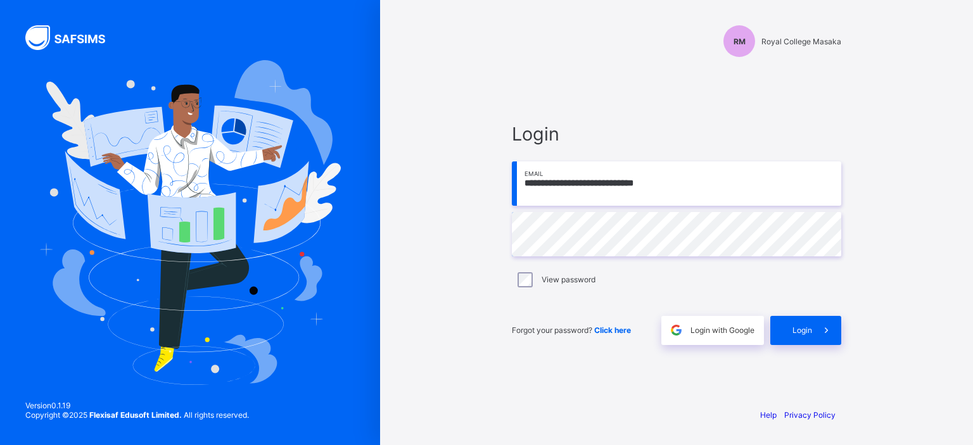
drag, startPoint x: 677, startPoint y: 184, endPoint x: 520, endPoint y: 189, distance: 157.2
click at [520, 189] on input "**********" at bounding box center [677, 184] width 330 height 44
click at [814, 331] on span at bounding box center [826, 330] width 29 height 29
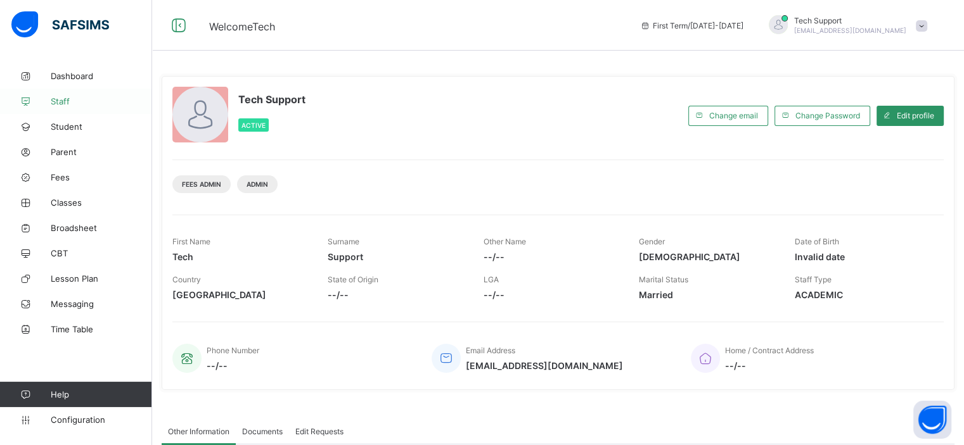
click at [65, 98] on span "Staff" at bounding box center [101, 101] width 101 height 10
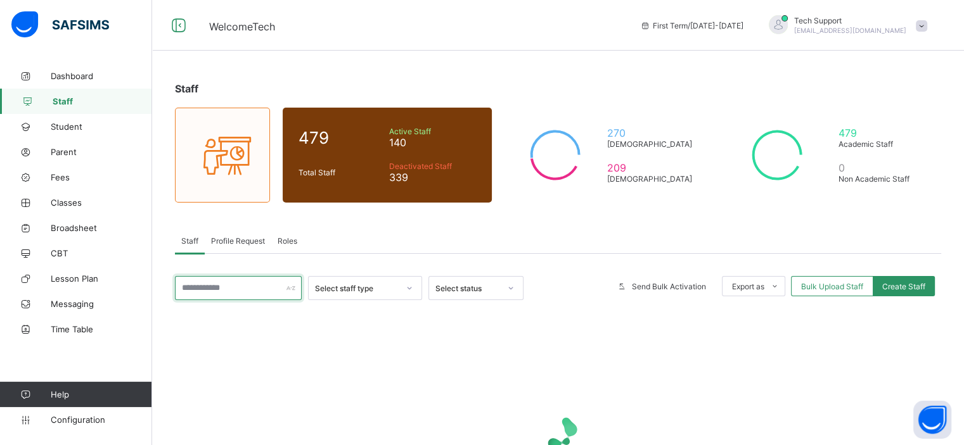
click at [233, 287] on input "text" at bounding box center [238, 288] width 127 height 24
click at [219, 240] on span "Profile Request" at bounding box center [238, 241] width 54 height 10
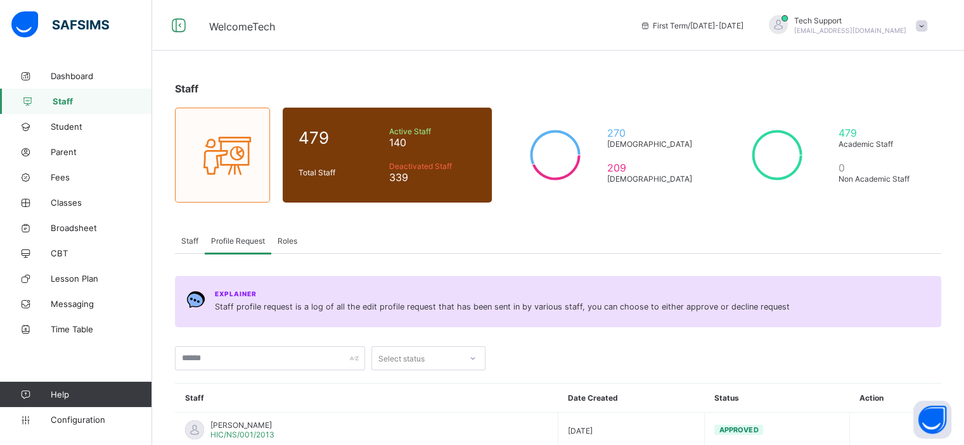
click at [290, 243] on span "Roles" at bounding box center [288, 241] width 20 height 10
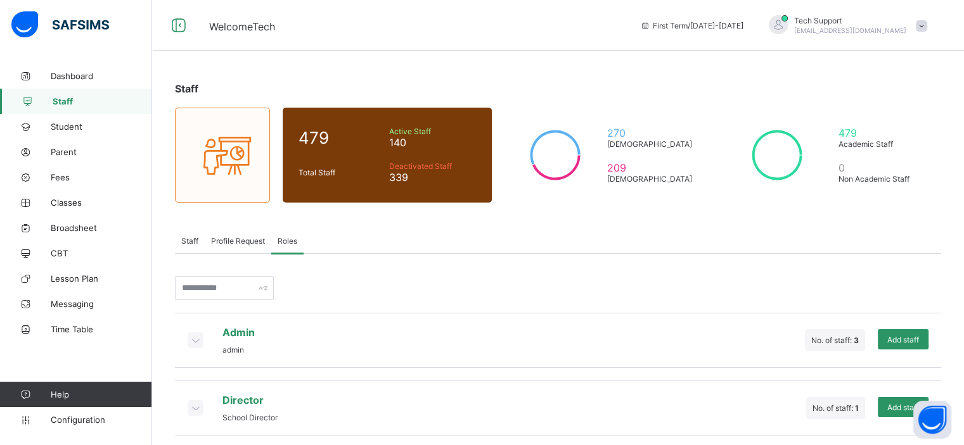
click at [240, 239] on span "Profile Request" at bounding box center [238, 241] width 54 height 10
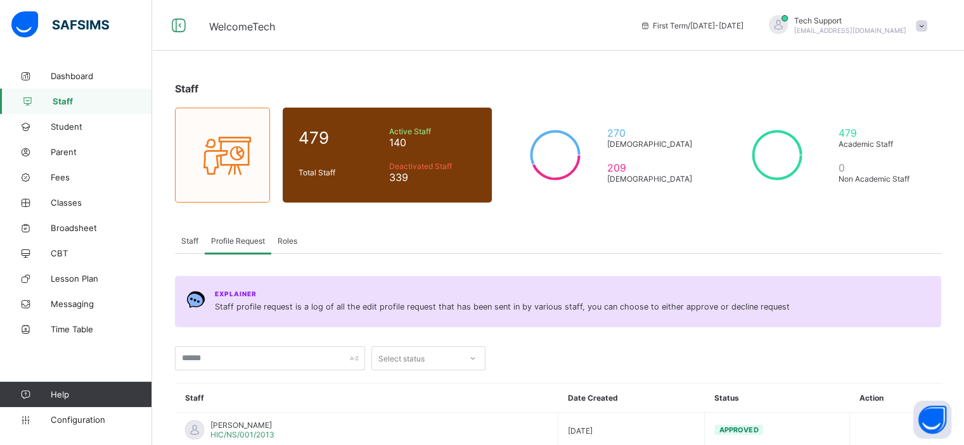
scroll to position [79, 0]
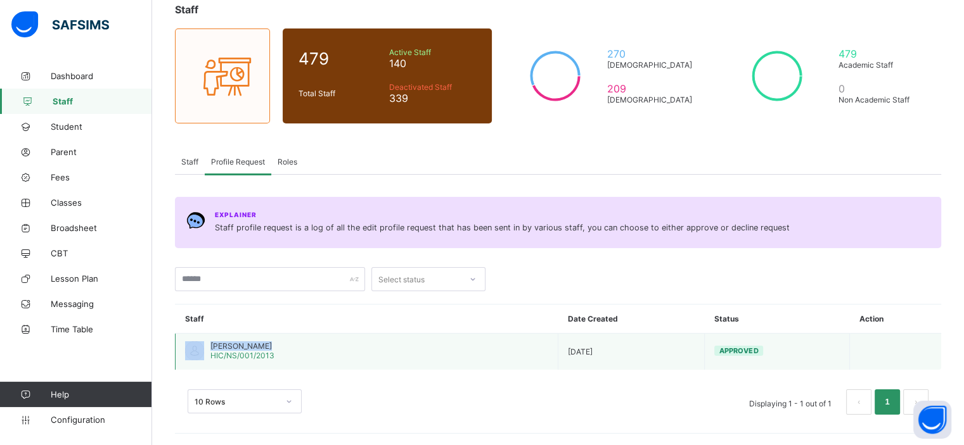
drag, startPoint x: 269, startPoint y: 347, endPoint x: 196, endPoint y: 349, distance: 72.9
click at [196, 349] on div "SAHEED ABDUL HIC/NS/001/2013" at bounding box center [229, 351] width 89 height 19
copy div "[PERSON_NAME]"
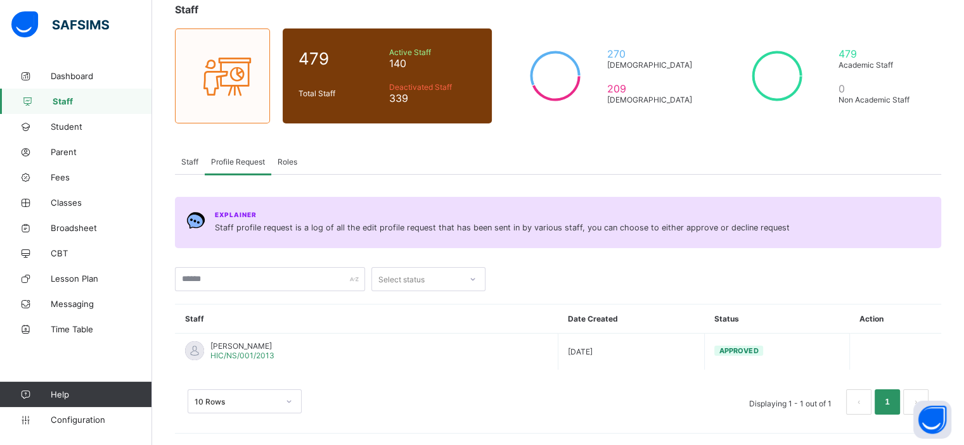
click at [189, 160] on span "Staff" at bounding box center [189, 162] width 17 height 10
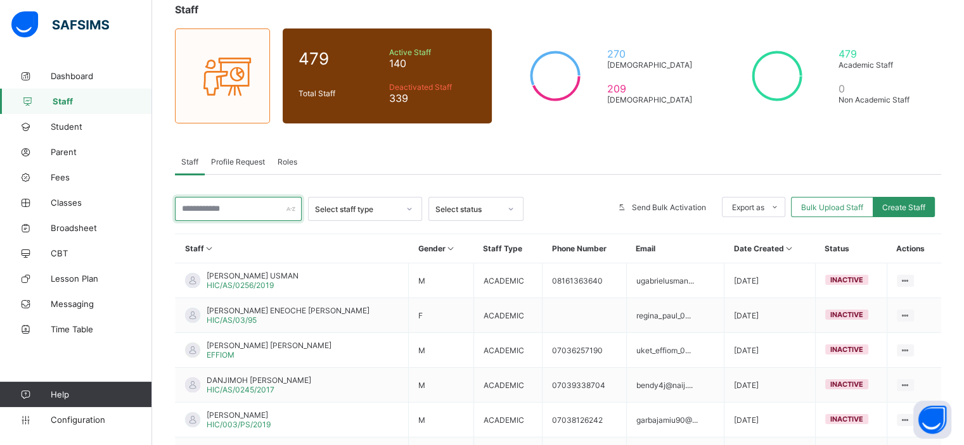
click at [213, 210] on input "text" at bounding box center [238, 209] width 127 height 24
paste input "**********"
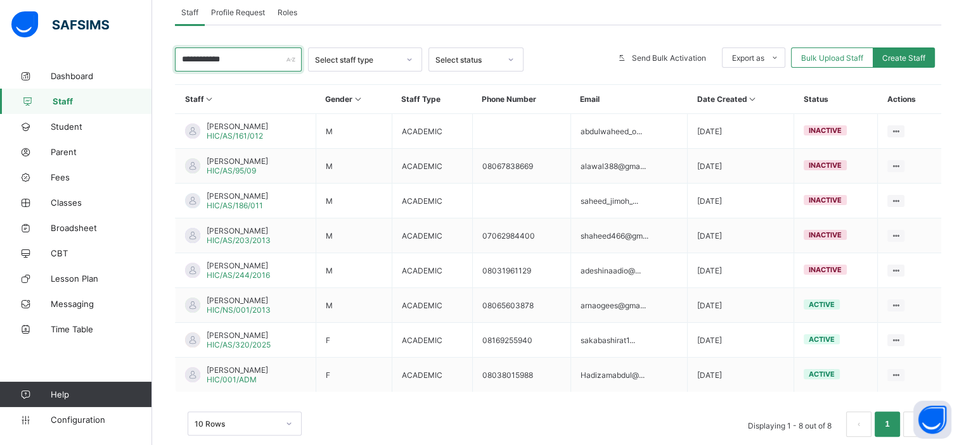
scroll to position [231, 0]
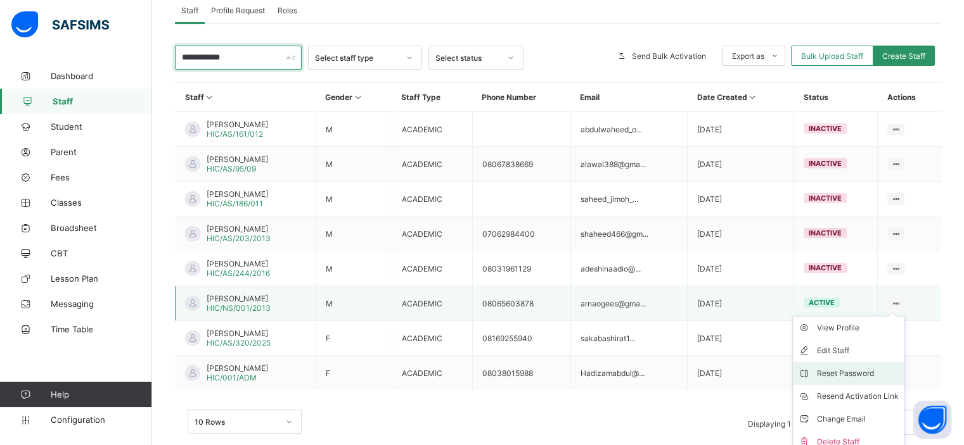
type input "**********"
click at [857, 375] on div "Reset Password" at bounding box center [858, 374] width 82 height 13
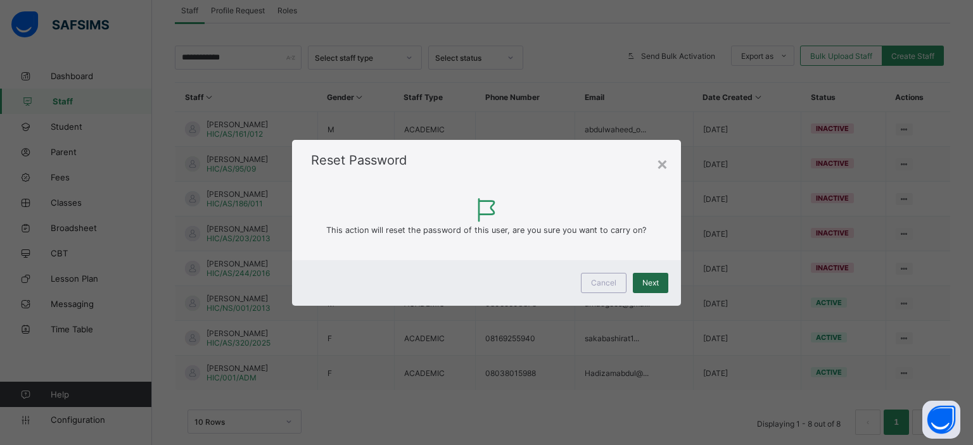
click at [653, 288] on div "Next" at bounding box center [650, 283] width 35 height 20
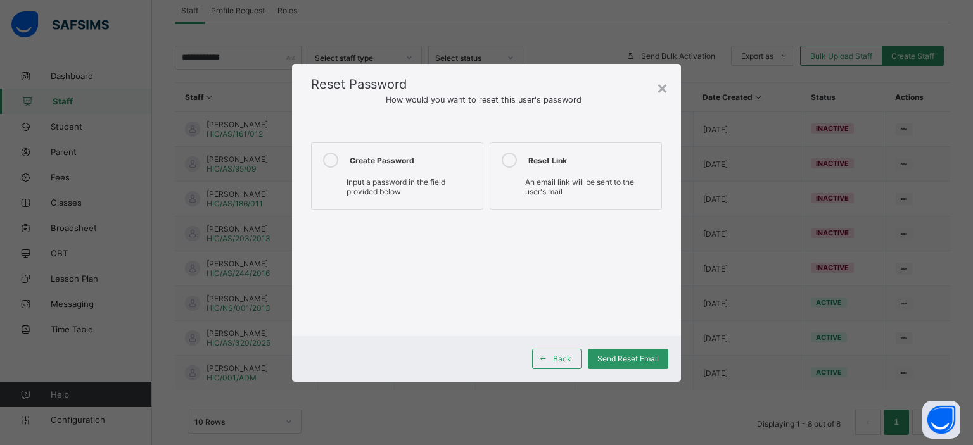
click at [417, 183] on span "Input a password in the field provided below" at bounding box center [396, 186] width 99 height 19
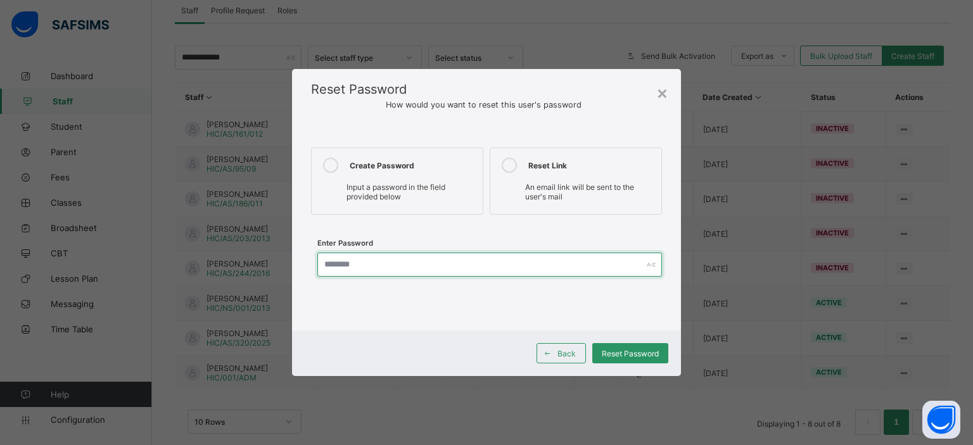
click at [395, 267] on input "text" at bounding box center [489, 265] width 345 height 24
type input "**********"
drag, startPoint x: 391, startPoint y: 266, endPoint x: 302, endPoint y: 278, distance: 90.2
click at [302, 278] on div "**********" at bounding box center [486, 226] width 389 height 208
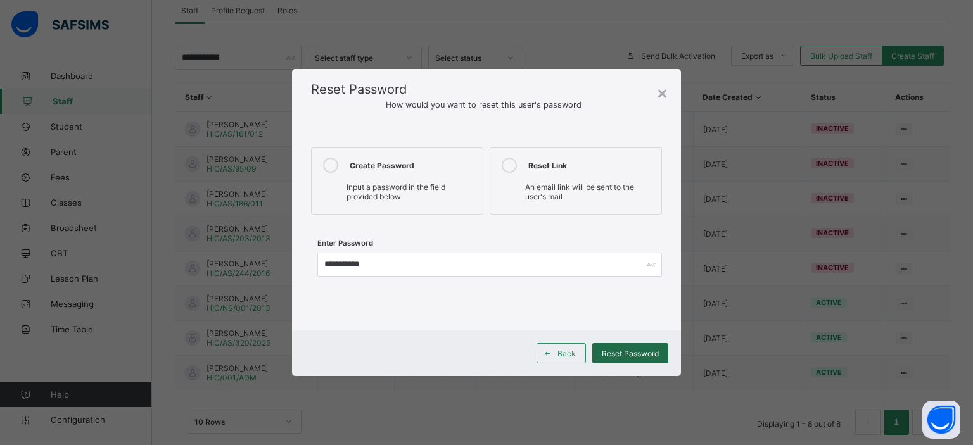
click at [632, 353] on span "Reset Password" at bounding box center [630, 354] width 57 height 10
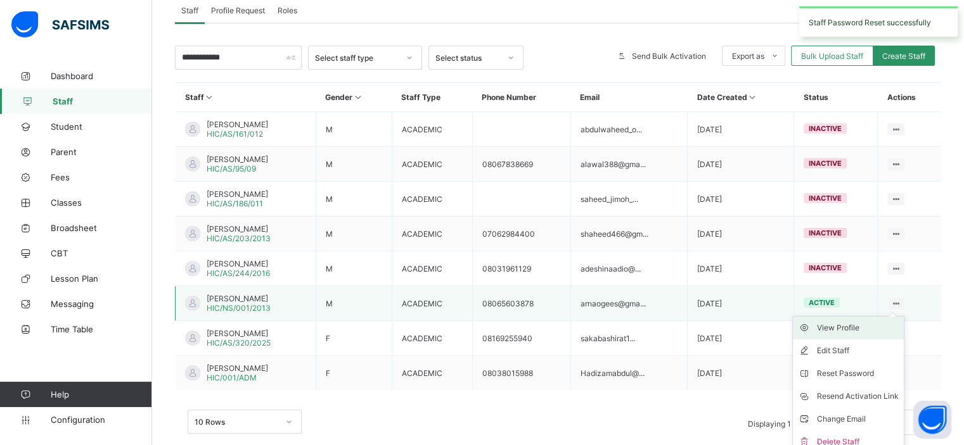
click at [878, 327] on div "View Profile" at bounding box center [858, 328] width 82 height 13
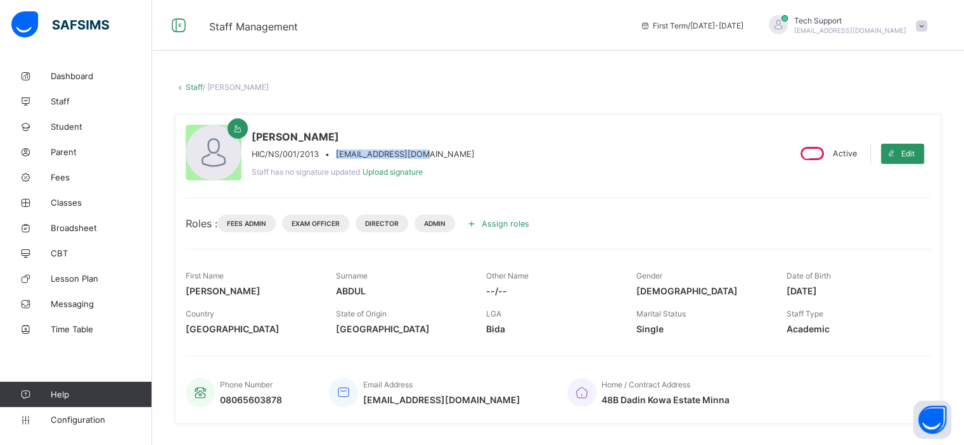
drag, startPoint x: 426, startPoint y: 154, endPoint x: 335, endPoint y: 154, distance: 90.6
click at [335, 154] on div "HIC/NS/001/2013 • arnaogees@gmail.com" at bounding box center [363, 155] width 223 height 10
copy span "arnaogees@gmail.com"
click at [926, 27] on span at bounding box center [921, 25] width 11 height 11
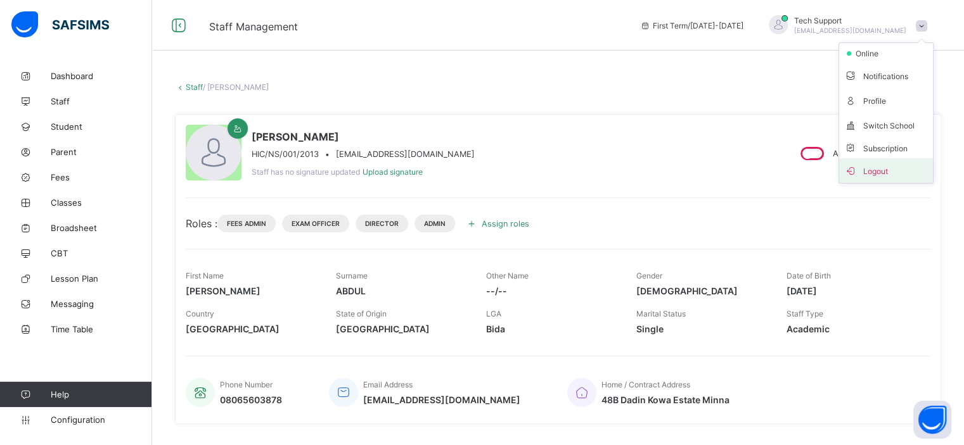
click at [877, 165] on span "Logout" at bounding box center [886, 170] width 84 height 15
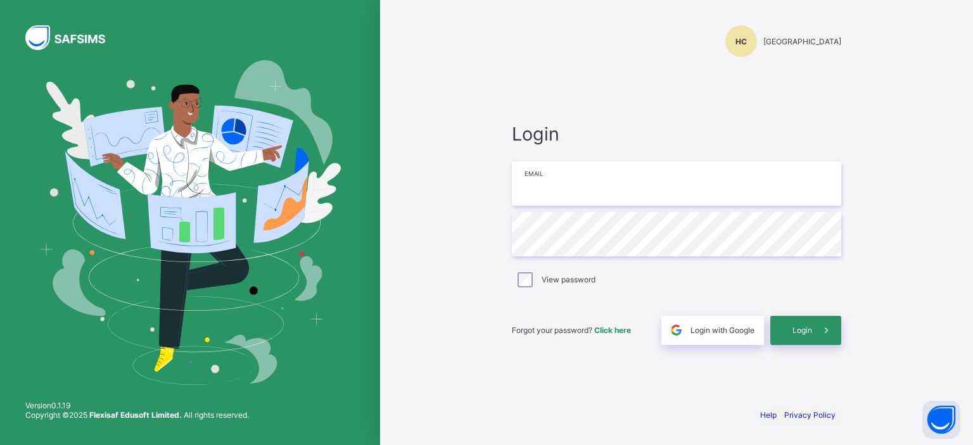
click at [570, 192] on input "email" at bounding box center [677, 184] width 330 height 44
paste input "**********"
type input "**********"
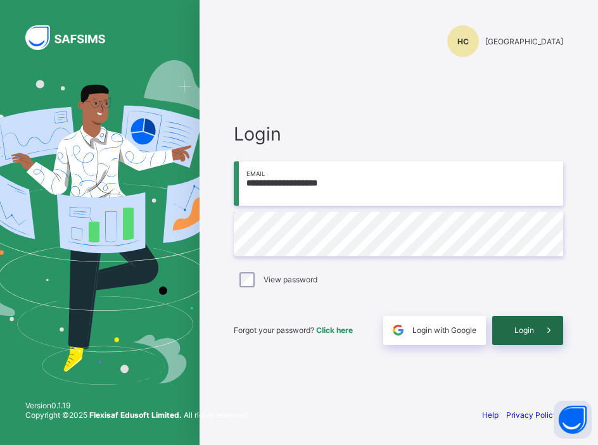
click at [525, 324] on div "Login" at bounding box center [527, 330] width 71 height 29
click at [404, 181] on input "**********" at bounding box center [399, 184] width 330 height 44
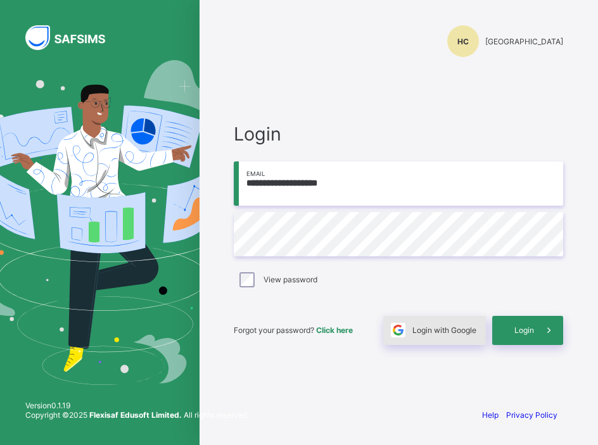
type input "**********"
click at [435, 330] on span "Login with Google" at bounding box center [445, 331] width 64 height 10
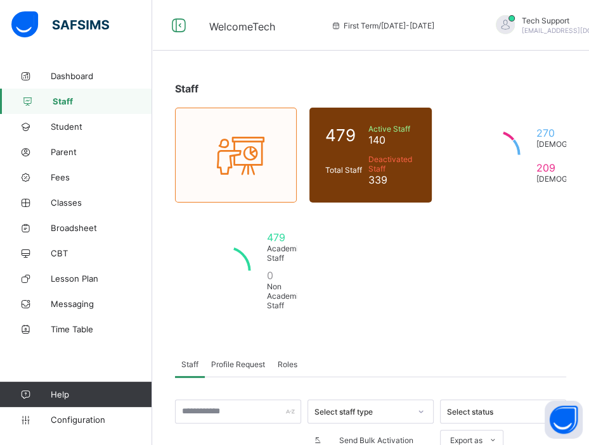
scroll to position [89, 0]
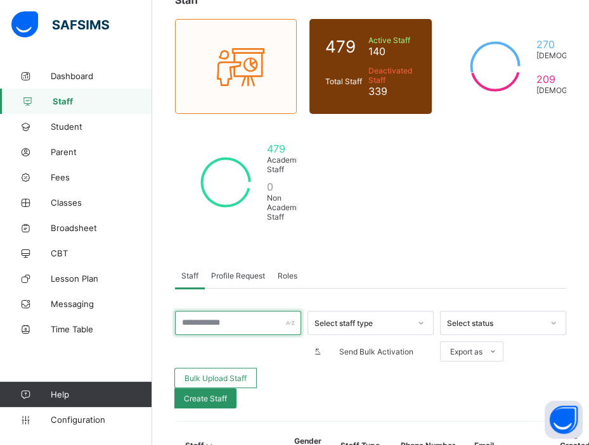
click at [226, 323] on input "text" at bounding box center [238, 323] width 126 height 24
paste input "**********"
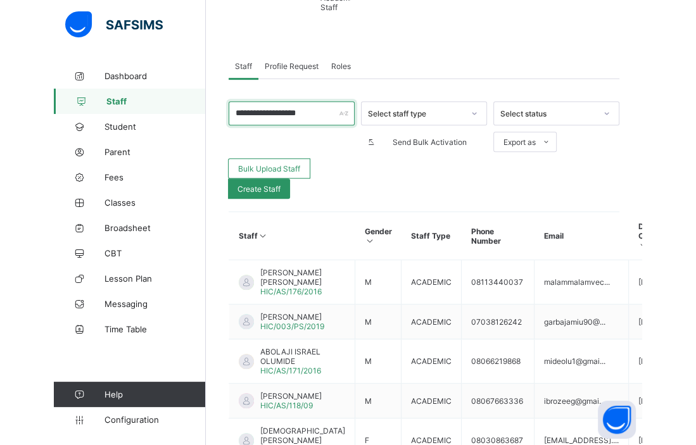
scroll to position [267, 0]
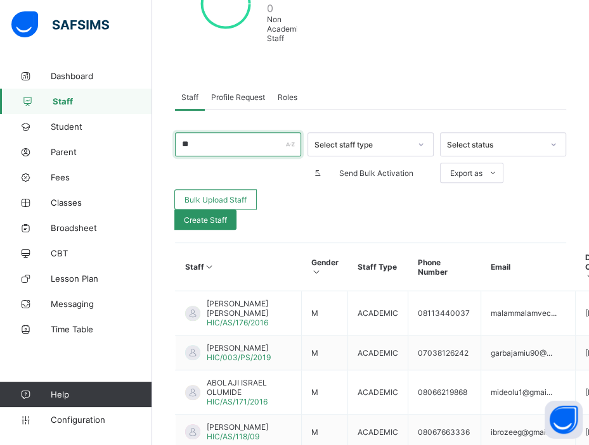
type input "*"
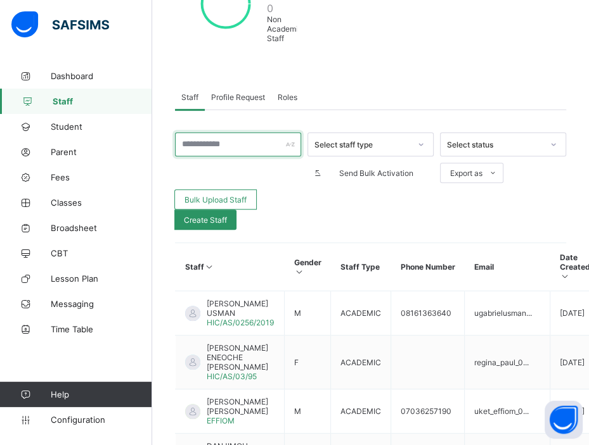
paste input "**********"
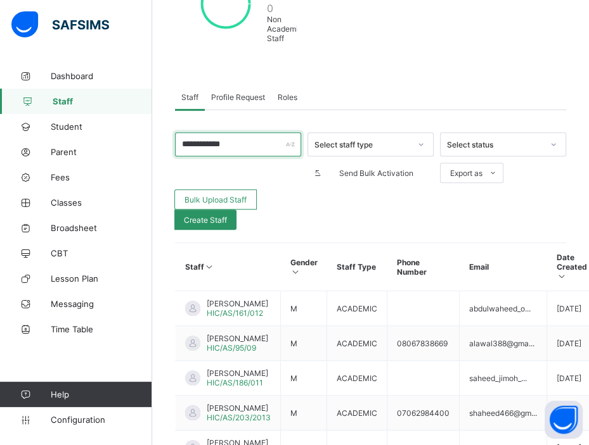
type input "**********"
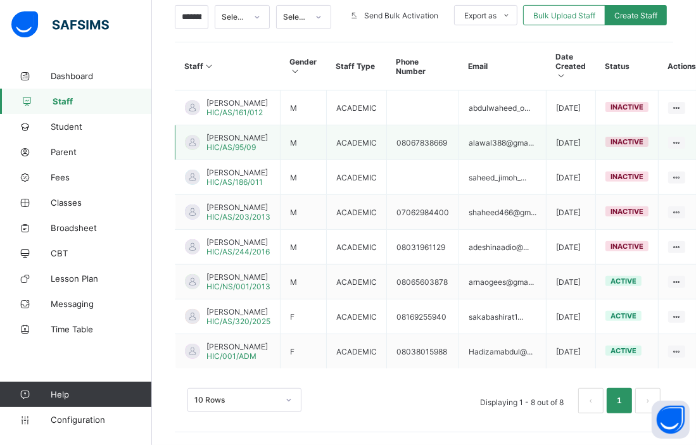
scroll to position [364, 0]
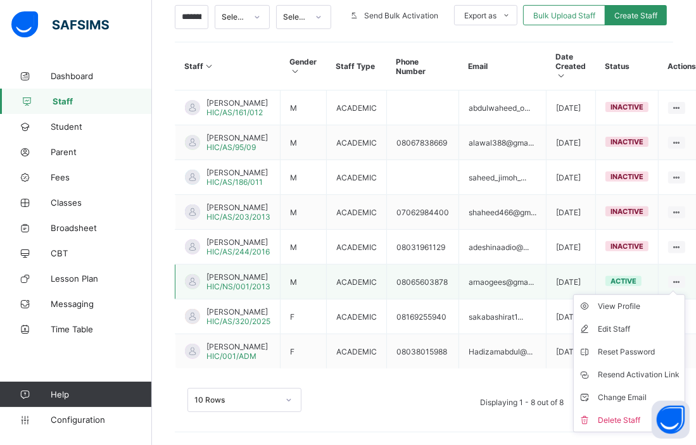
click at [588, 278] on icon at bounding box center [677, 283] width 11 height 10
click at [588, 392] on div "Change Email" at bounding box center [639, 398] width 82 height 13
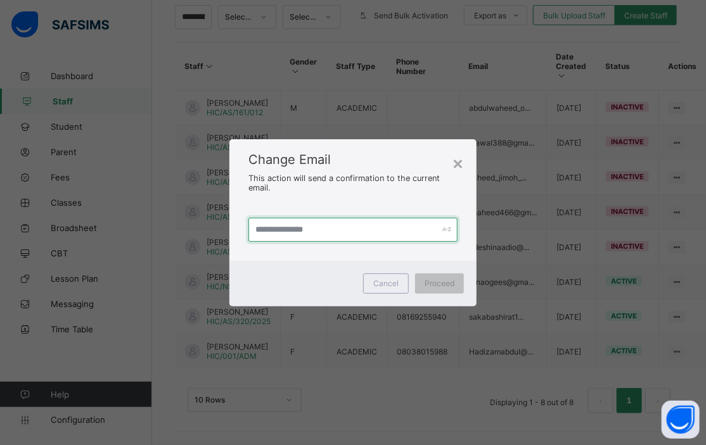
click at [339, 233] on input "text" at bounding box center [352, 230] width 209 height 24
paste input "**********"
type input "**********"
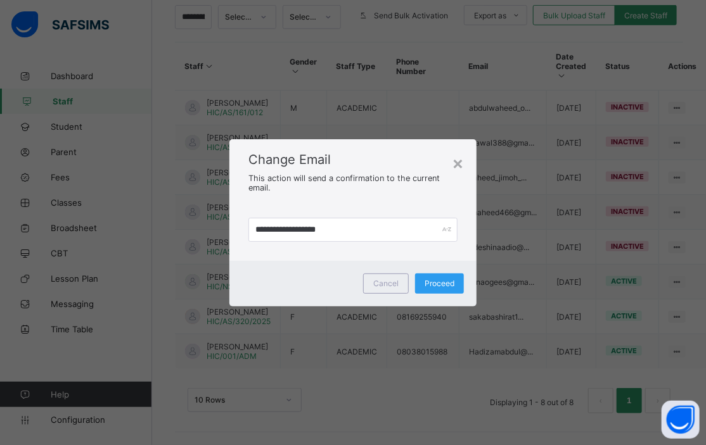
click at [443, 286] on span "Proceed" at bounding box center [440, 284] width 30 height 10
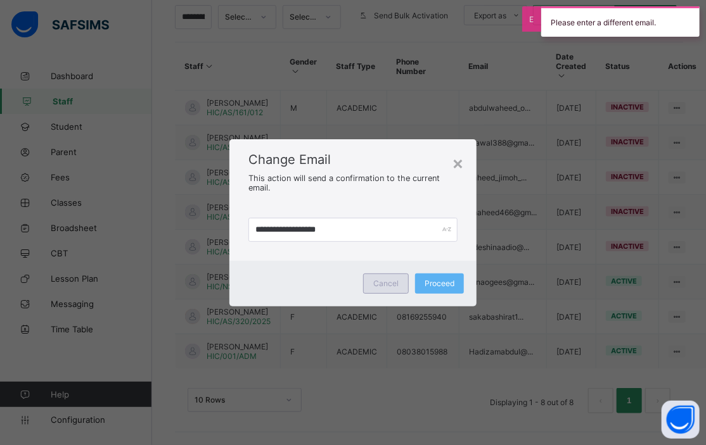
click at [385, 279] on span "Cancel" at bounding box center [385, 284] width 25 height 10
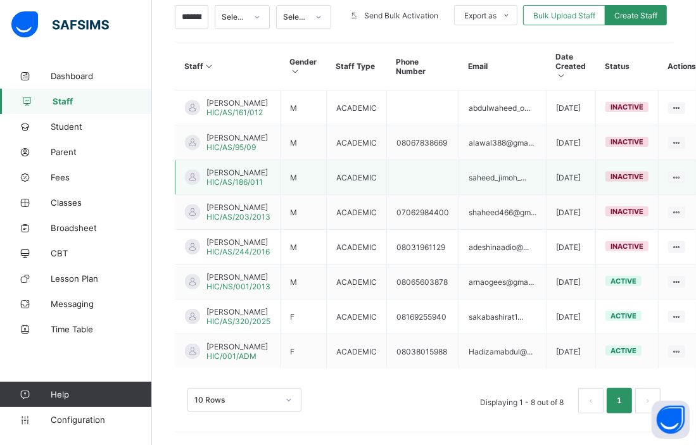
scroll to position [305, 0]
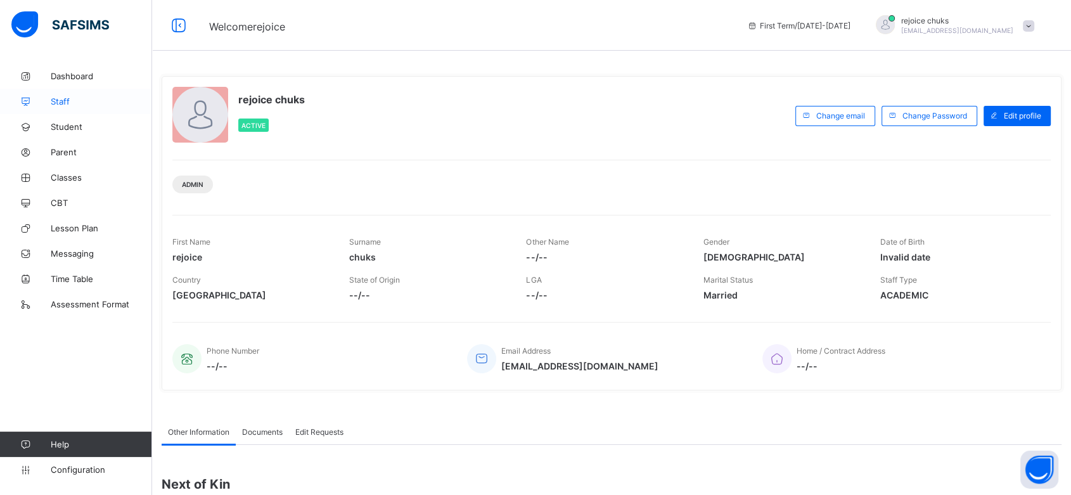
click at [53, 105] on span "Staff" at bounding box center [101, 101] width 101 height 10
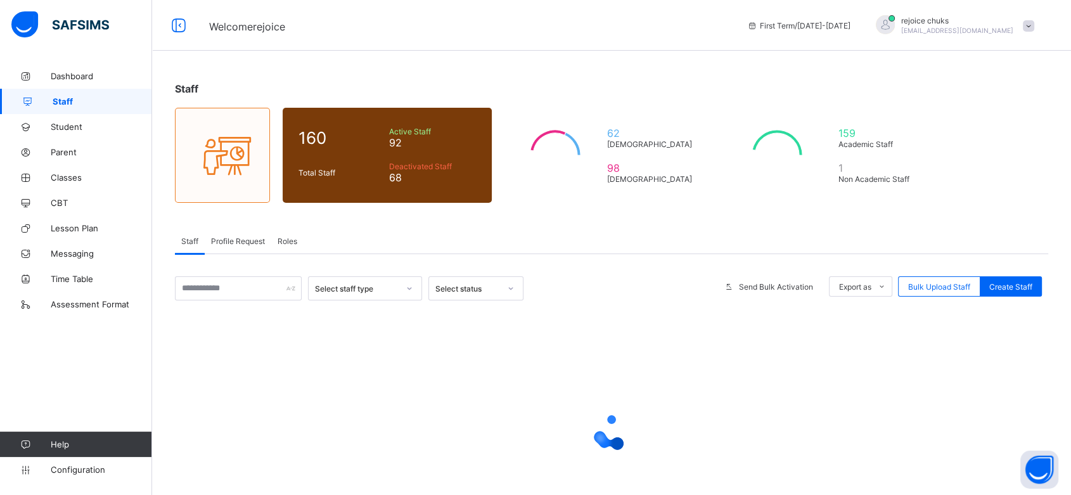
click at [285, 242] on span "Roles" at bounding box center [288, 241] width 20 height 10
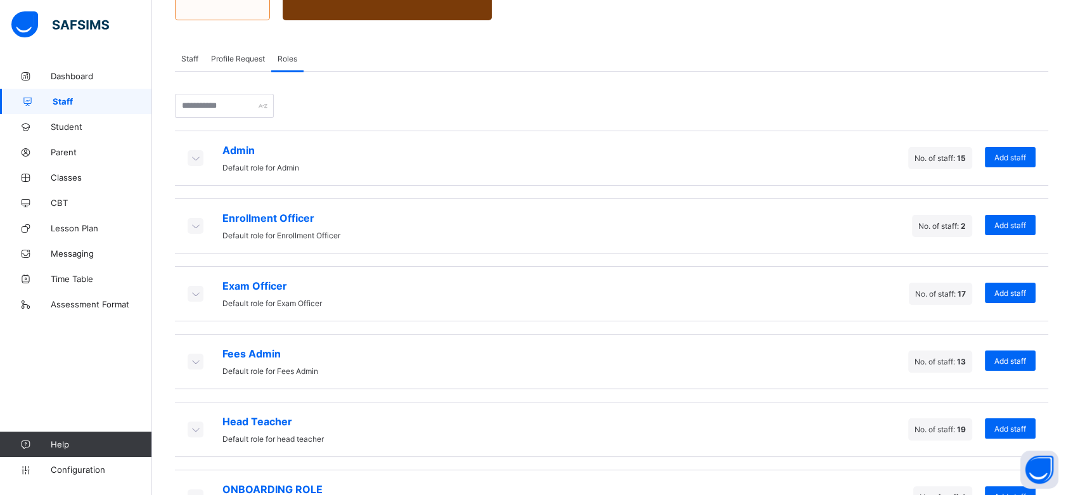
scroll to position [182, 0]
click at [194, 151] on icon at bounding box center [195, 157] width 14 height 13
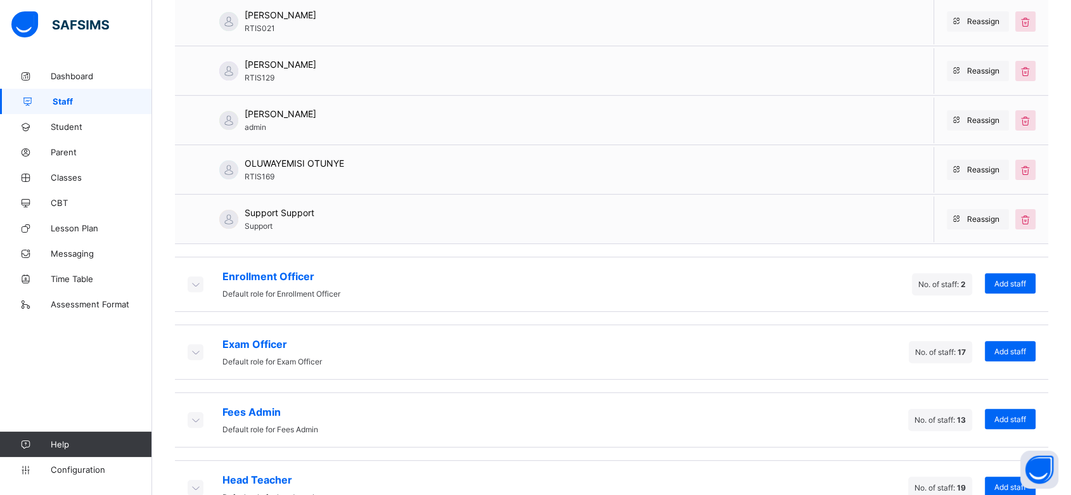
scroll to position [373, 0]
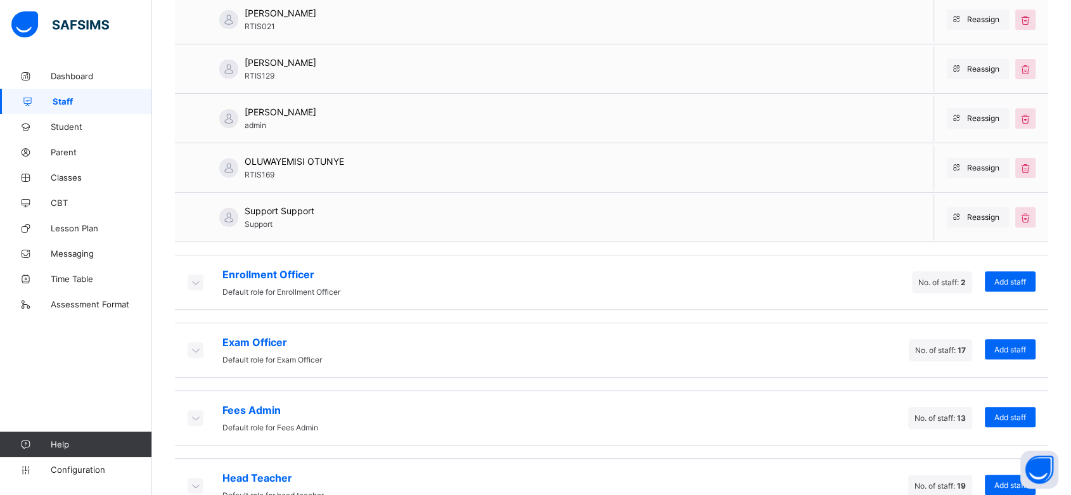
click at [198, 276] on icon at bounding box center [195, 282] width 14 height 13
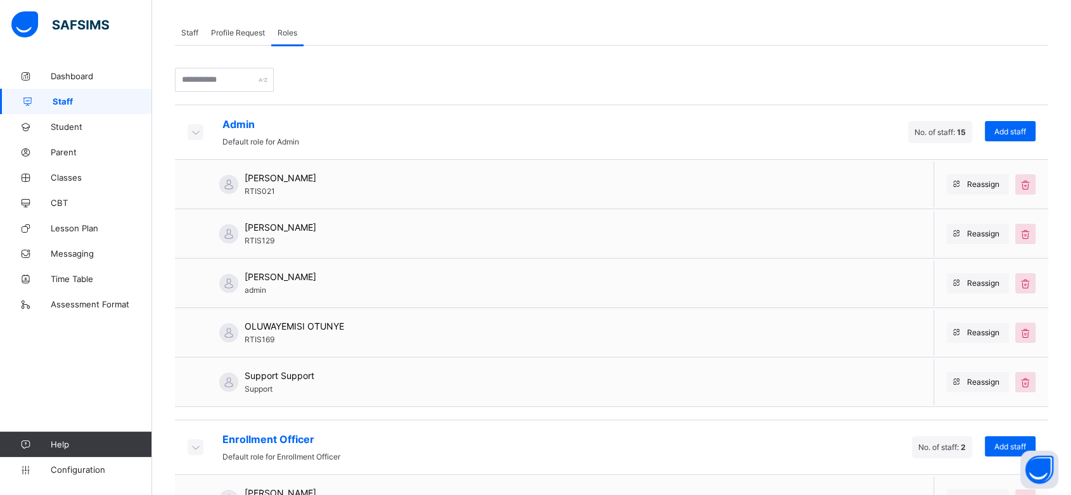
scroll to position [208, 0]
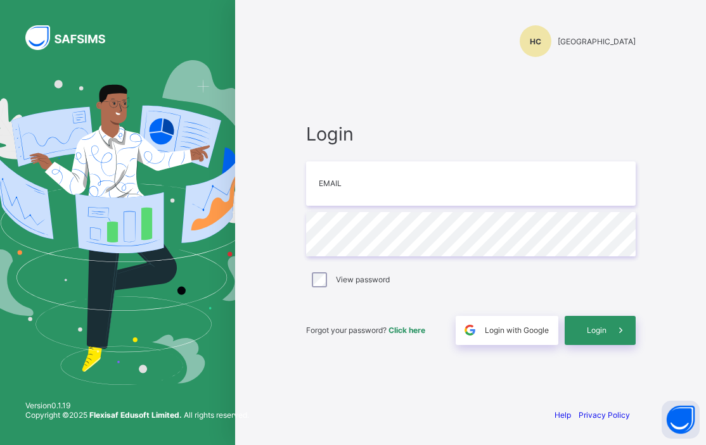
click at [516, 329] on span "Login with Google" at bounding box center [517, 331] width 64 height 10
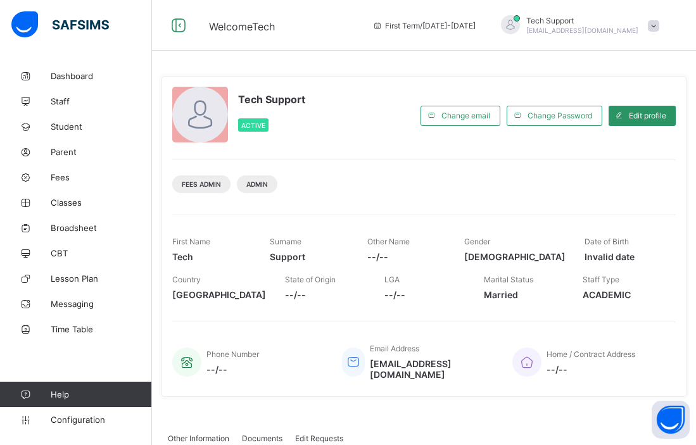
click at [69, 208] on link "Classes" at bounding box center [76, 202] width 152 height 25
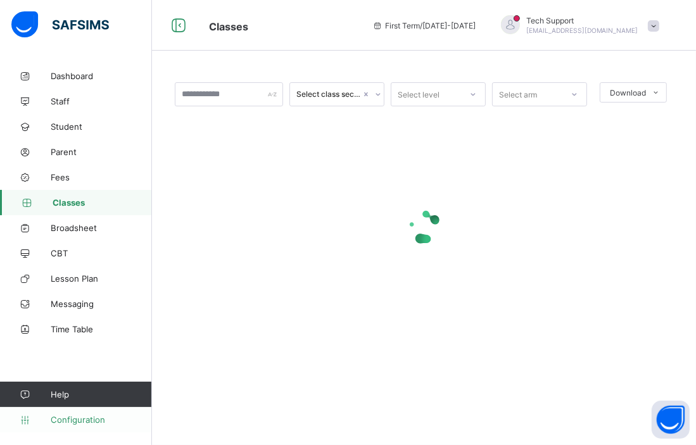
click at [91, 423] on span "Configuration" at bounding box center [101, 420] width 101 height 10
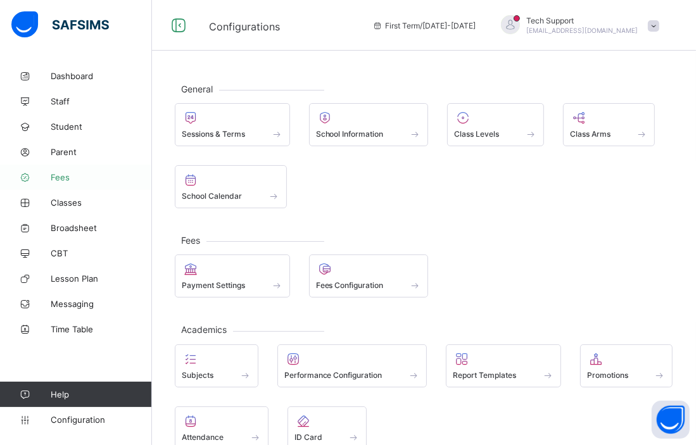
click at [63, 174] on span "Fees" at bounding box center [101, 177] width 101 height 10
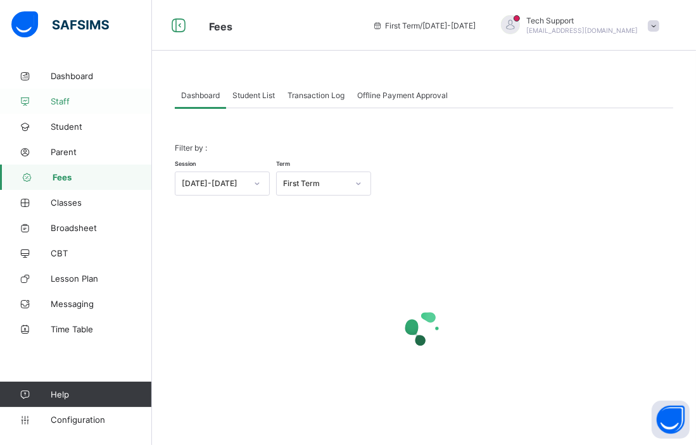
click at [66, 103] on span "Staff" at bounding box center [101, 101] width 101 height 10
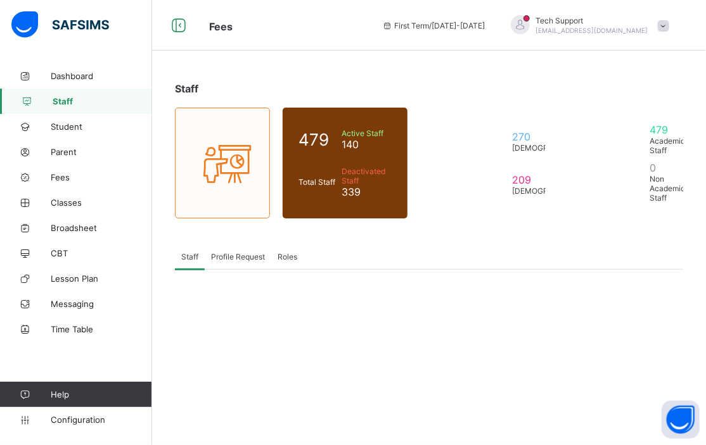
click at [259, 99] on div "Staff 479 Total Staff Active Staff 140 Deactivated Staff 339 270 [DEMOGRAPHIC_D…" at bounding box center [429, 187] width 554 height 248
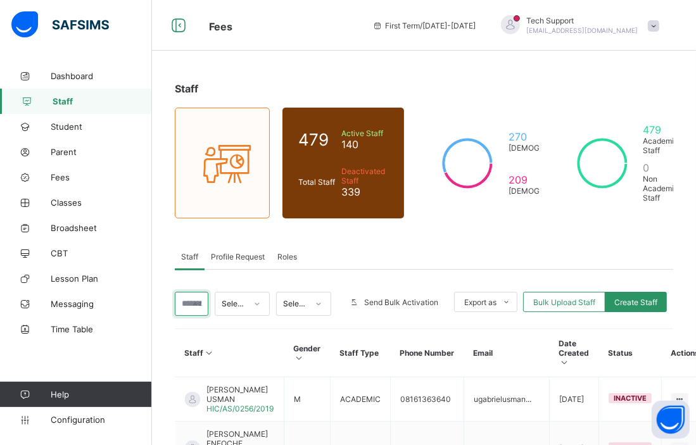
click at [185, 297] on input "text" at bounding box center [192, 304] width 34 height 24
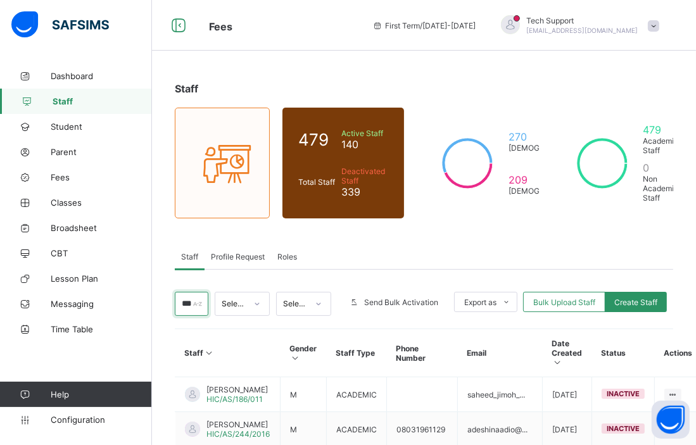
type input "**********"
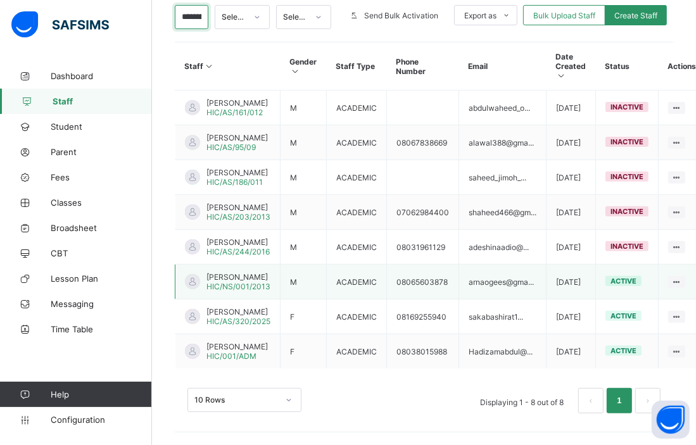
scroll to position [361, 0]
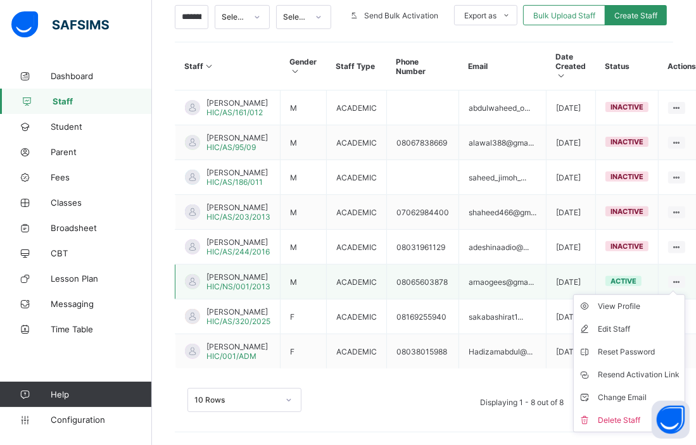
click at [677, 278] on icon at bounding box center [677, 283] width 11 height 10
click at [611, 346] on div "Reset Password" at bounding box center [639, 352] width 82 height 13
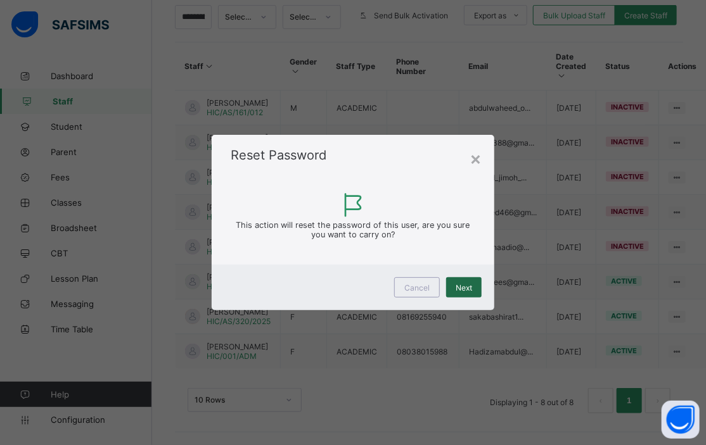
click at [461, 283] on span "Next" at bounding box center [464, 288] width 16 height 10
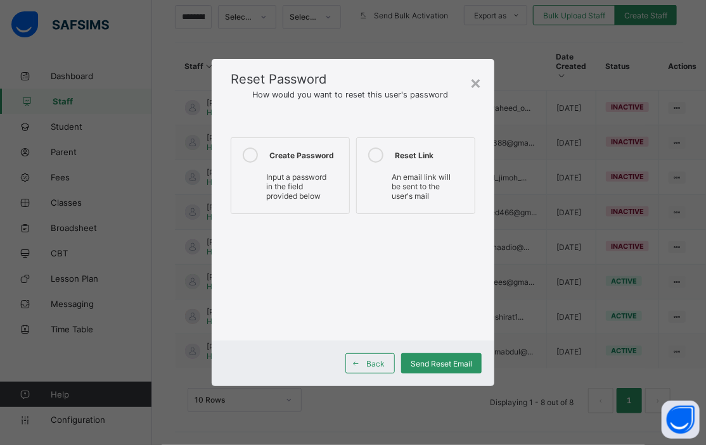
click at [296, 199] on span "Input a password in the field provided below" at bounding box center [296, 186] width 60 height 29
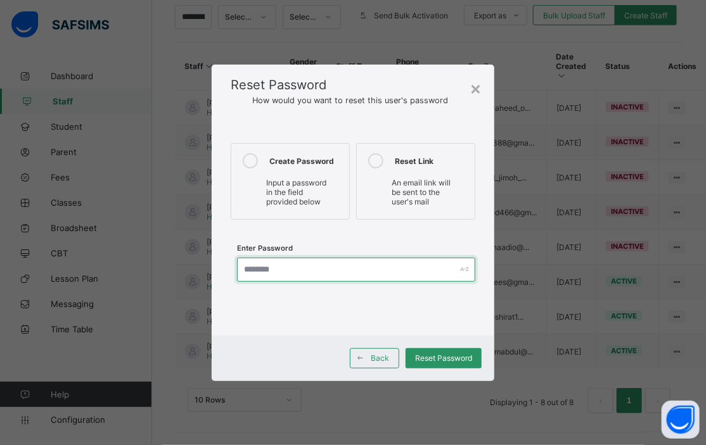
click at [299, 265] on input "text" at bounding box center [356, 270] width 238 height 24
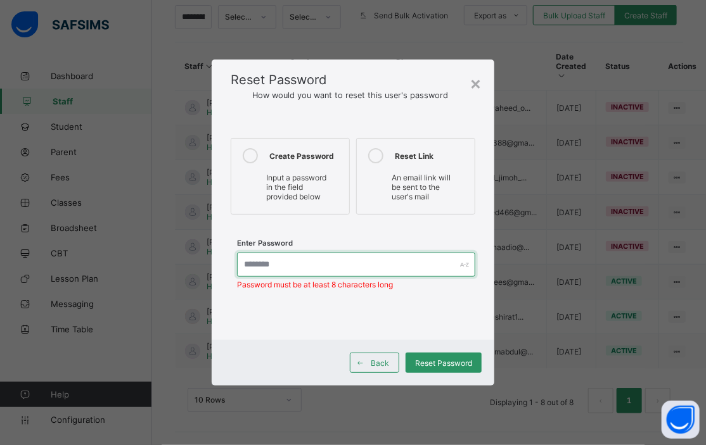
paste input "********"
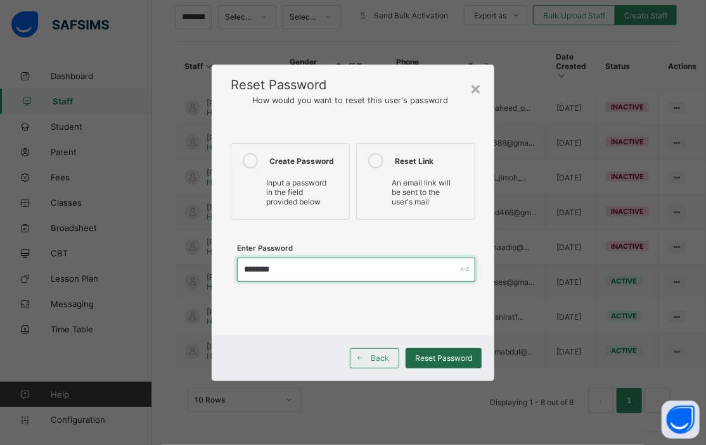
type input "********"
click at [429, 352] on div "Reset Password" at bounding box center [444, 359] width 76 height 20
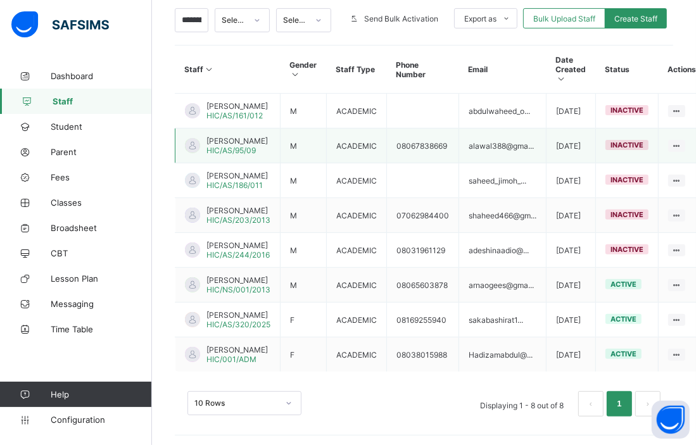
scroll to position [304, 0]
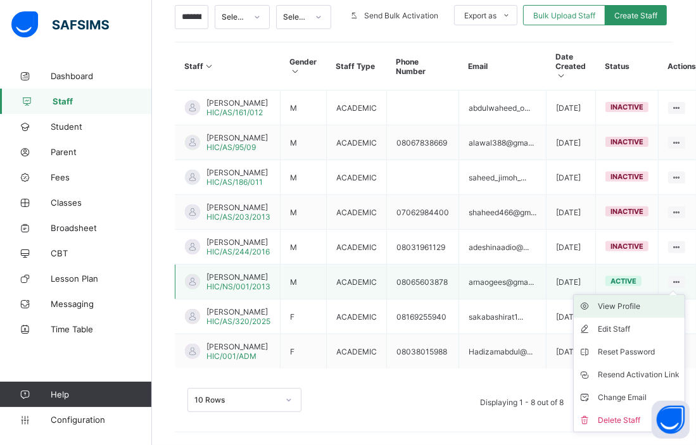
click at [618, 313] on div "View Profile" at bounding box center [639, 306] width 82 height 13
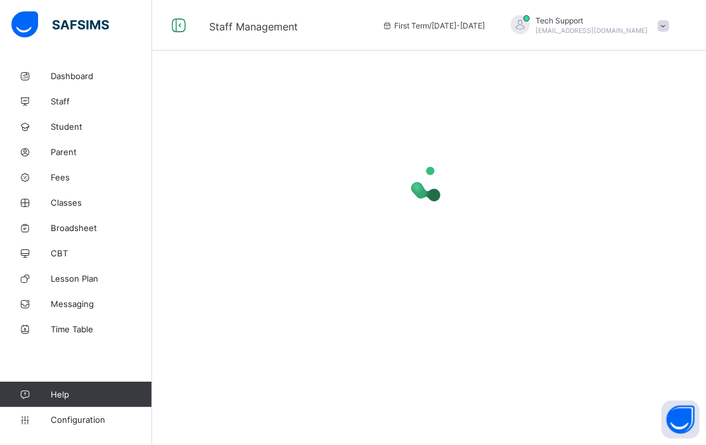
click at [618, 347] on div at bounding box center [429, 222] width 554 height 445
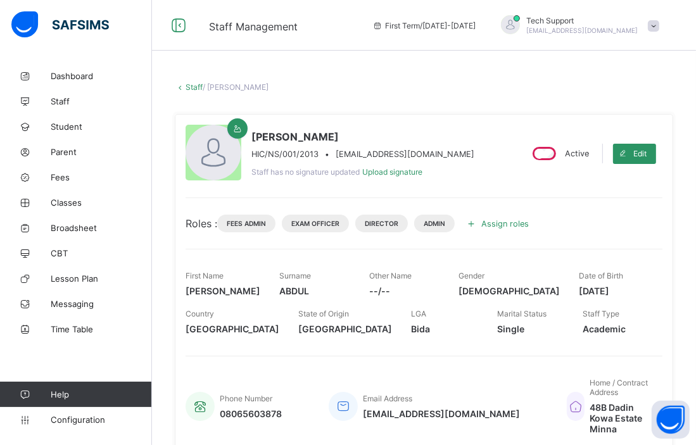
click at [397, 141] on span "SAHEED ABDUL" at bounding box center [363, 137] width 223 height 13
drag, startPoint x: 426, startPoint y: 151, endPoint x: 375, endPoint y: 151, distance: 50.7
click at [375, 151] on div "SAHEED ABDUL HIC/NS/001/2013 • arnaogees@gmail.com Staff has no signature updat…" at bounding box center [348, 154] width 325 height 58
drag, startPoint x: 334, startPoint y: 151, endPoint x: 425, endPoint y: 157, distance: 90.8
click at [425, 157] on div "HIC/NS/001/2013 • arnaogees@gmail.com" at bounding box center [363, 155] width 223 height 10
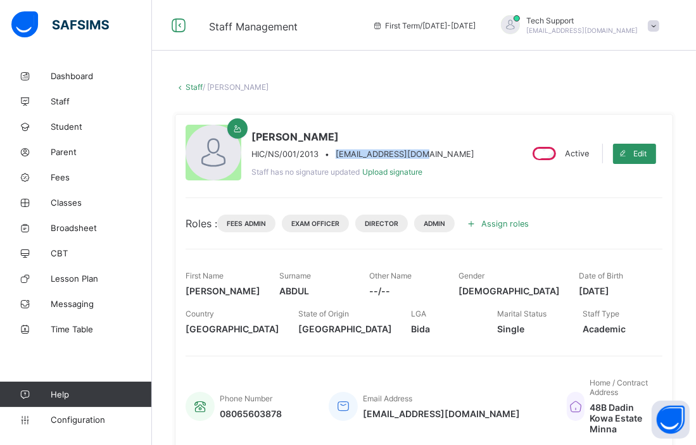
copy span "arnaogees@gmail.com"
click at [660, 30] on span at bounding box center [653, 25] width 11 height 11
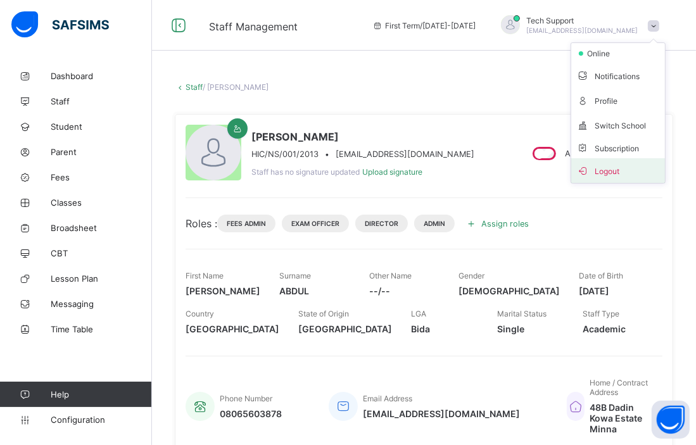
click at [617, 169] on span "Logout" at bounding box center [619, 170] width 84 height 15
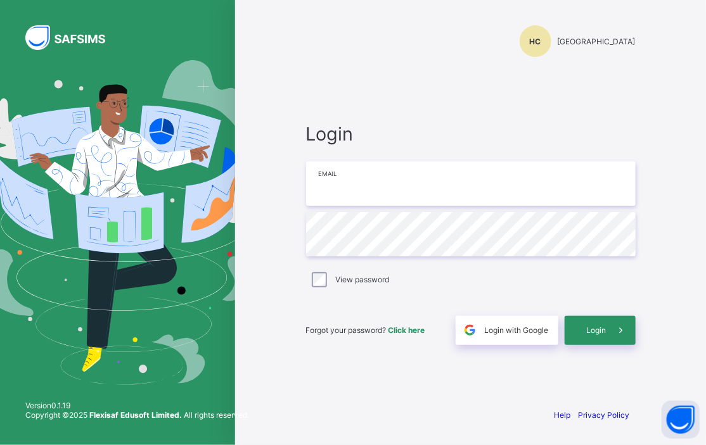
click at [399, 182] on input "email" at bounding box center [471, 184] width 330 height 44
paste input "**********"
type input "**********"
click at [608, 331] on span at bounding box center [620, 330] width 29 height 29
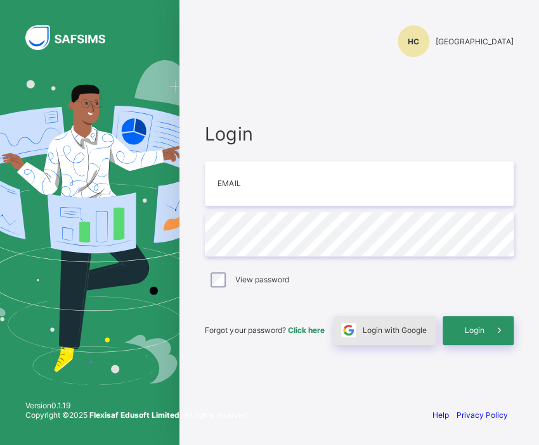
click at [401, 331] on span "Login with Google" at bounding box center [394, 331] width 64 height 10
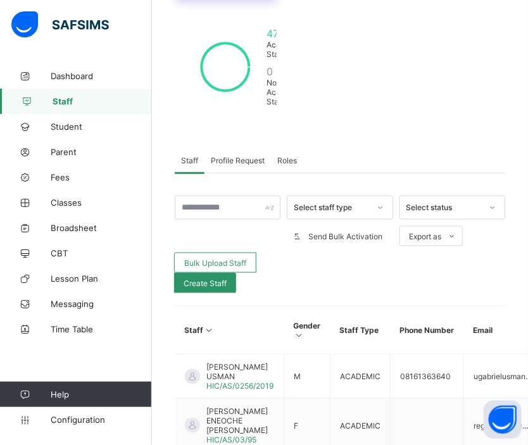
scroll to position [208, 0]
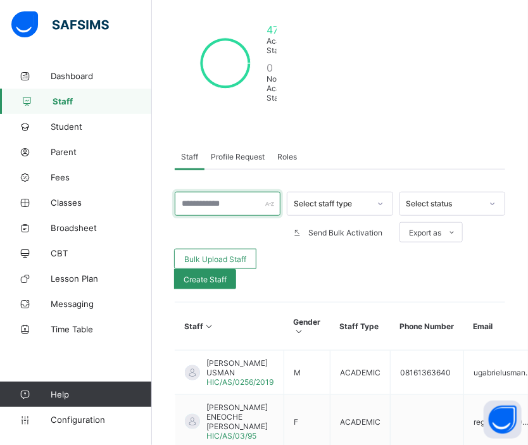
click at [222, 199] on input "text" at bounding box center [228, 204] width 106 height 24
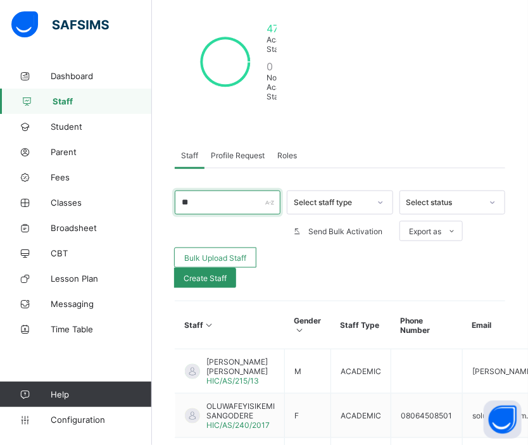
type input "**********"
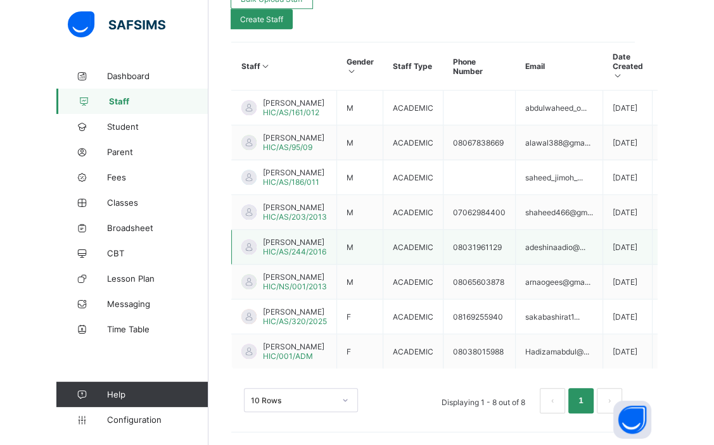
scroll to position [364, 0]
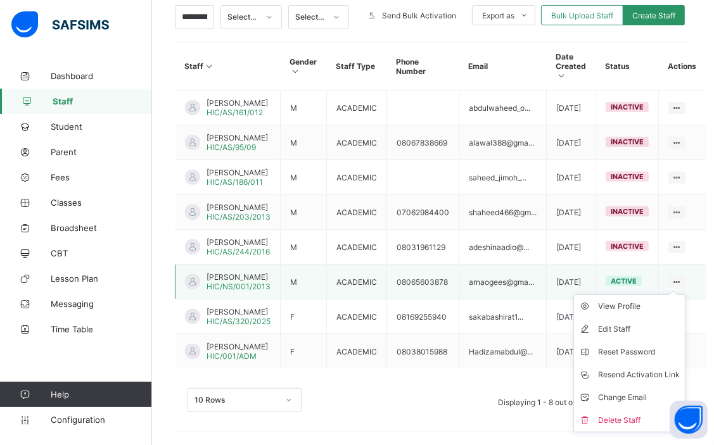
click at [538, 278] on icon at bounding box center [677, 283] width 11 height 10
click at [538, 346] on div "Reset Password" at bounding box center [639, 352] width 82 height 13
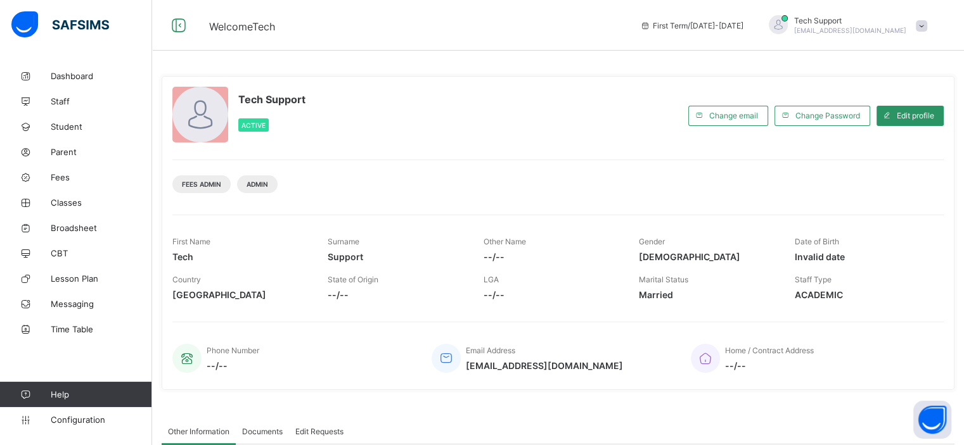
click at [603, 195] on div "Fees Admin Admin" at bounding box center [557, 180] width 771 height 40
click at [64, 110] on link "Staff" at bounding box center [76, 101] width 152 height 25
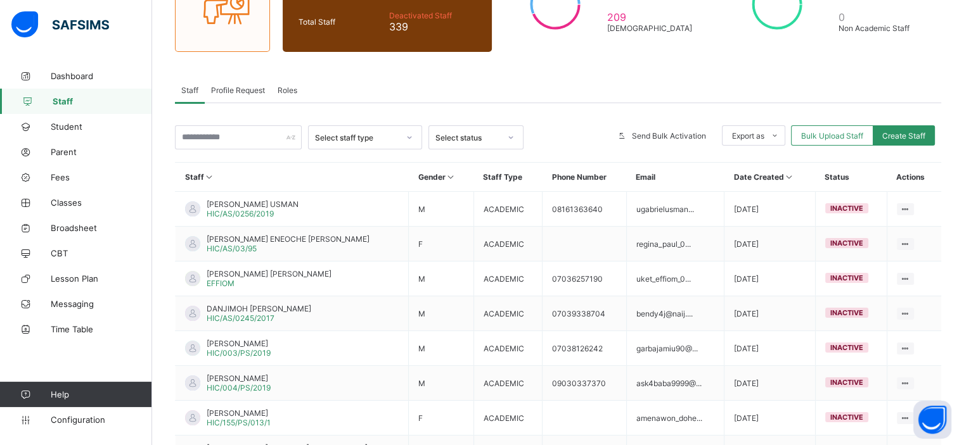
scroll to position [151, 0]
click at [233, 134] on input "text" at bounding box center [238, 137] width 127 height 24
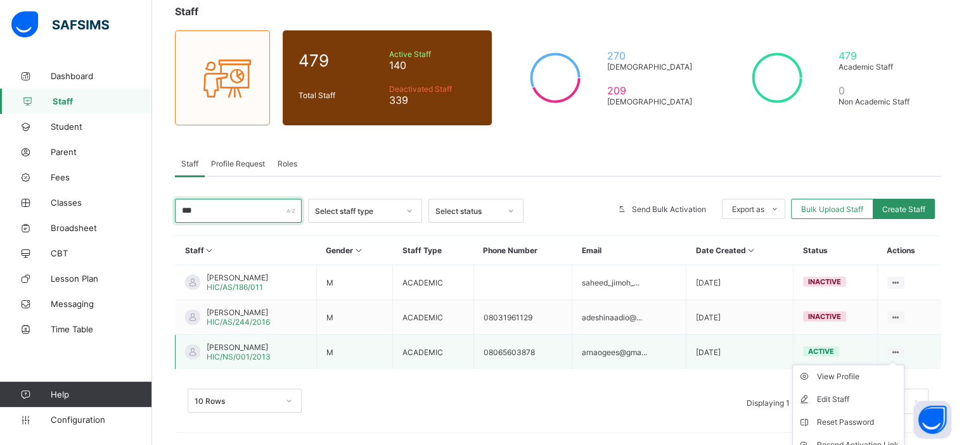
scroll to position [134, 0]
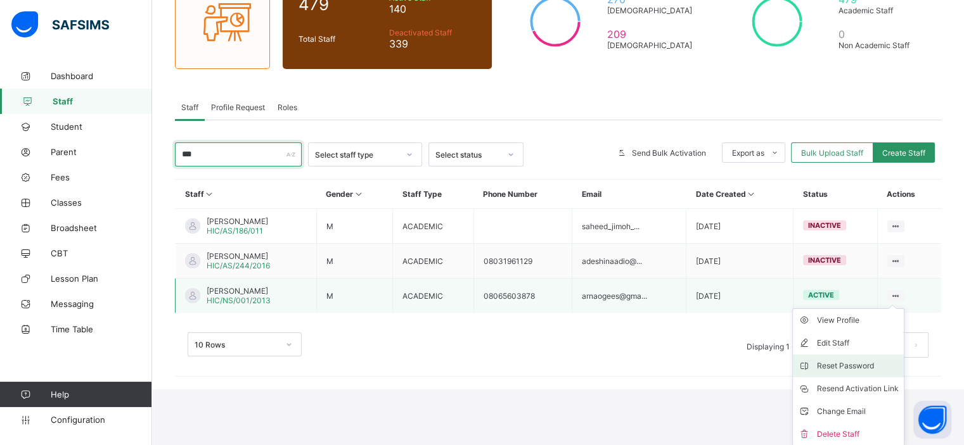
type input "***"
click at [852, 367] on div "Reset Password" at bounding box center [858, 366] width 82 height 13
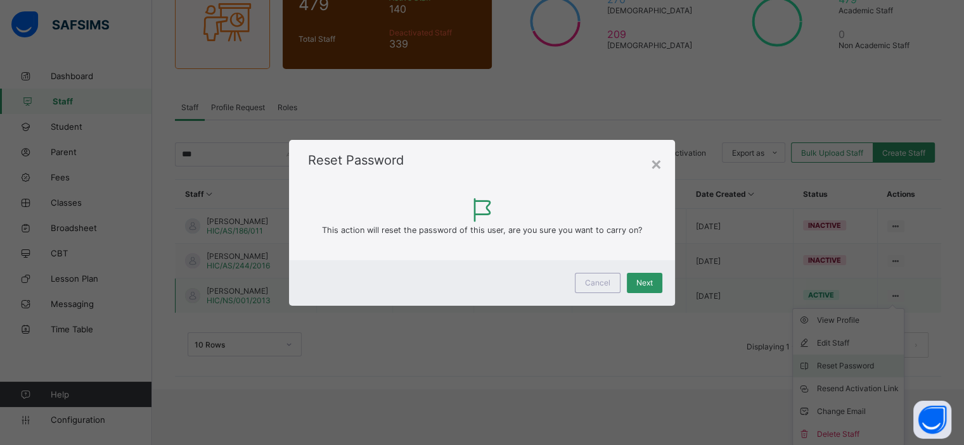
scroll to position [77, 0]
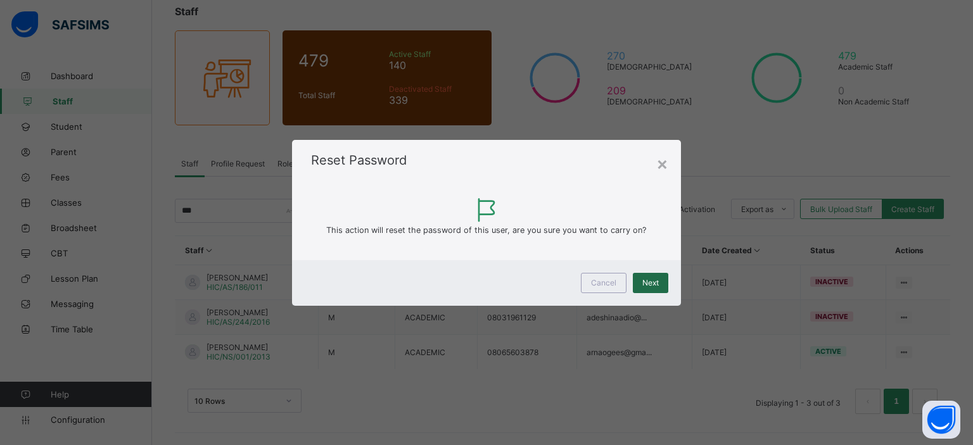
click at [636, 285] on div "Next" at bounding box center [650, 283] width 35 height 20
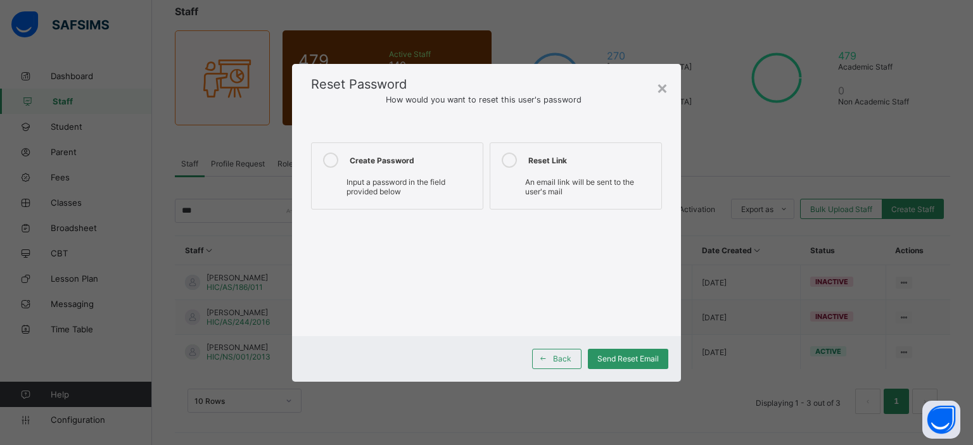
click at [390, 189] on span "Input a password in the field provided below" at bounding box center [396, 186] width 99 height 19
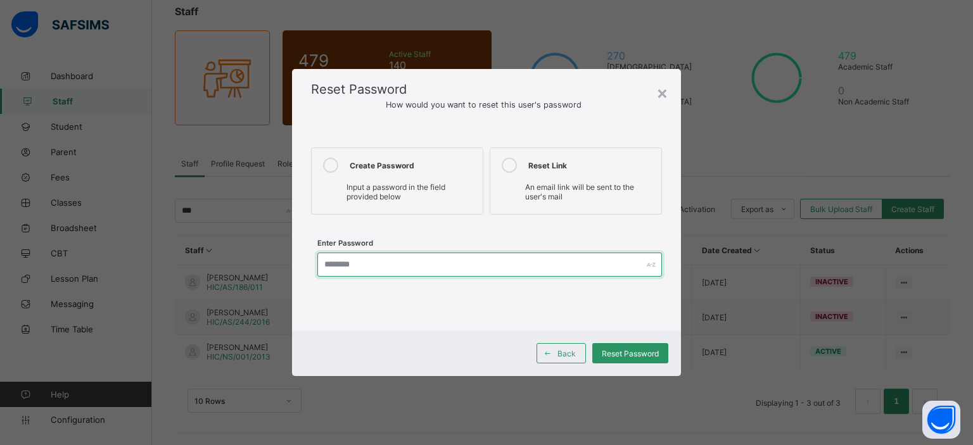
click at [378, 266] on input "text" at bounding box center [489, 265] width 345 height 24
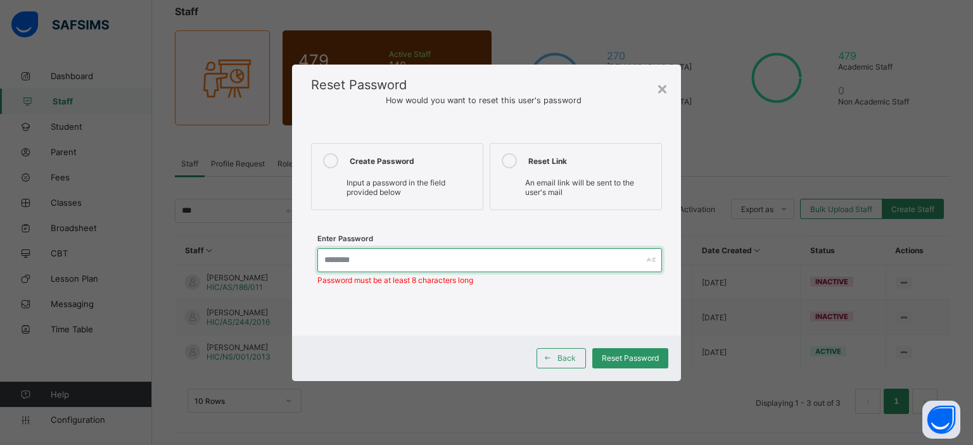
paste input "********"
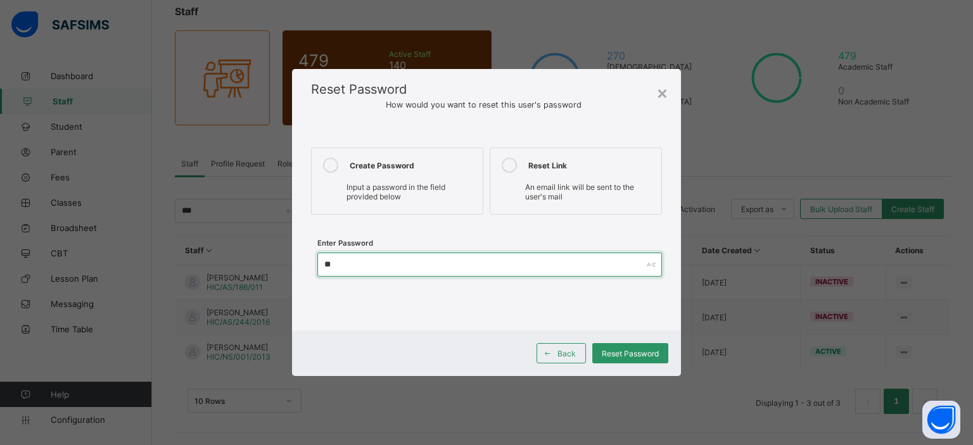
type input "*"
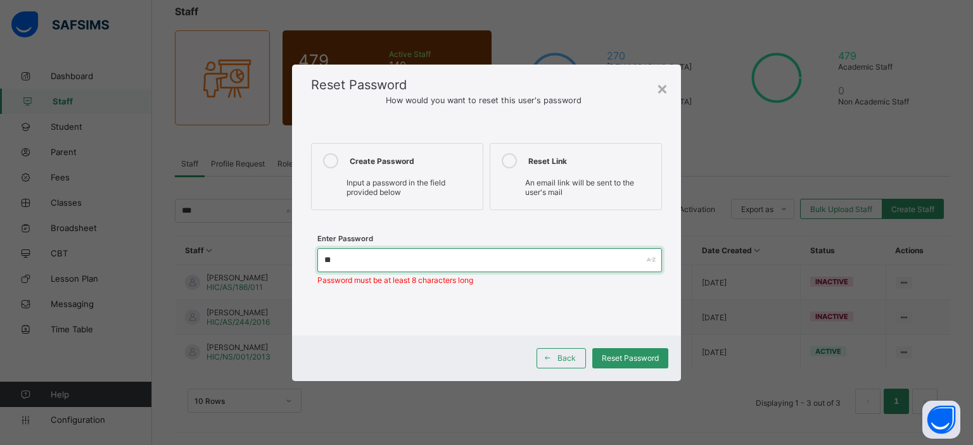
type input "*"
paste input "********"
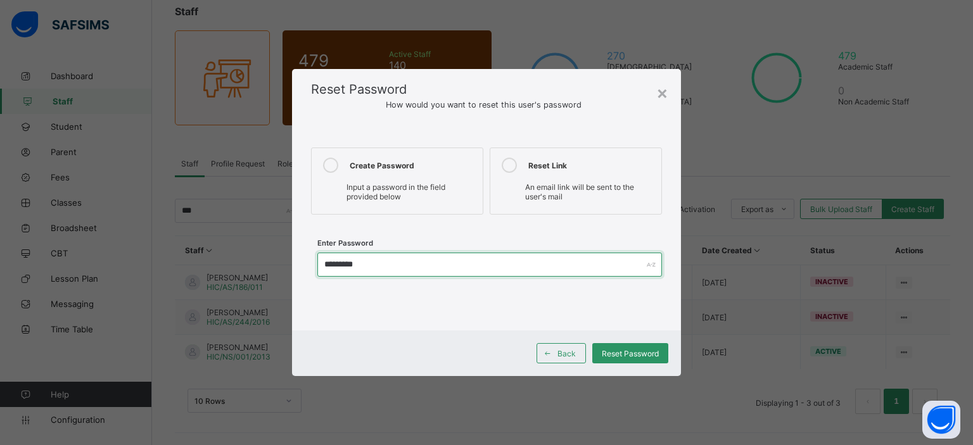
drag, startPoint x: 371, startPoint y: 267, endPoint x: 317, endPoint y: 267, distance: 53.2
click at [317, 267] on input "*********" at bounding box center [489, 265] width 345 height 24
type input "*********"
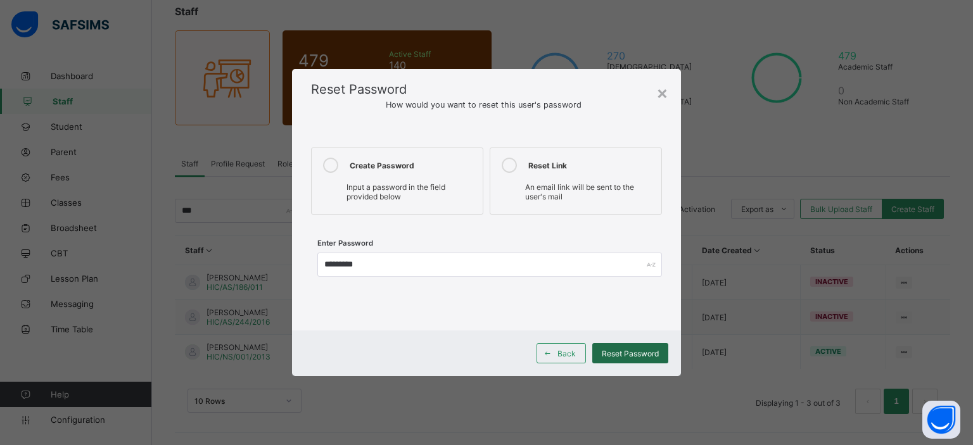
click at [634, 344] on div "Reset Password" at bounding box center [630, 353] width 76 height 20
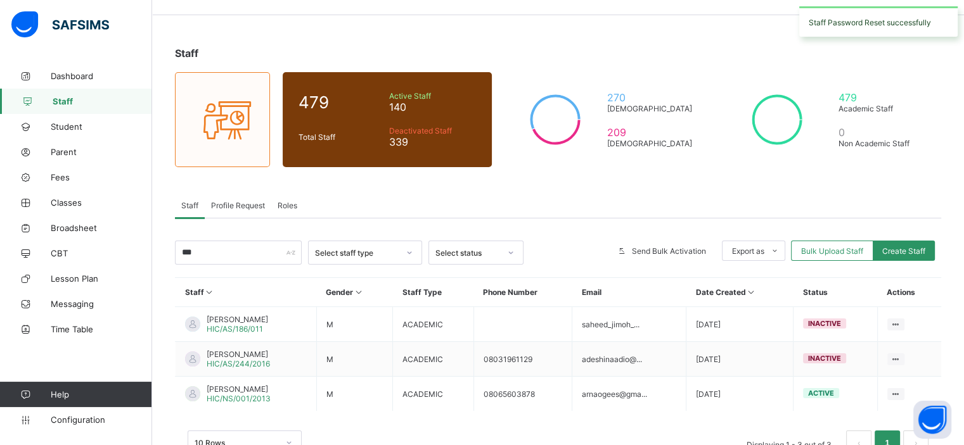
scroll to position [23, 0]
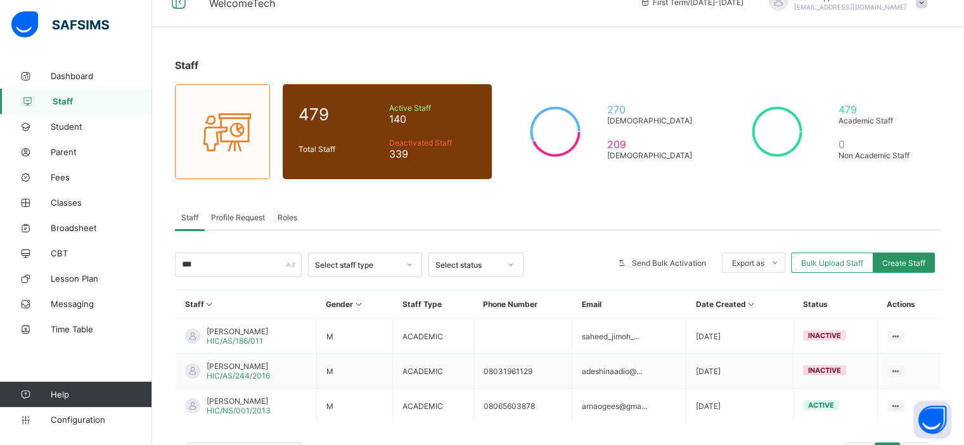
click at [928, 8] on div "Tech Support rejoice.chukwuma@flexisaf.com" at bounding box center [844, 2] width 177 height 21
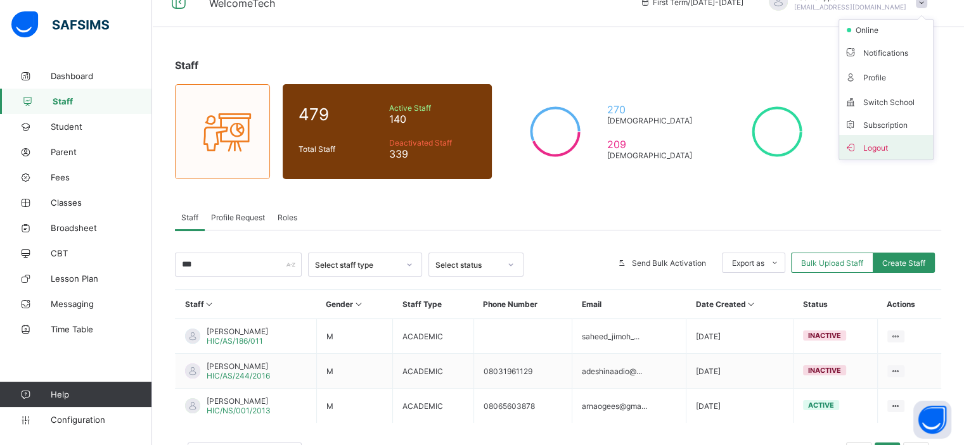
click at [887, 141] on span "Logout" at bounding box center [886, 147] width 84 height 15
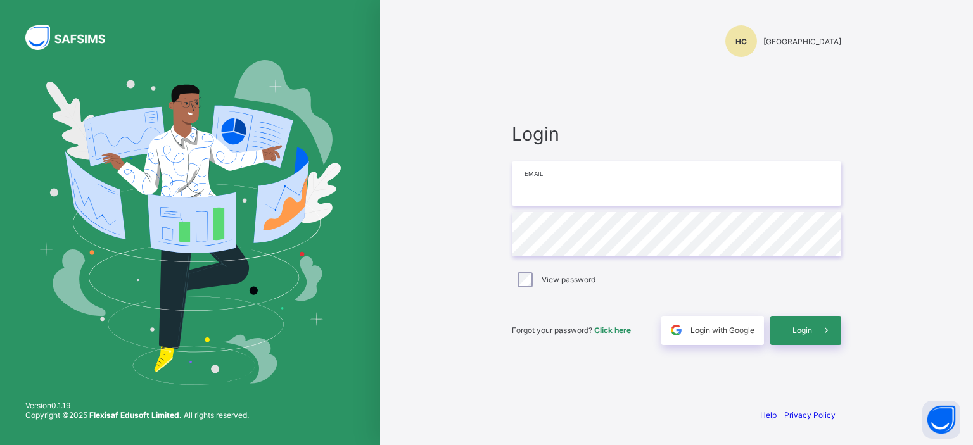
click at [636, 186] on input "email" at bounding box center [677, 184] width 330 height 44
click at [575, 186] on input "email" at bounding box center [677, 184] width 330 height 44
paste input "**********"
type input "**********"
click at [809, 336] on div "Login" at bounding box center [806, 330] width 71 height 29
